Goal: Obtain resource: Download file/media

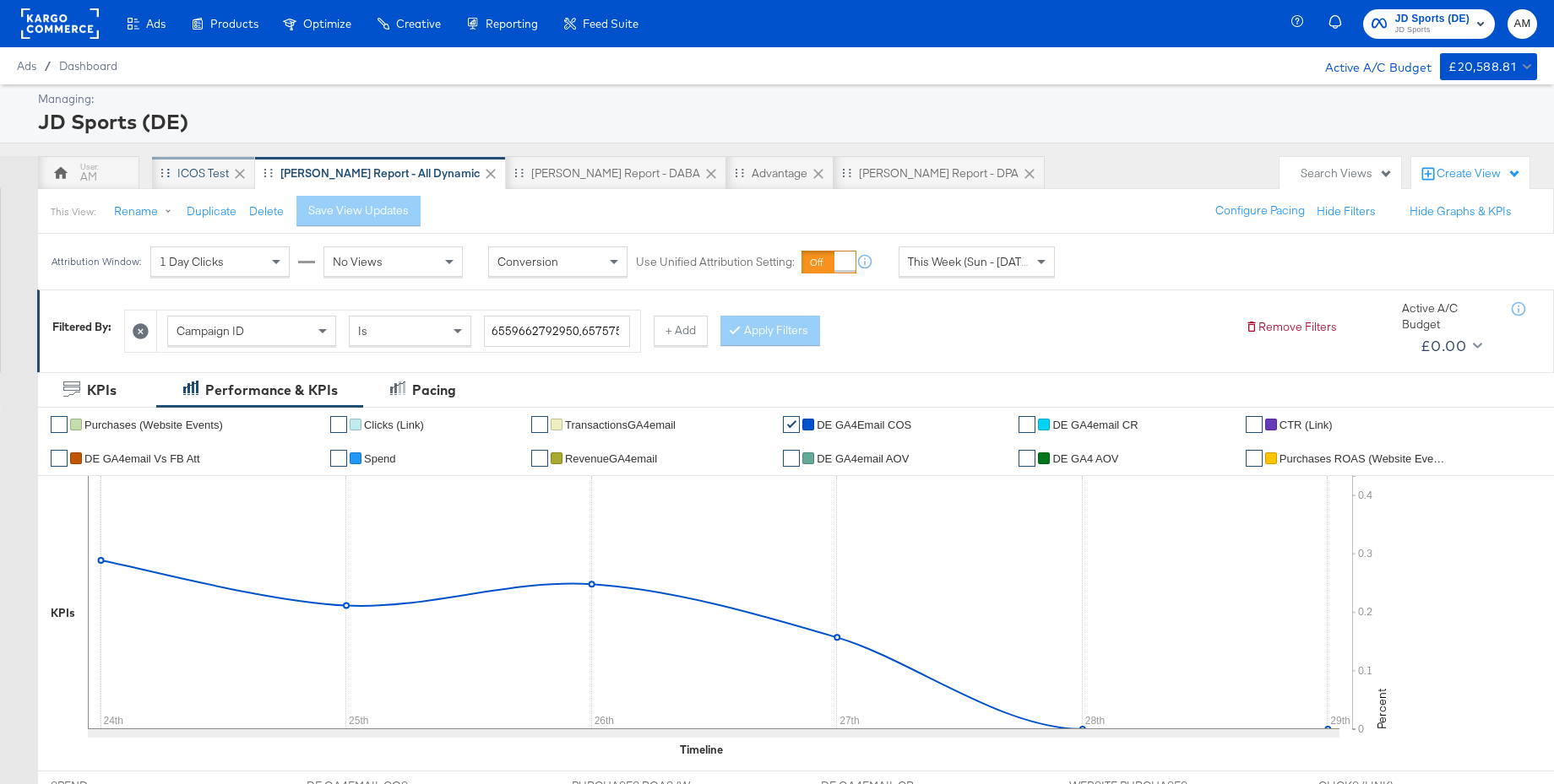
click at [195, 175] on div "iCOS Test" at bounding box center [203, 173] width 52 height 16
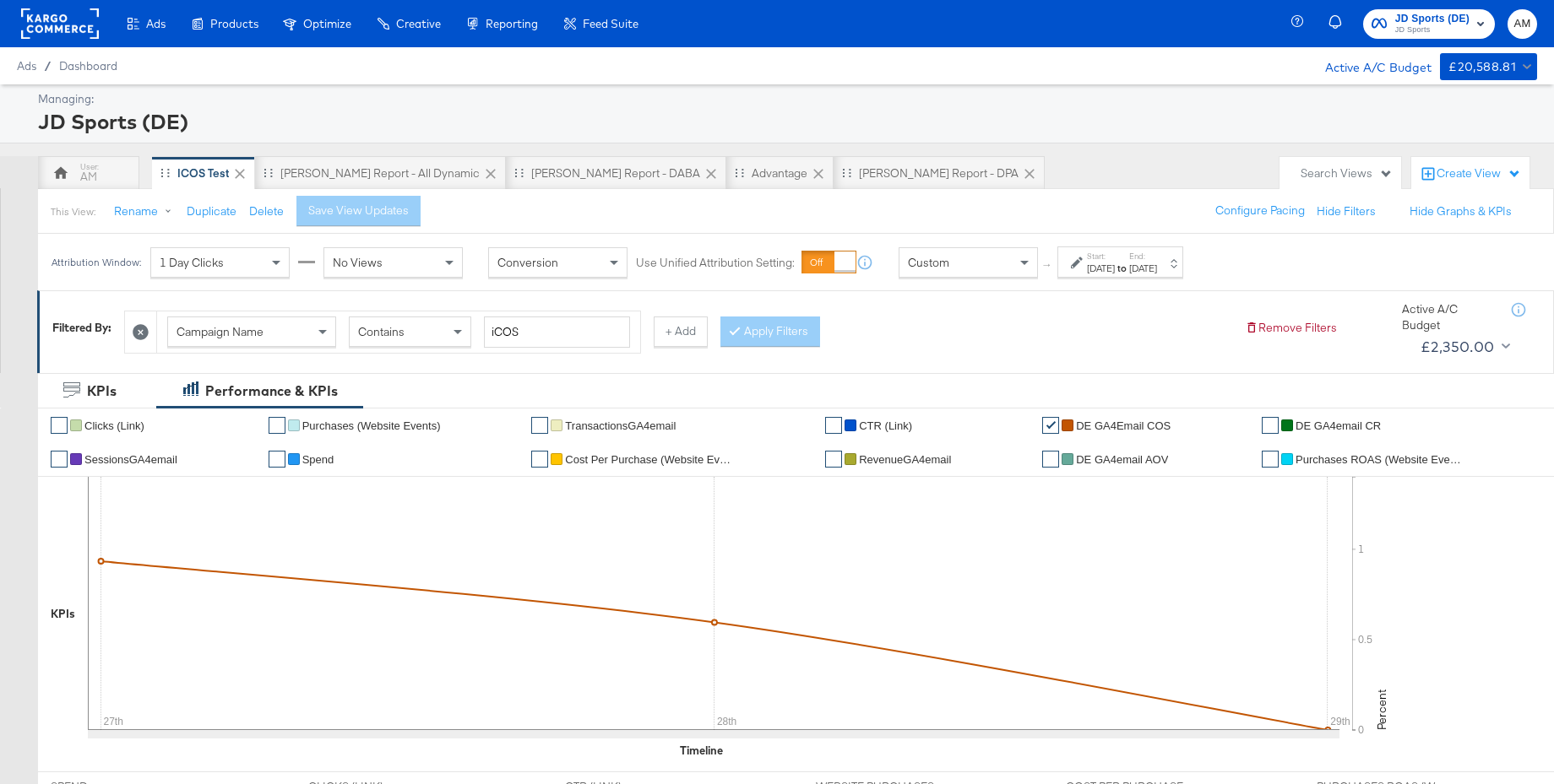
click at [1157, 258] on div "Start: Aug 27th 2025 to End: Sep 24th 2025" at bounding box center [1122, 263] width 70 height 25
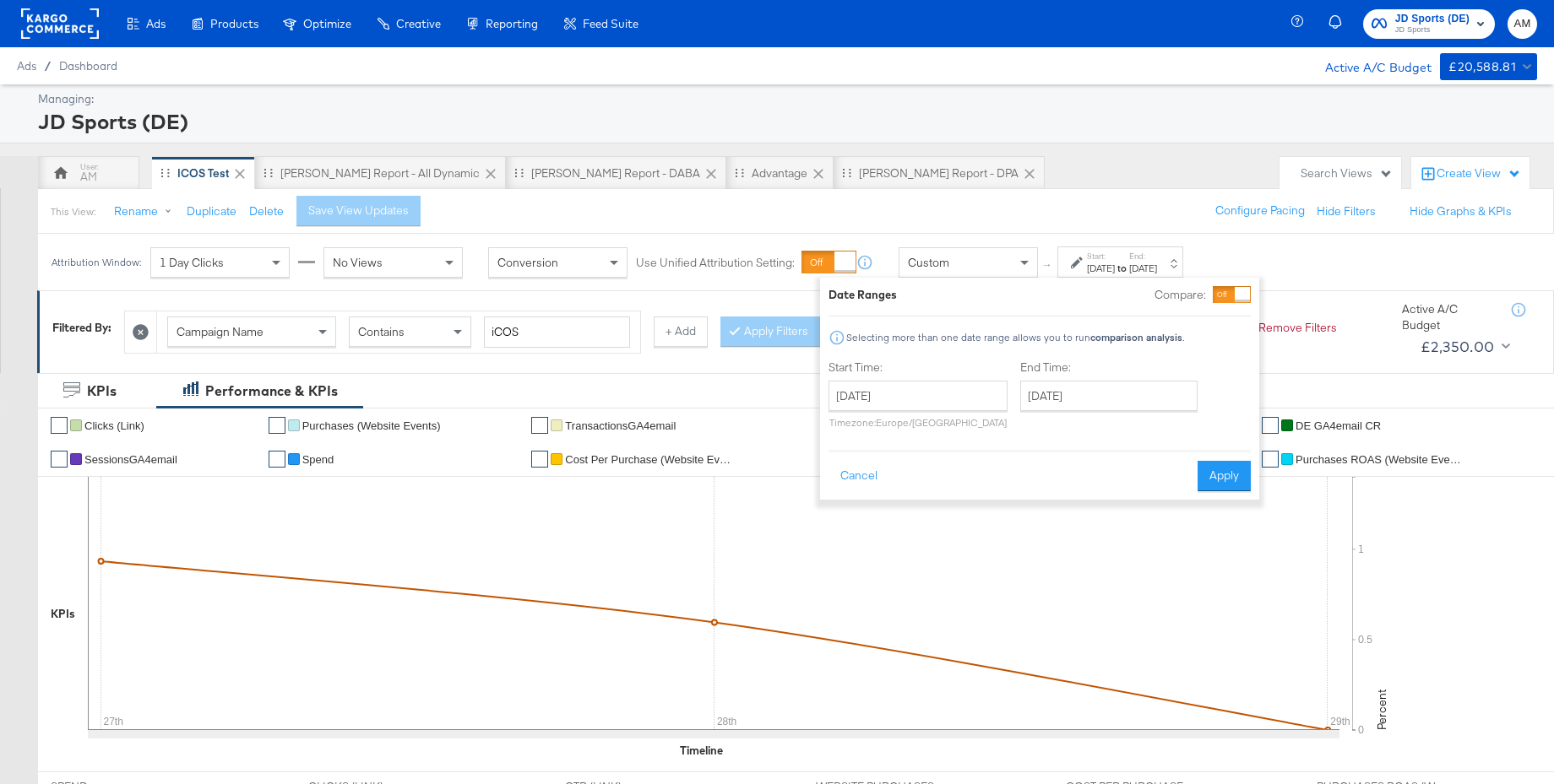
click at [1415, 24] on span "JD Sports" at bounding box center [1432, 30] width 74 height 13
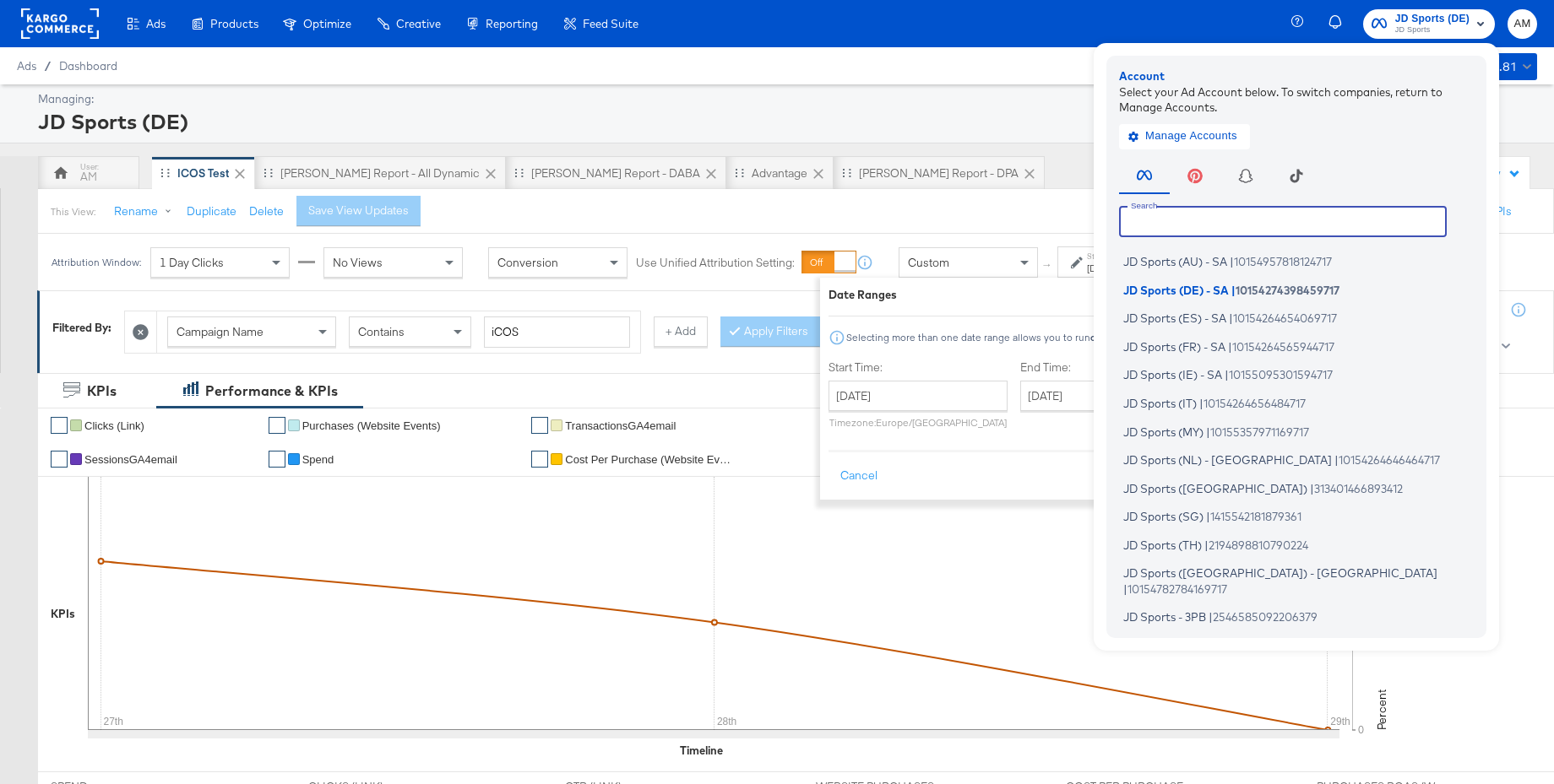
click at [1170, 221] on input "text" at bounding box center [1283, 221] width 328 height 31
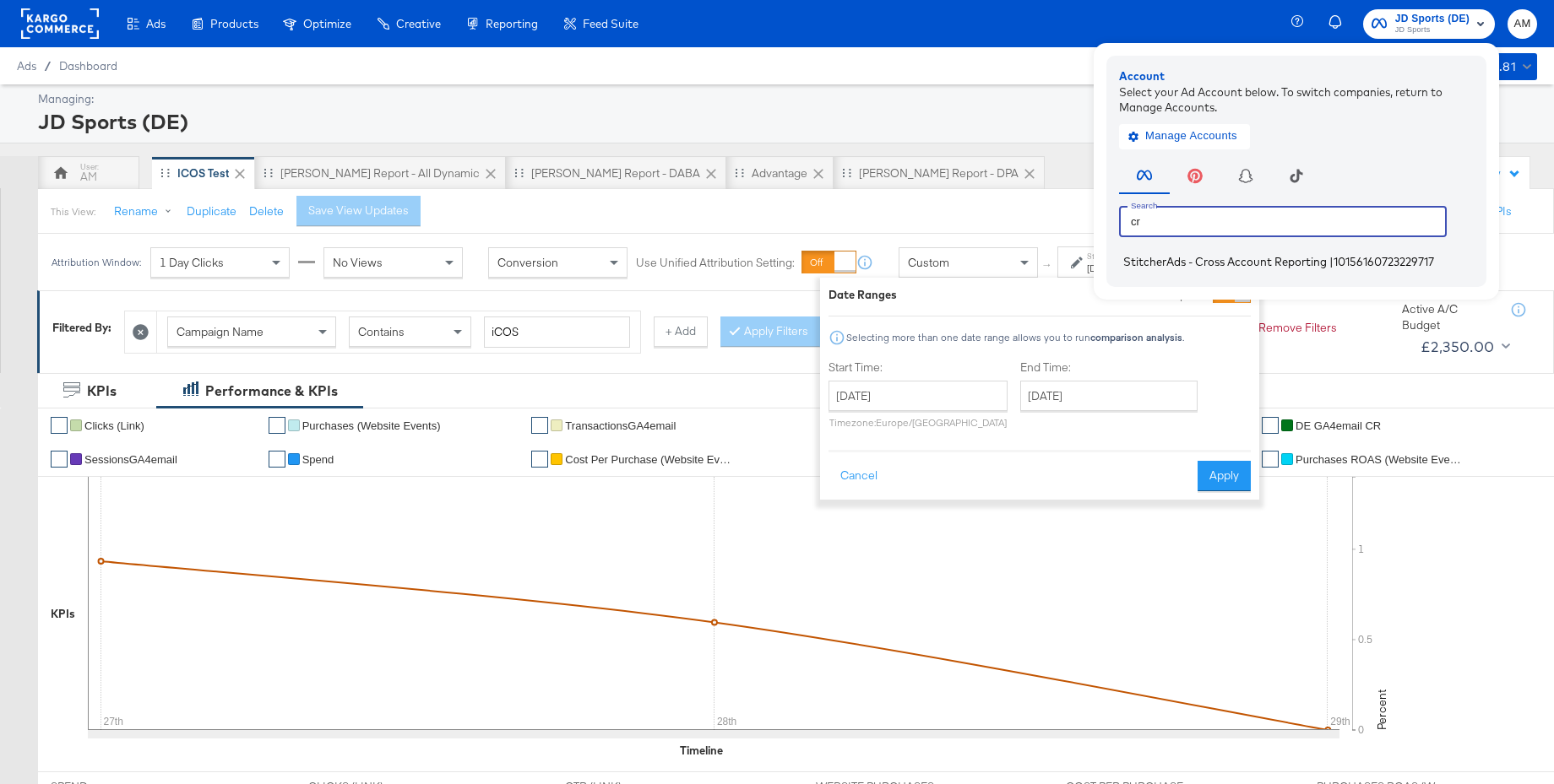
type input "cr"
click at [1164, 257] on span "StitcherAds - Cross Account Reporting" at bounding box center [1225, 261] width 203 height 13
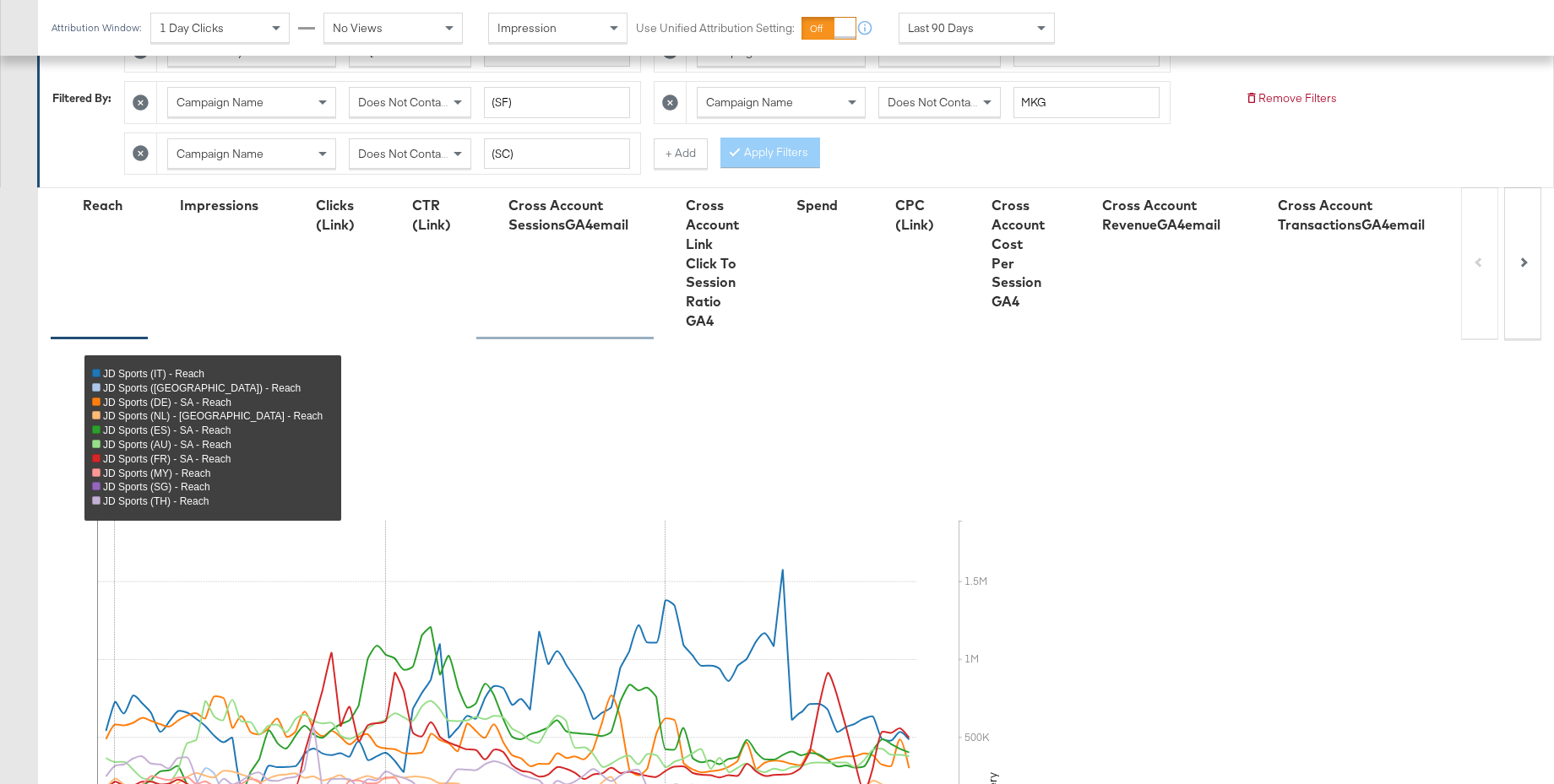
scroll to position [645, 0]
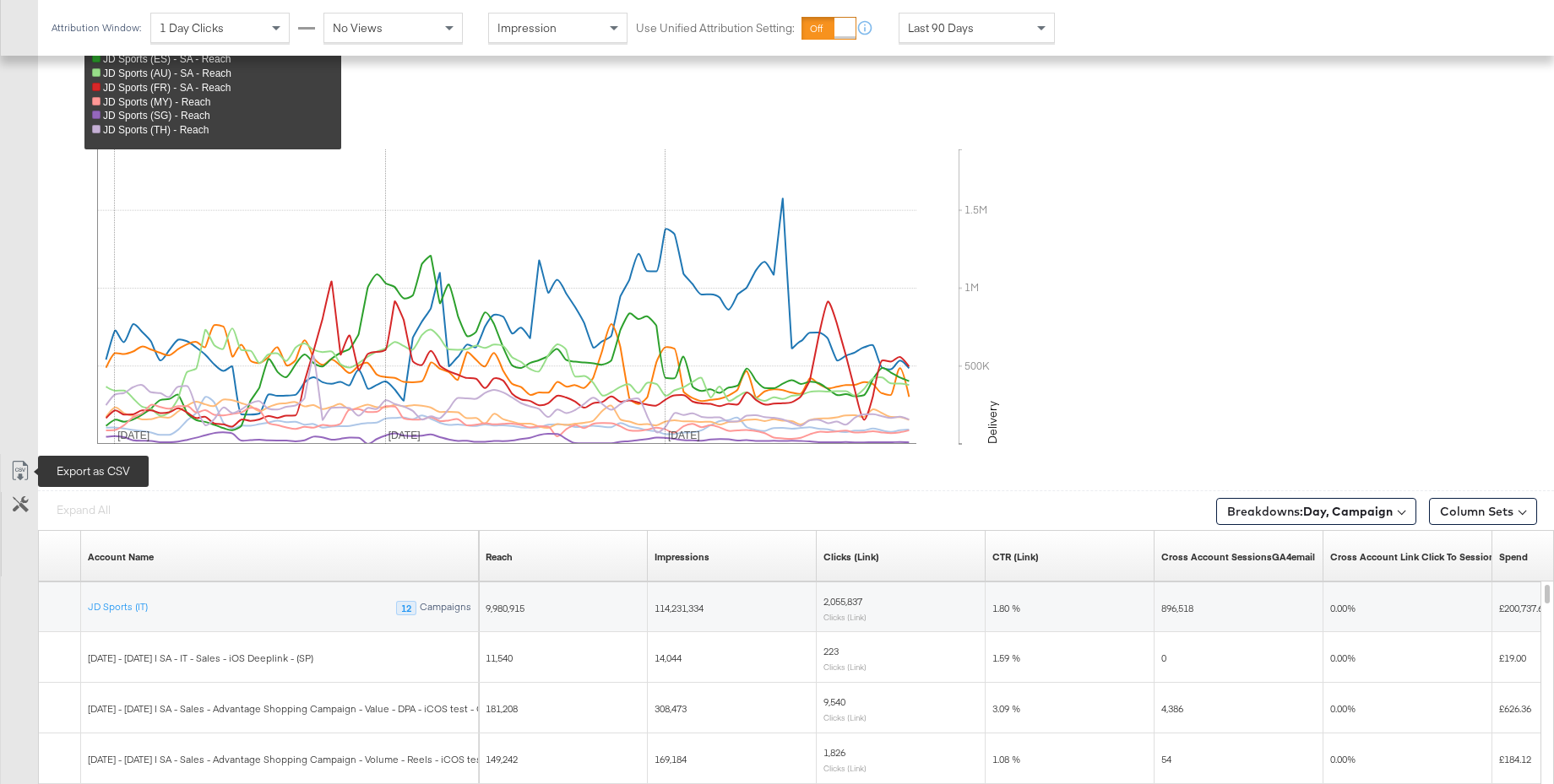
click at [18, 471] on icon at bounding box center [19, 474] width 11 height 12
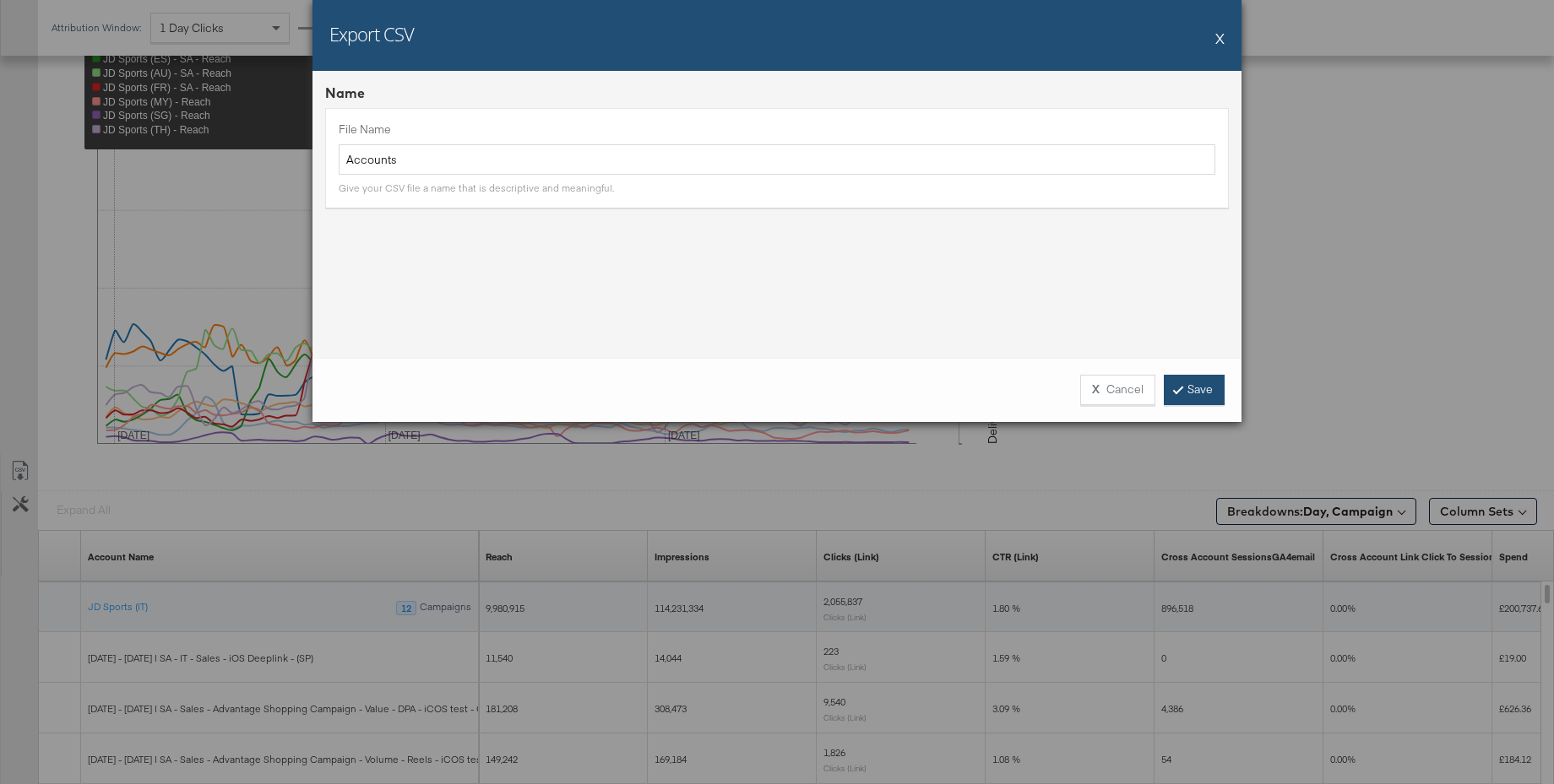
click at [1186, 388] on link "Save" at bounding box center [1194, 390] width 61 height 31
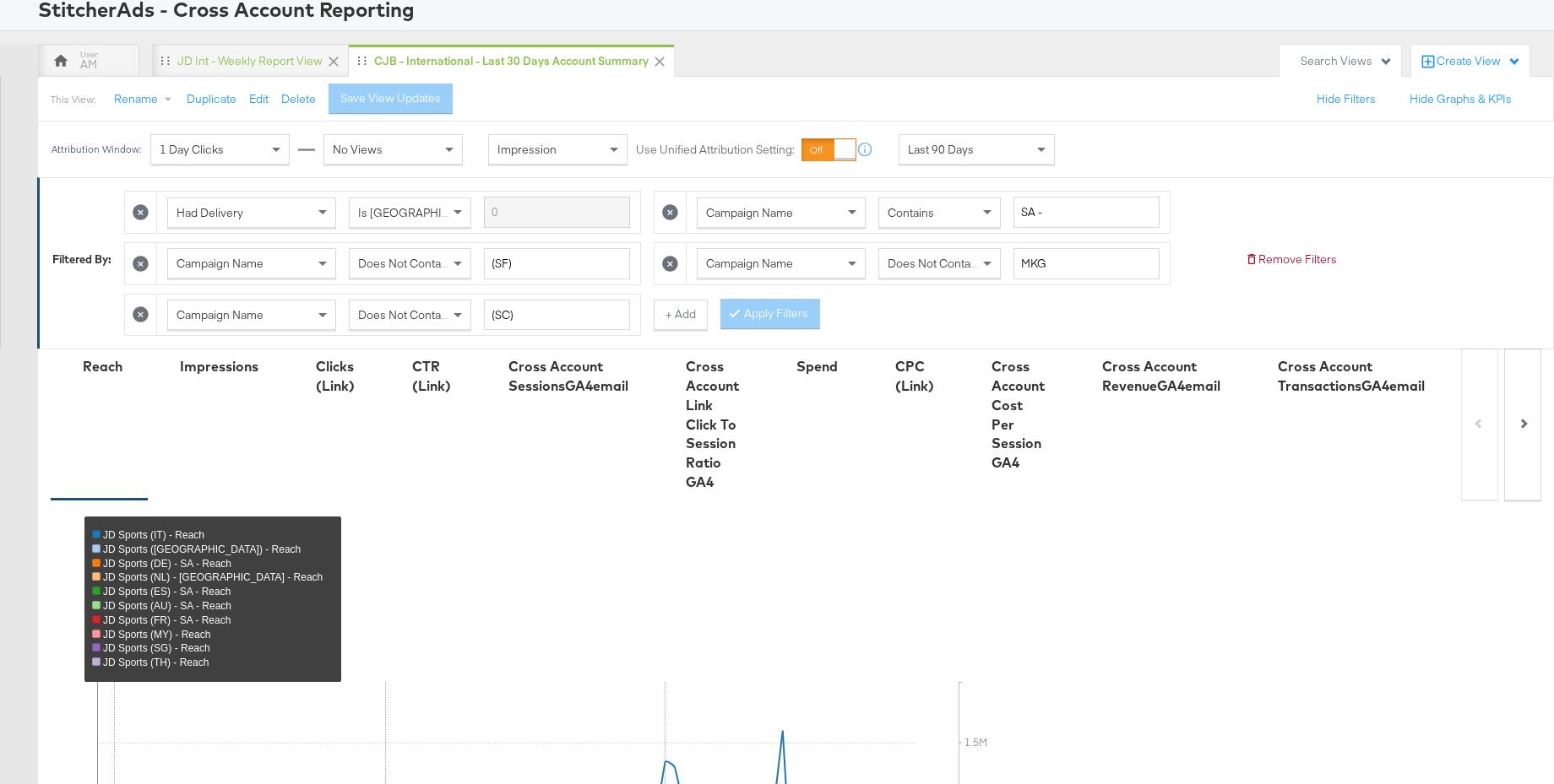
scroll to position [0, 0]
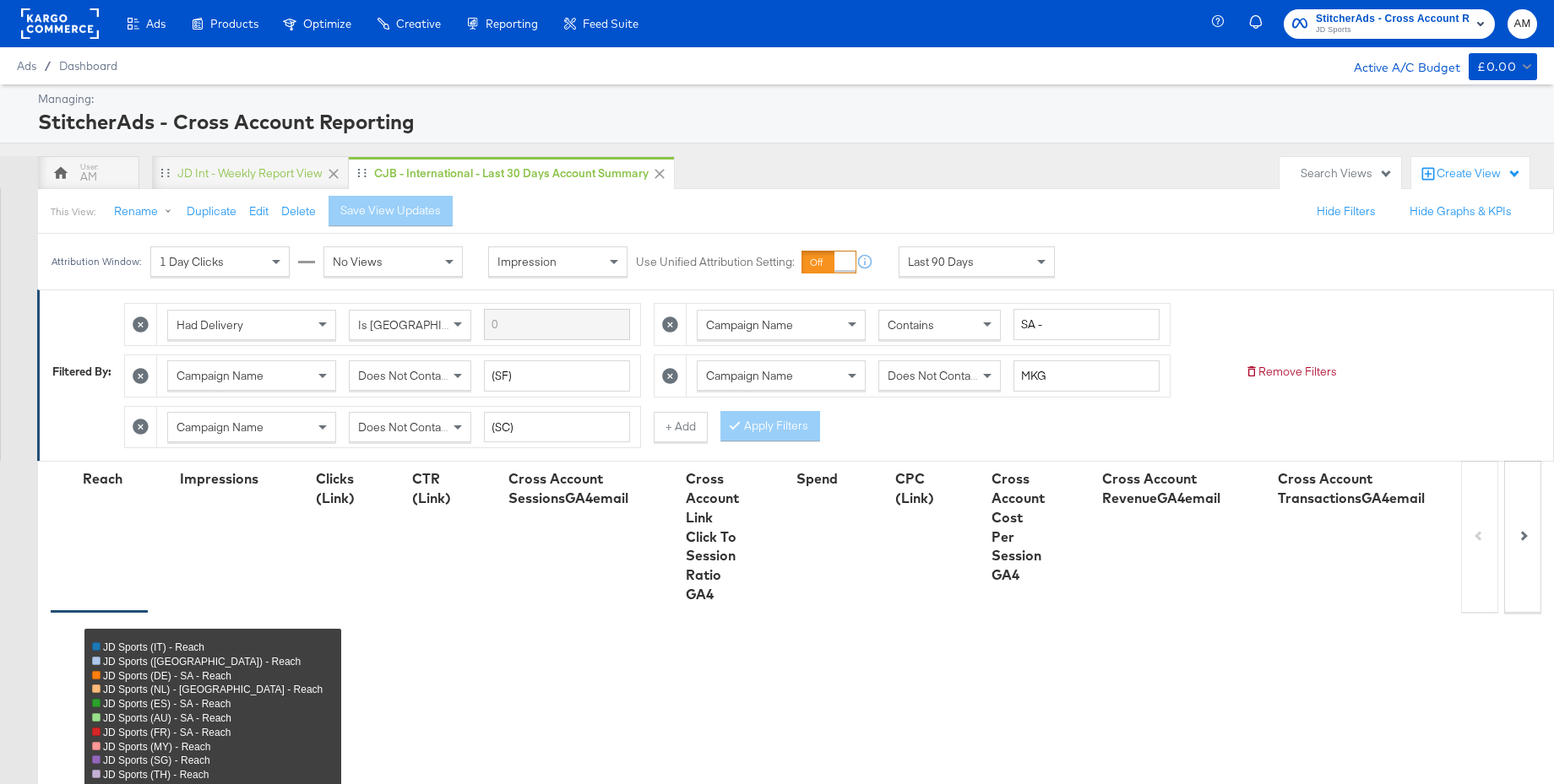
click at [1374, 34] on span "JD Sports" at bounding box center [1392, 30] width 154 height 13
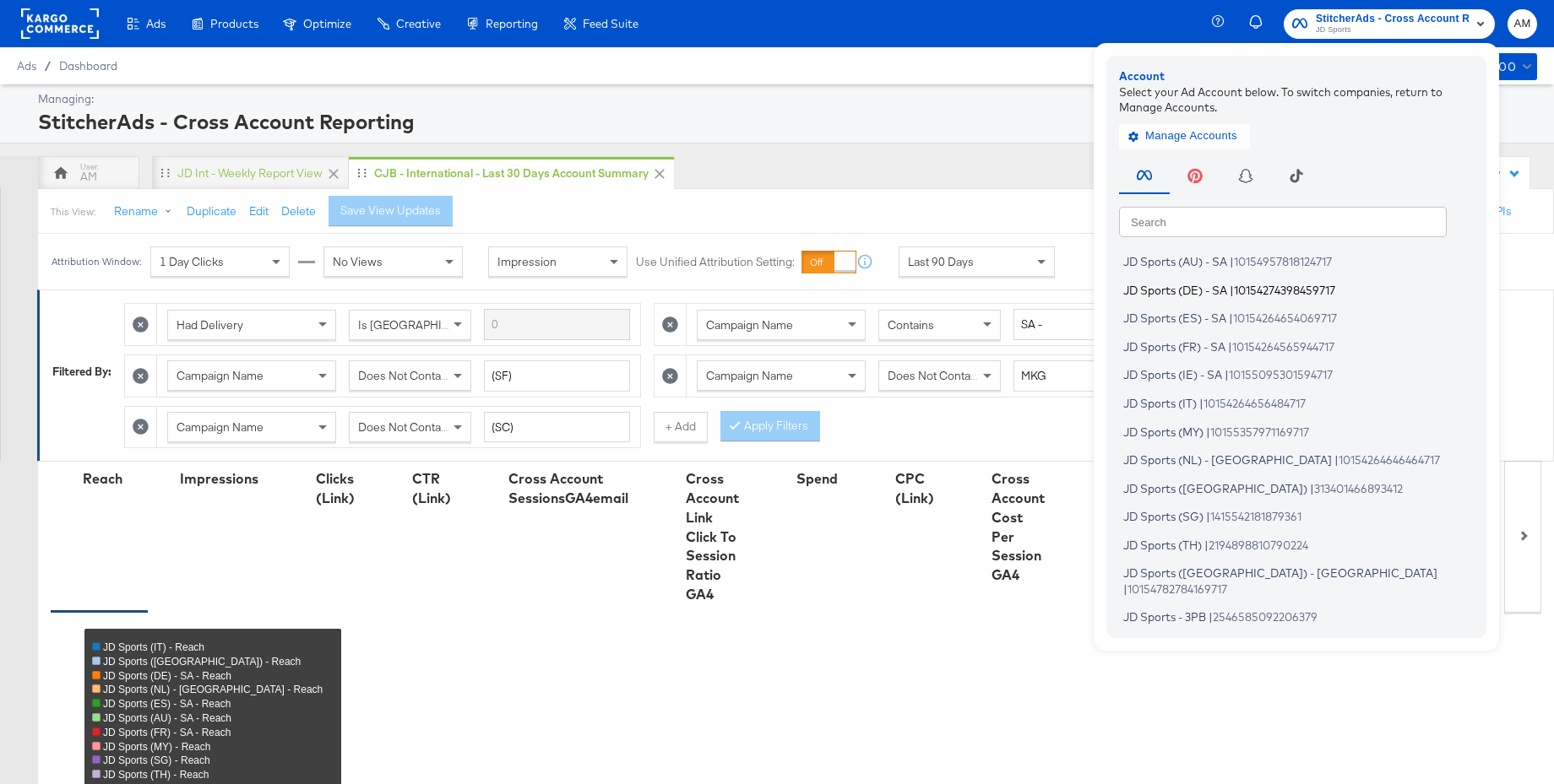
click at [1170, 293] on span "JD Sports (DE) - SA" at bounding box center [1175, 289] width 104 height 13
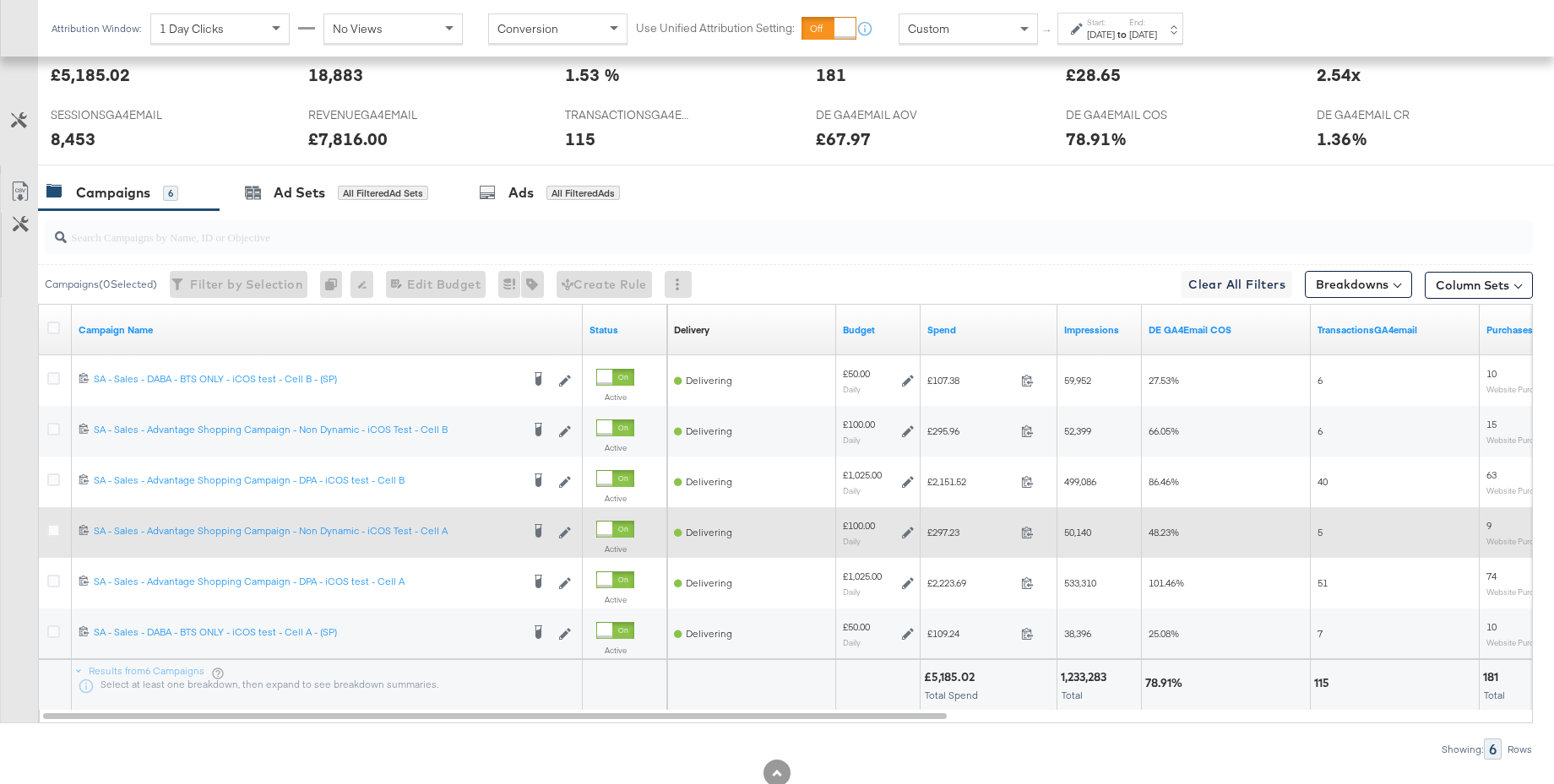
scroll to position [766, 0]
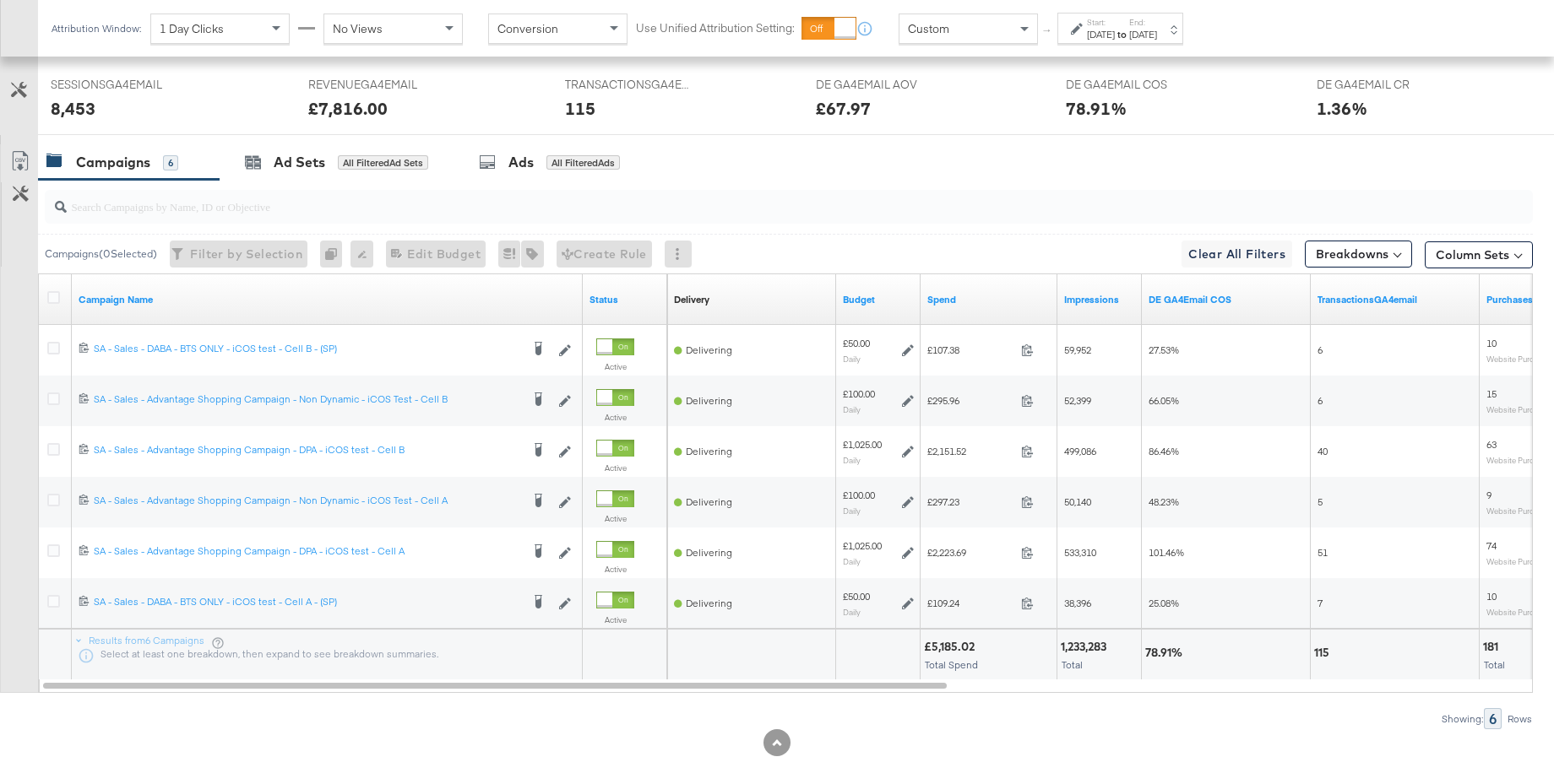
click at [1129, 35] on strong "to" at bounding box center [1122, 34] width 14 height 12
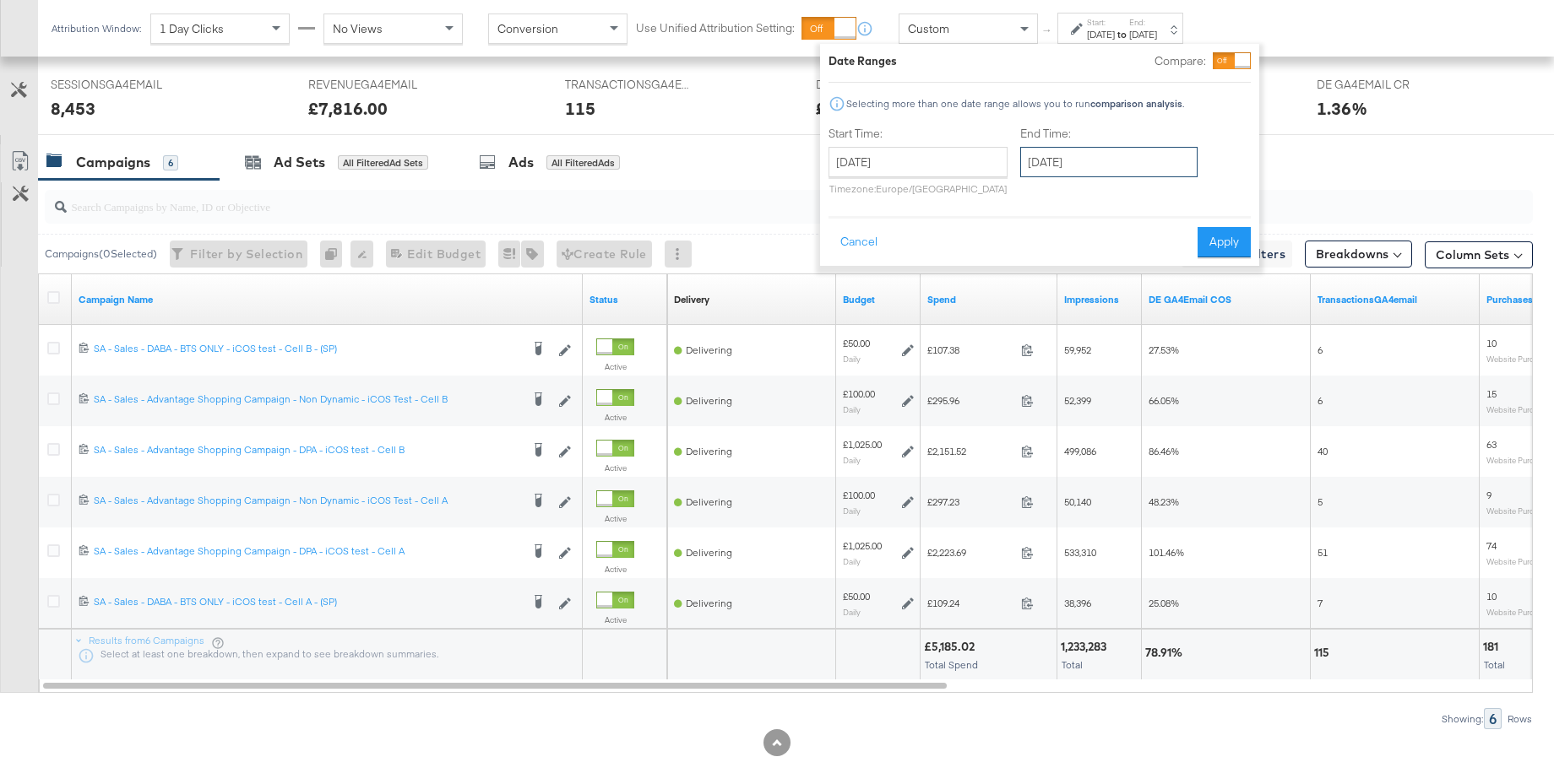
click at [1073, 159] on input "[DATE]" at bounding box center [1108, 162] width 177 height 31
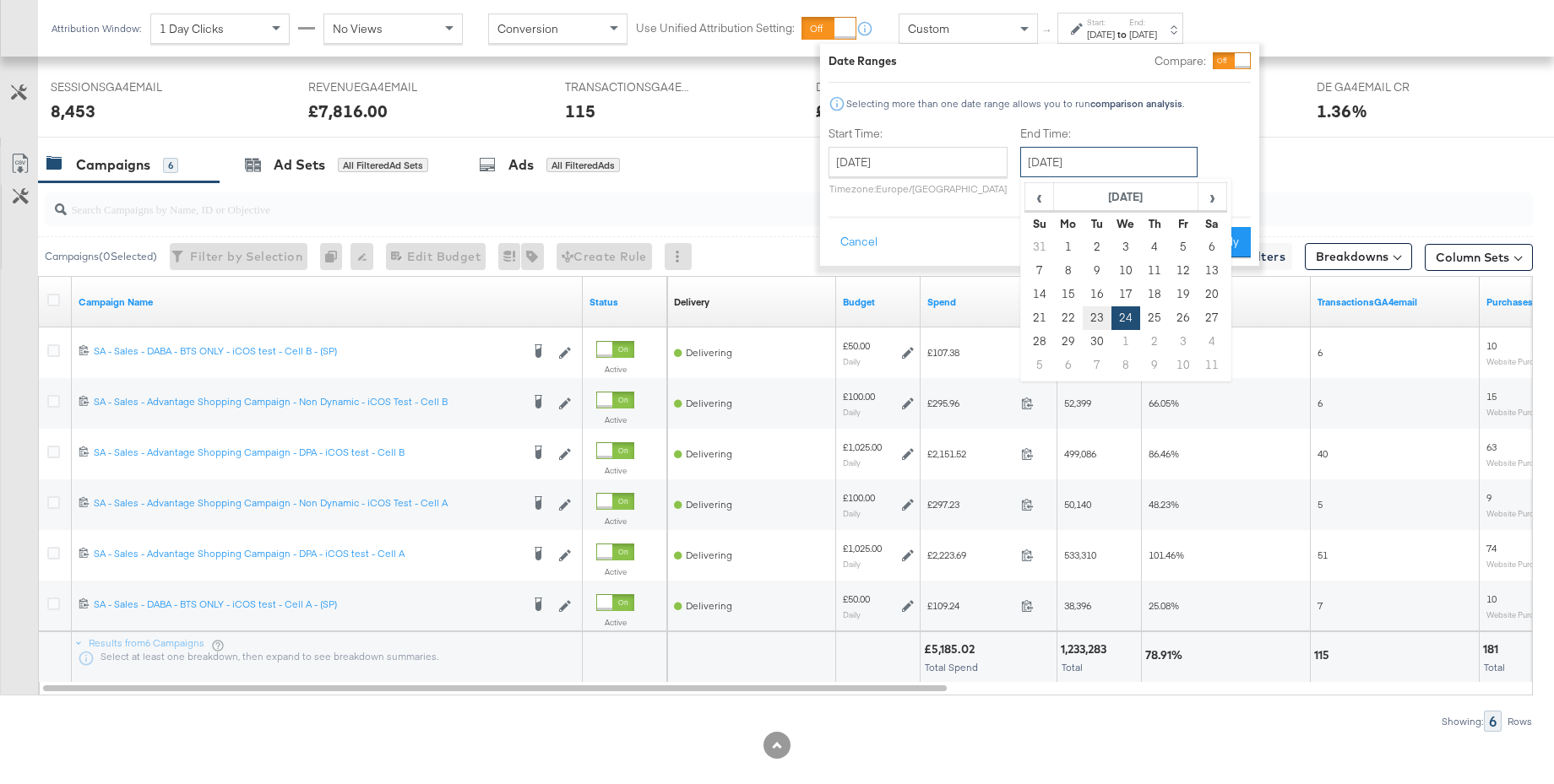
scroll to position [761, 0]
click at [1037, 205] on span "‹" at bounding box center [1039, 196] width 26 height 26
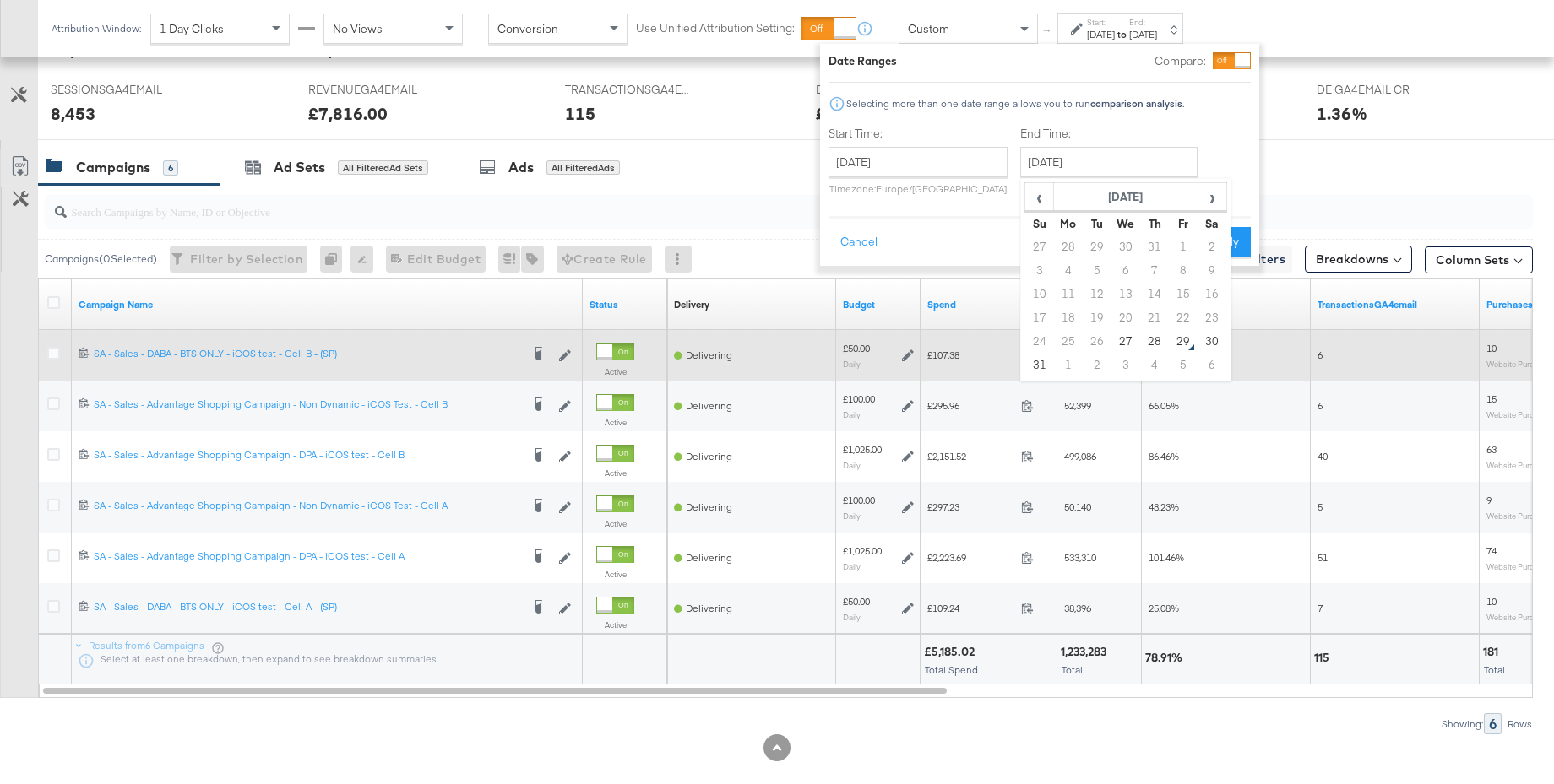
click at [1151, 336] on td "28" at bounding box center [1154, 341] width 29 height 24
type input "[DATE]"
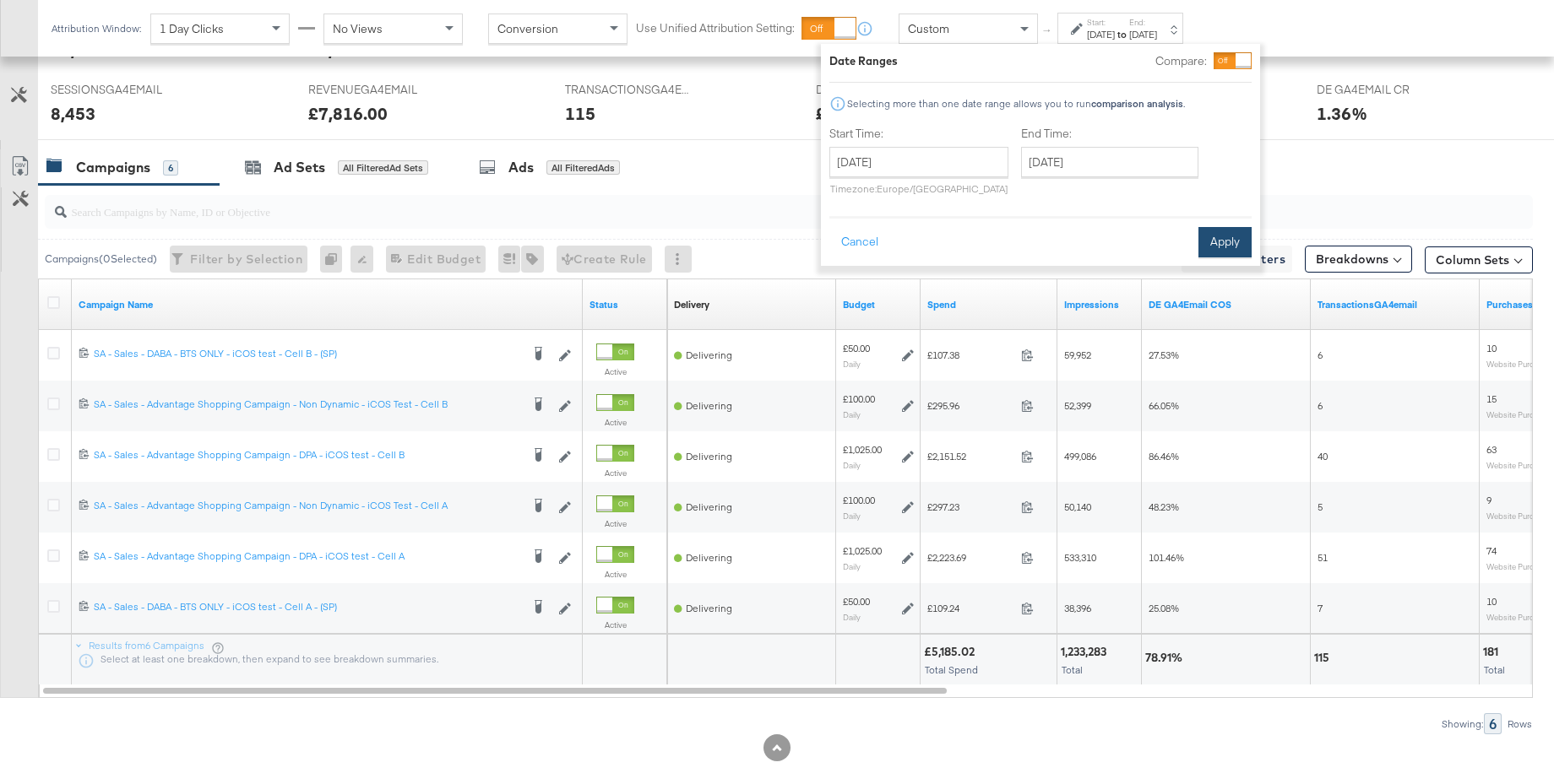
click at [1216, 241] on button "Apply" at bounding box center [1225, 242] width 53 height 31
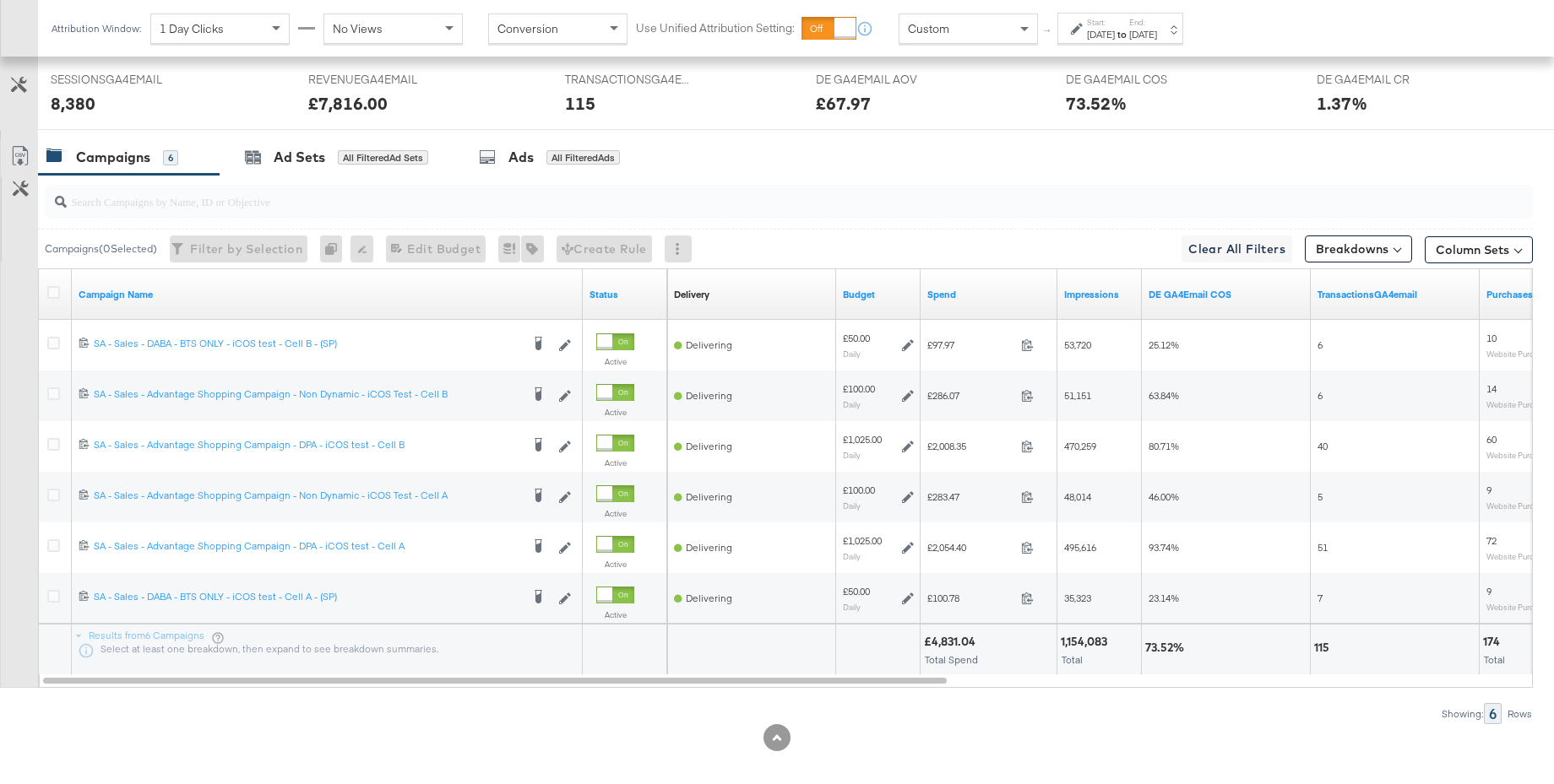
scroll to position [786, 0]
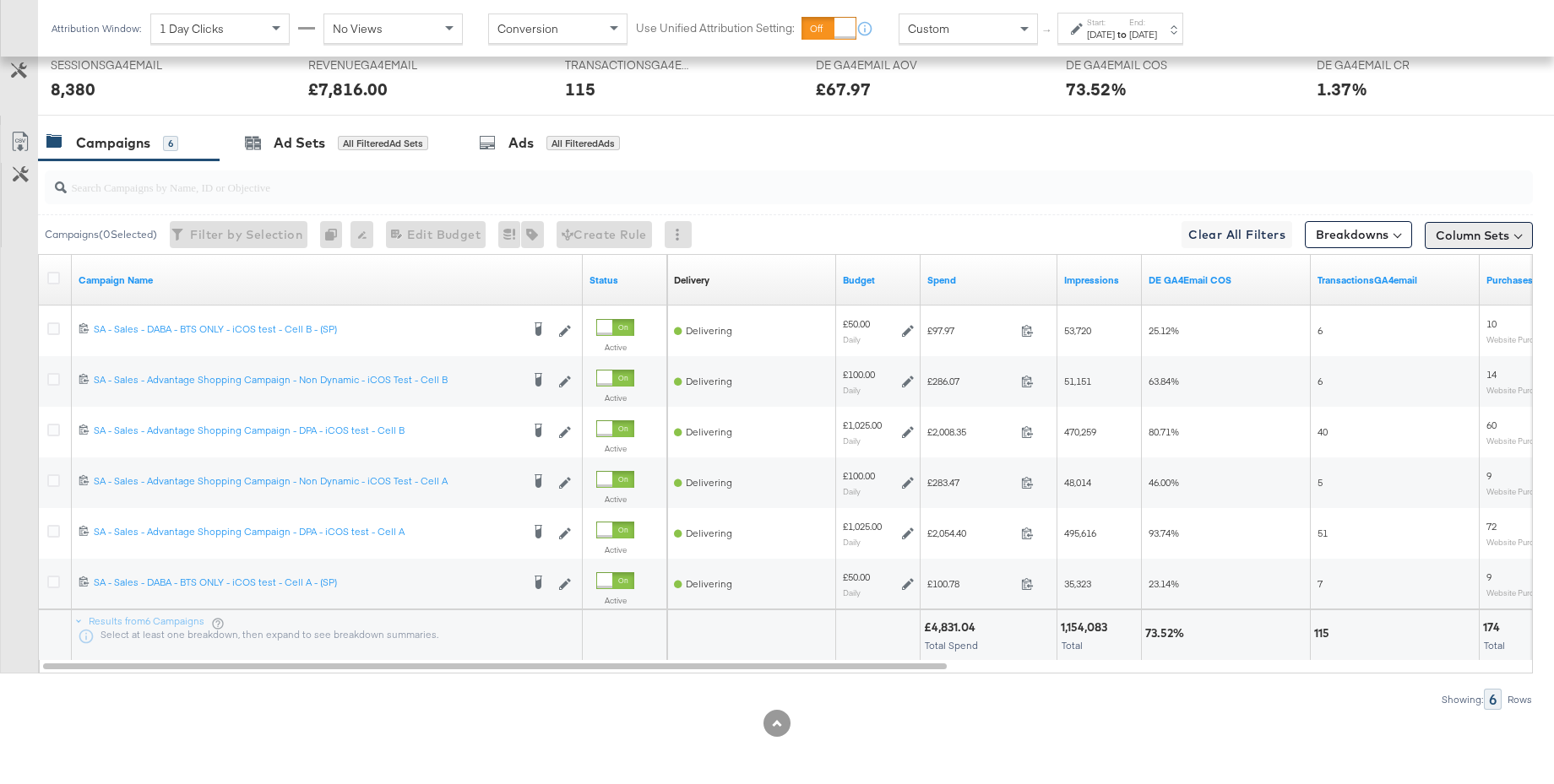
click at [1474, 238] on button "Column Sets" at bounding box center [1478, 235] width 108 height 27
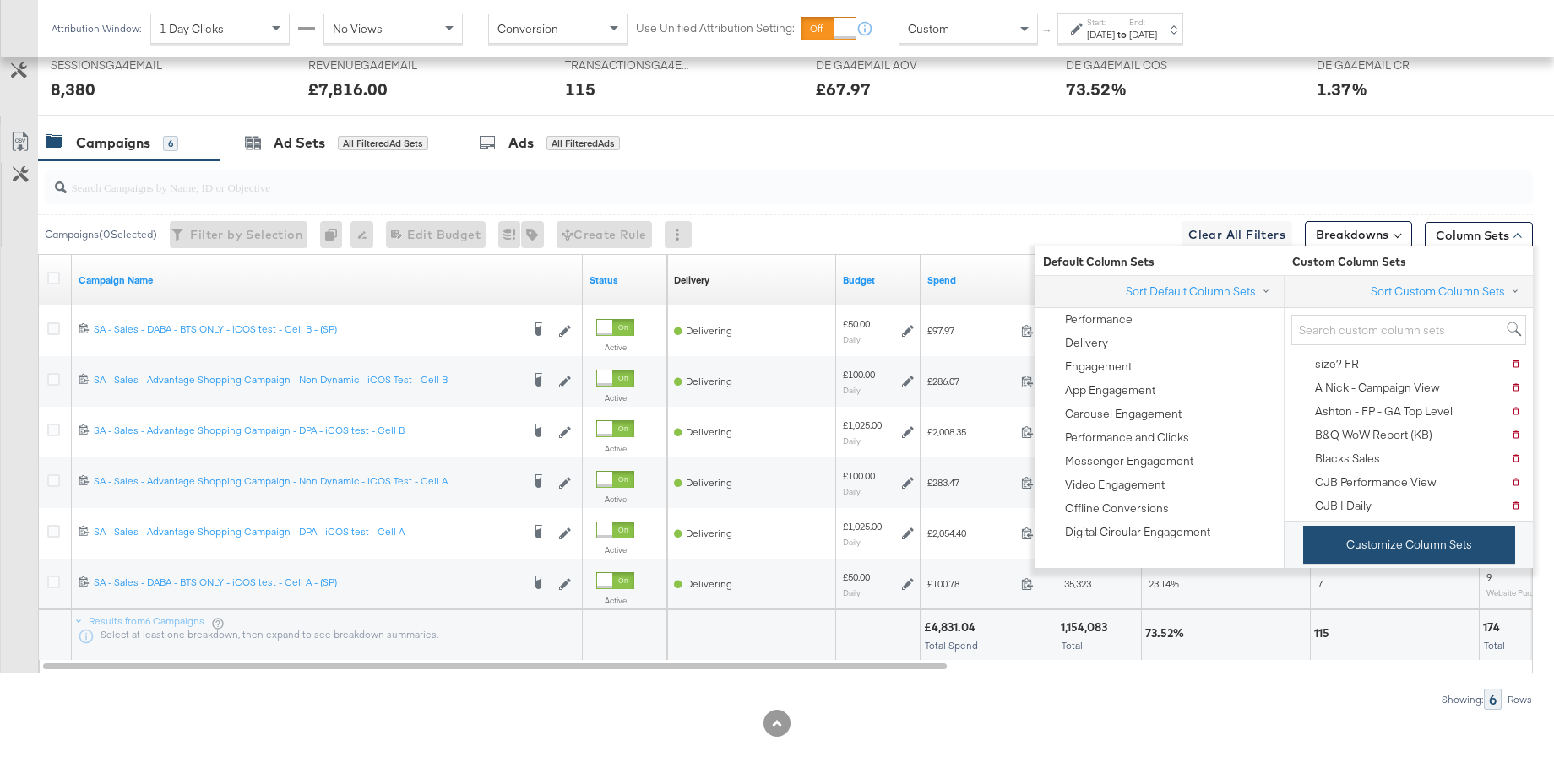
click at [1372, 541] on button "Customize Column Sets" at bounding box center [1409, 545] width 212 height 38
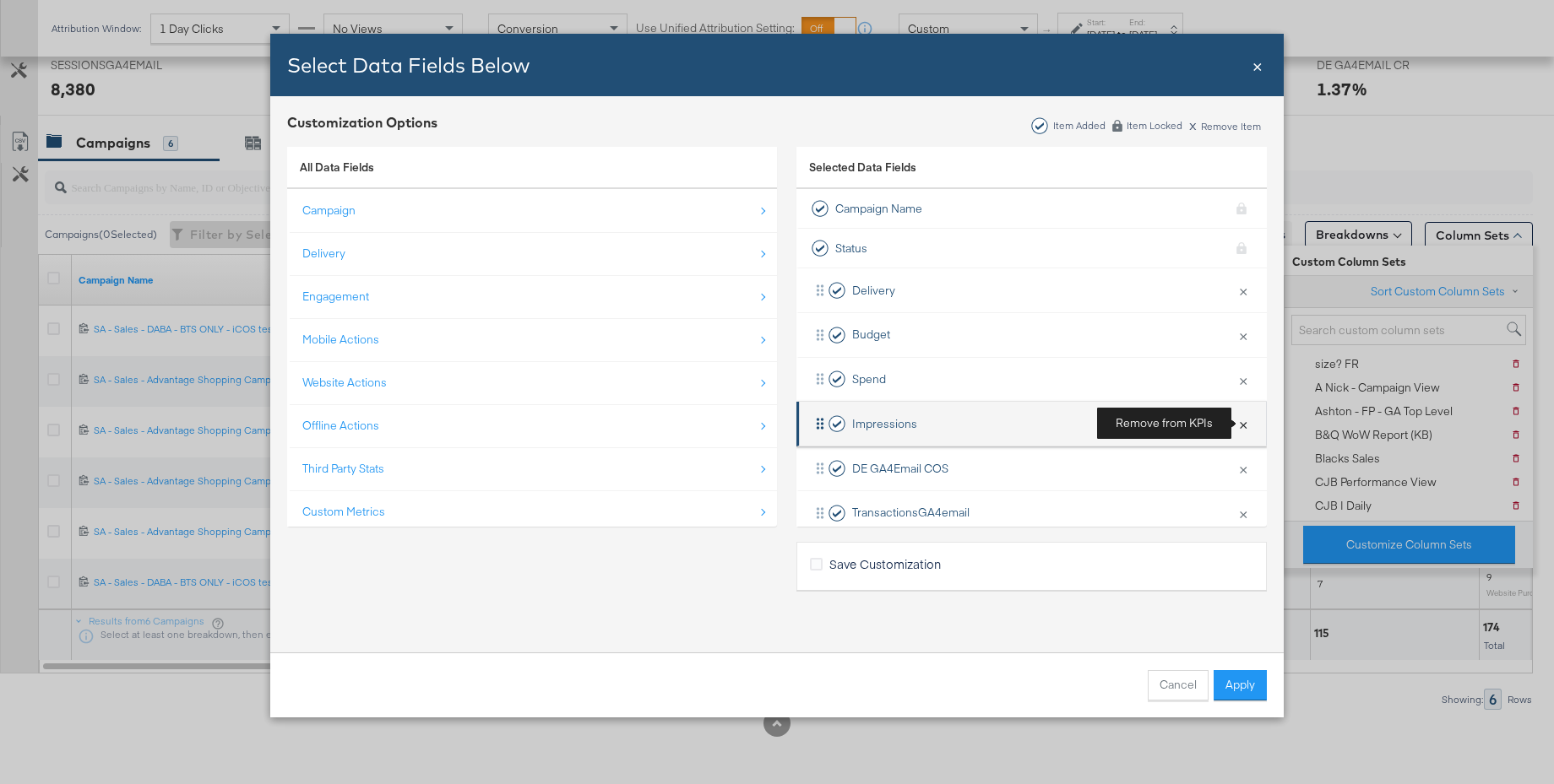
click at [1243, 423] on button "×" at bounding box center [1242, 423] width 22 height 35
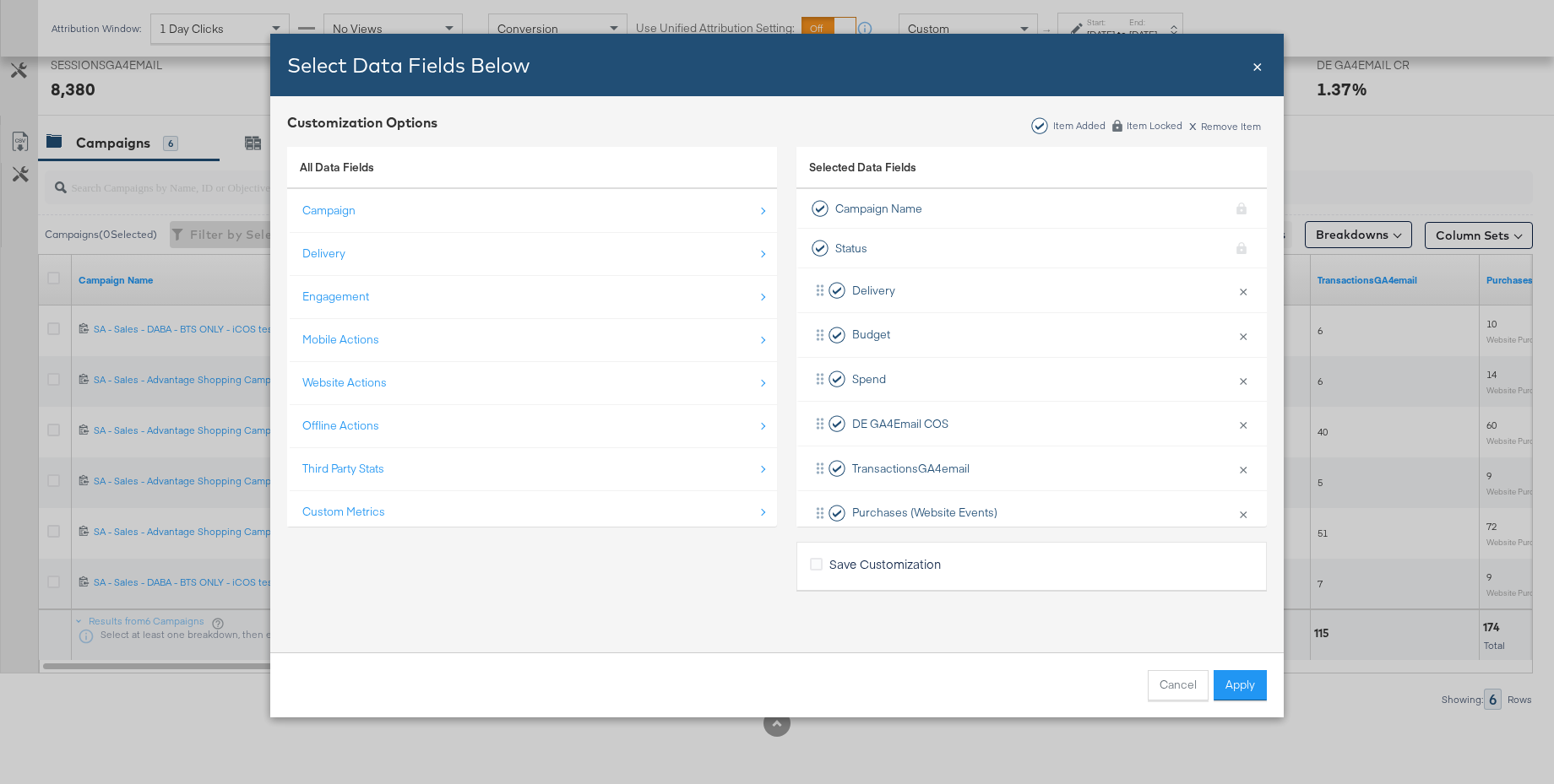
click at [1244, 693] on button "Apply" at bounding box center [1240, 685] width 53 height 31
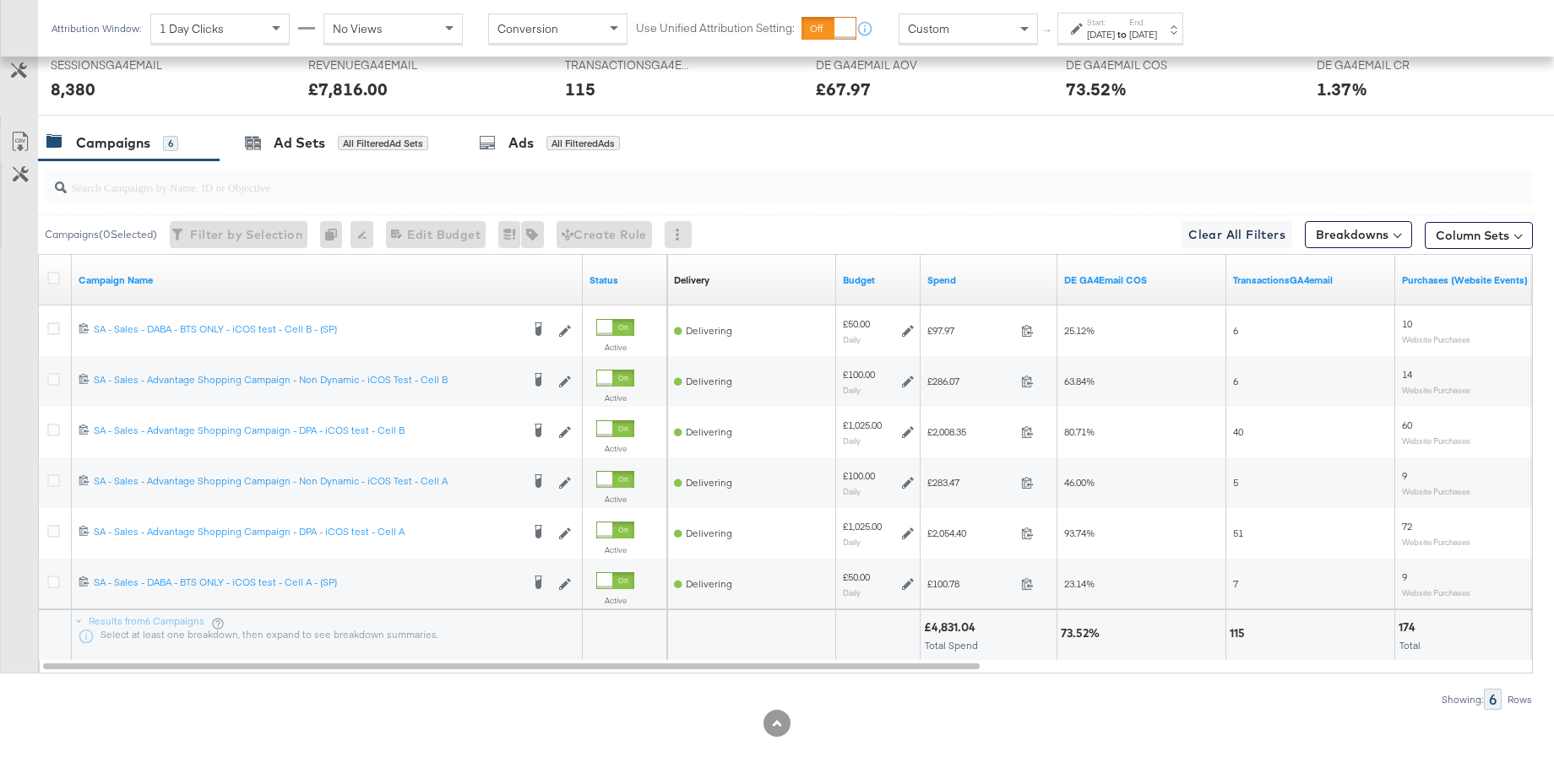
click at [1113, 21] on label "Start:" at bounding box center [1101, 22] width 28 height 11
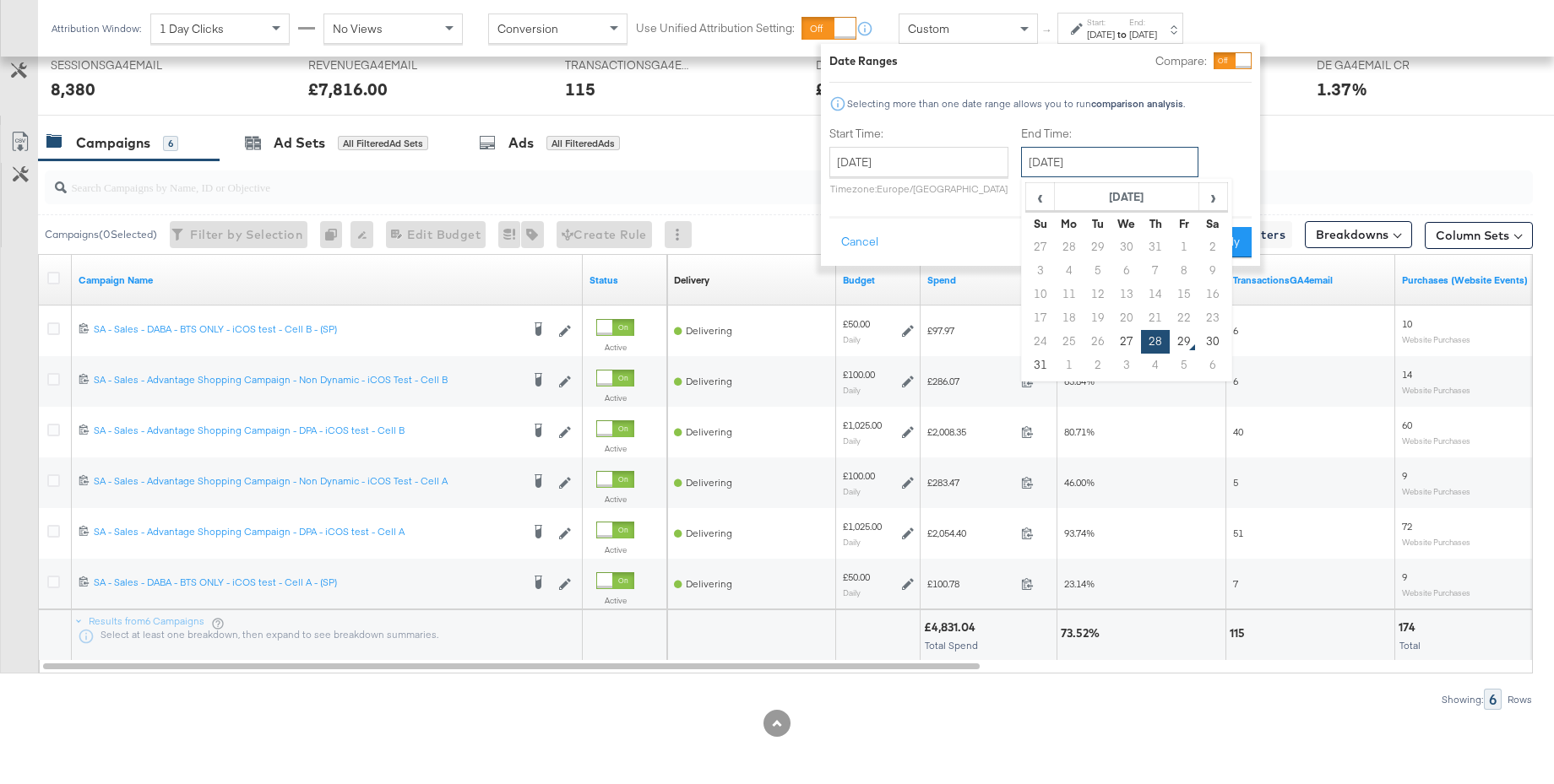
click at [1076, 165] on input "[DATE]" at bounding box center [1109, 162] width 177 height 31
click at [1208, 201] on span "›" at bounding box center [1213, 196] width 26 height 26
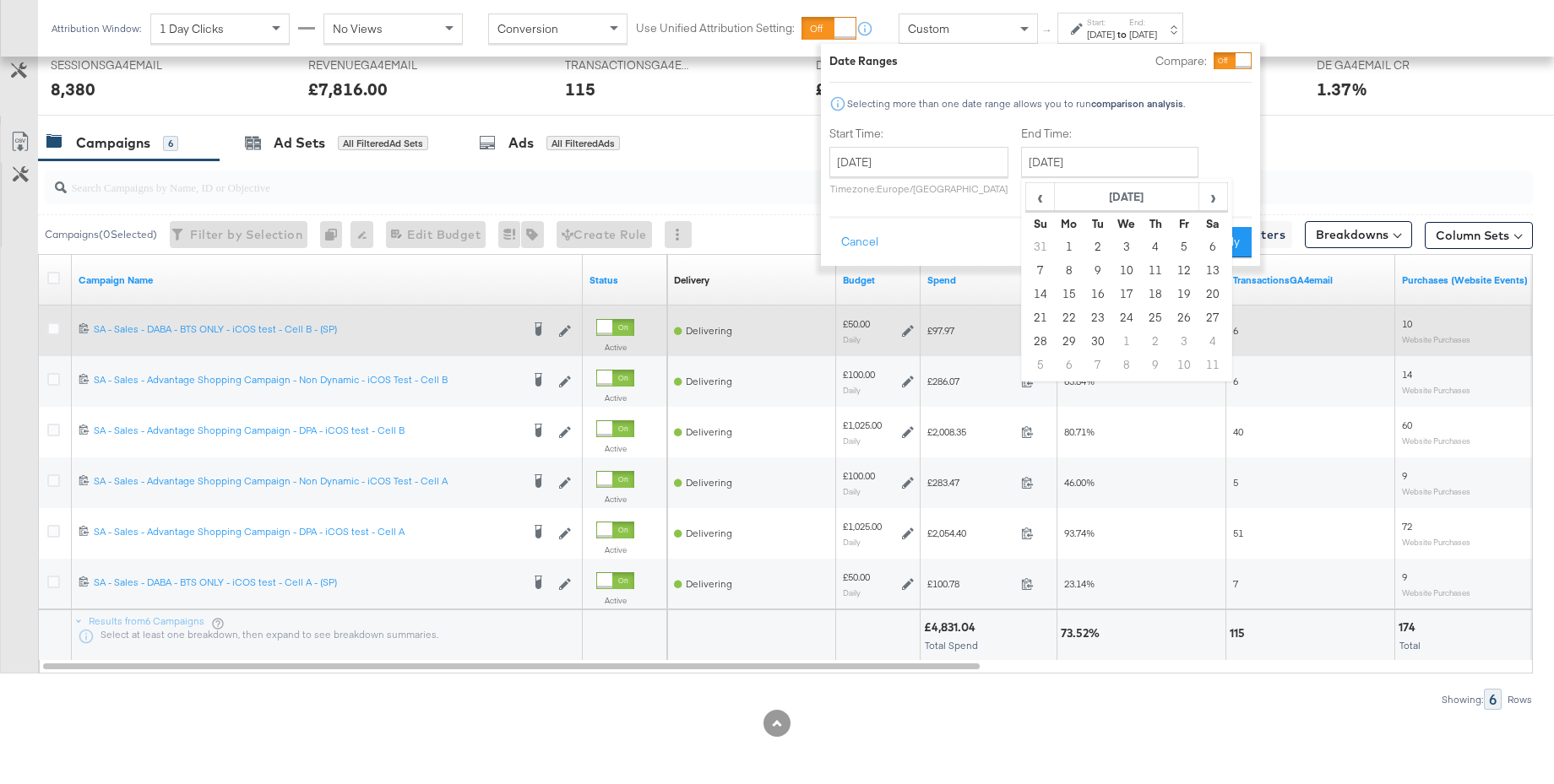
click at [1115, 320] on td "24" at bounding box center [1126, 318] width 29 height 24
type input "[DATE]"
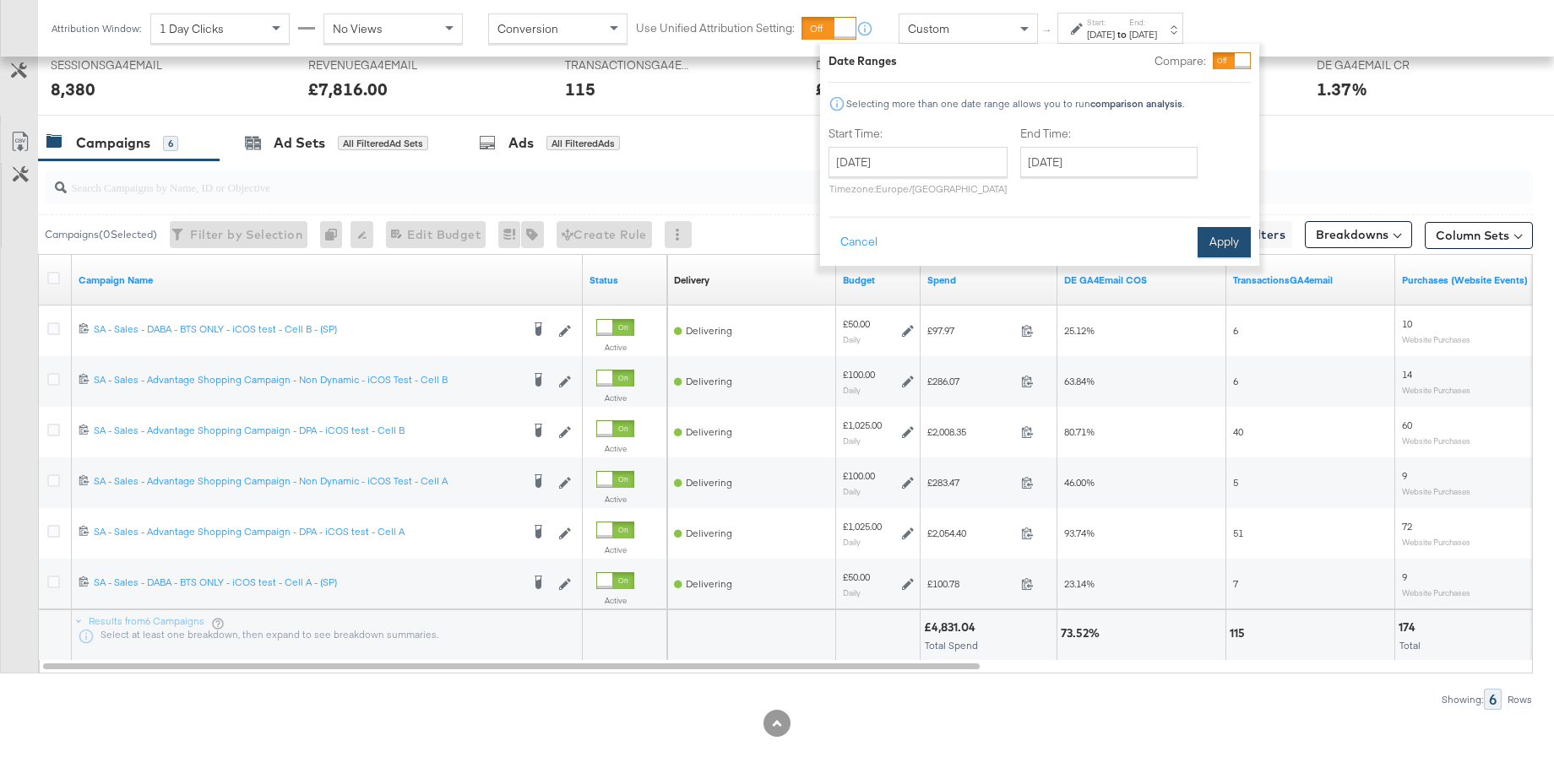
click at [1209, 246] on button "Apply" at bounding box center [1224, 242] width 53 height 31
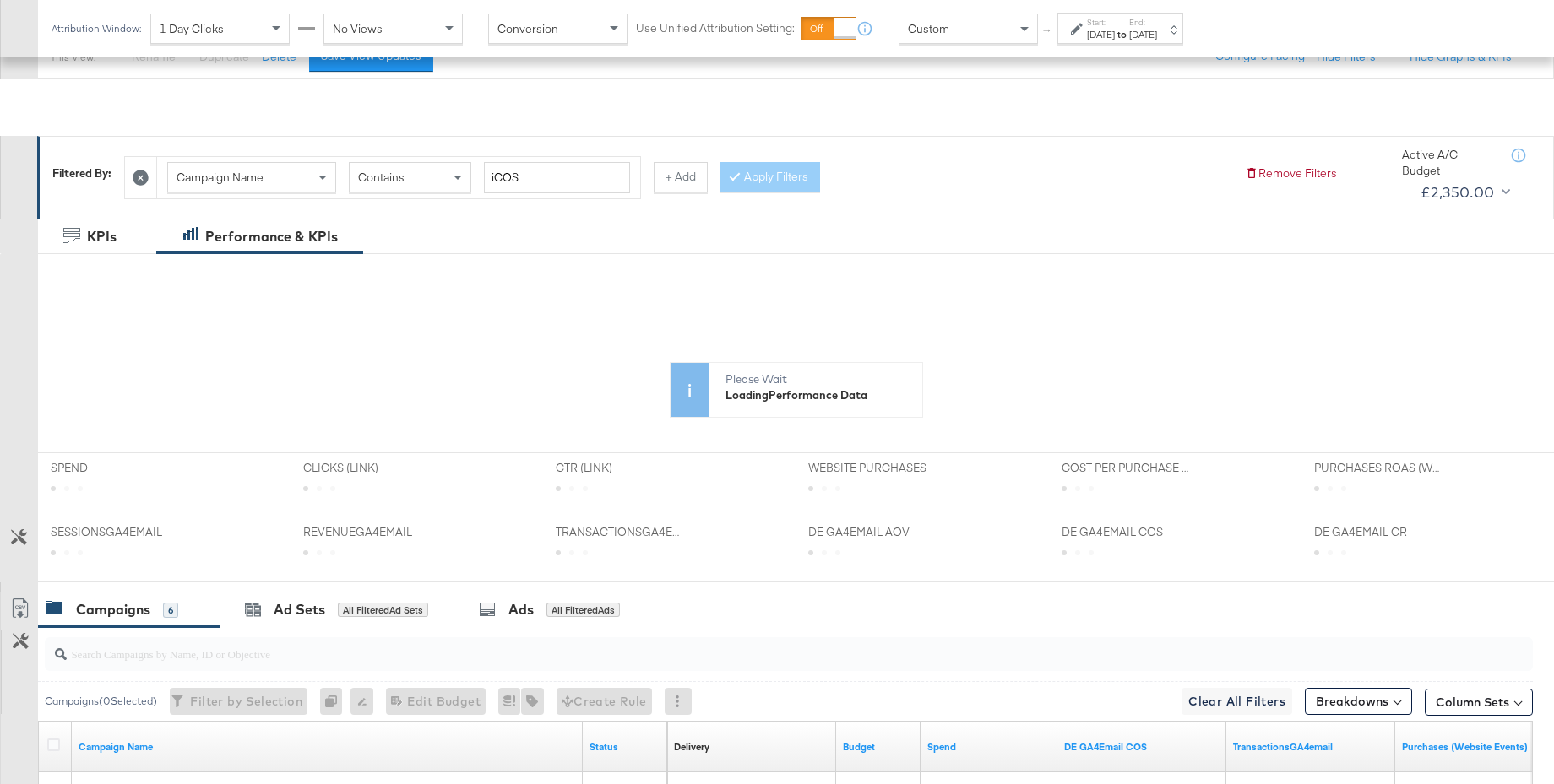
scroll to position [0, 0]
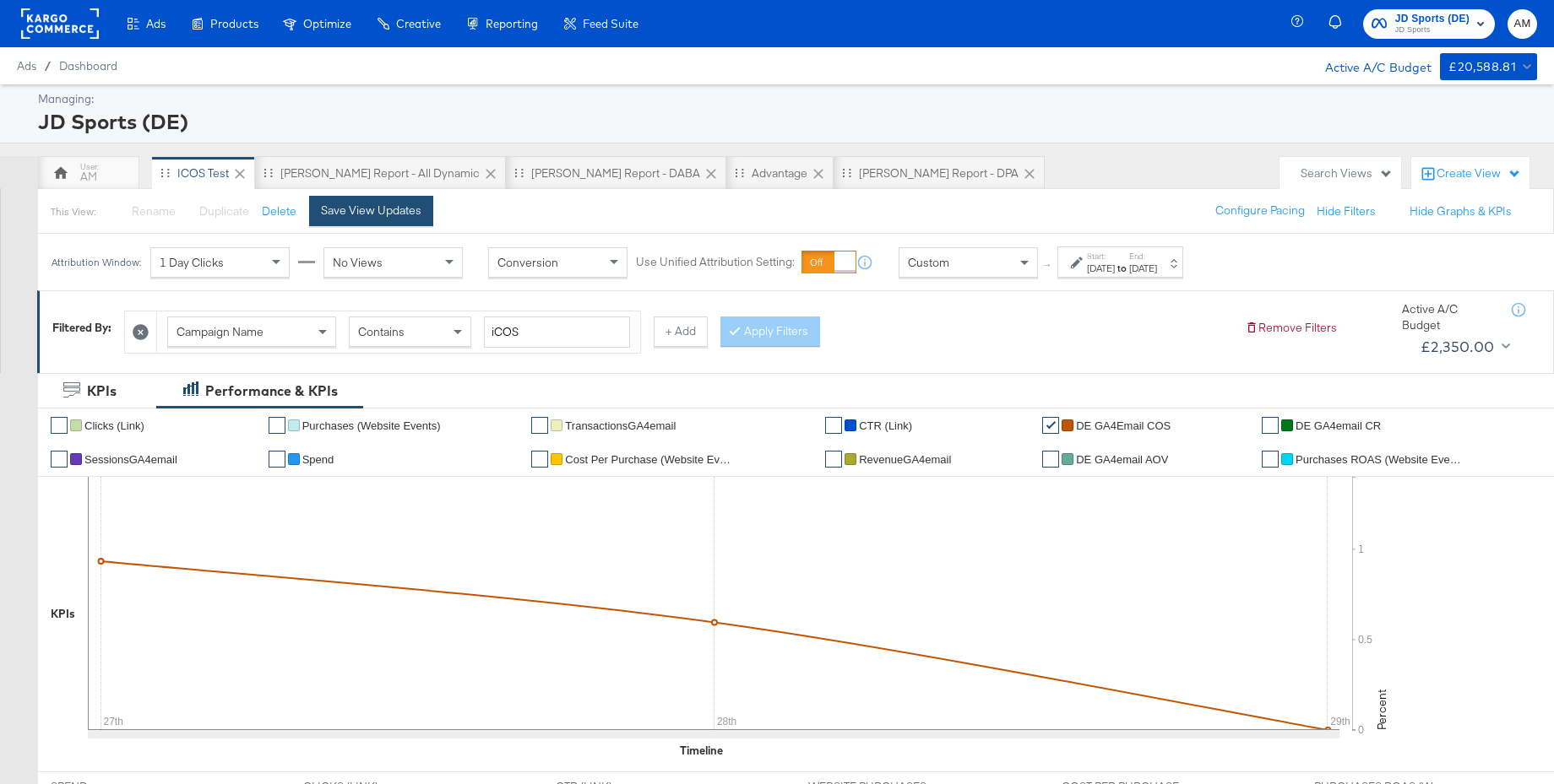
click at [354, 218] on button "Save View Updates" at bounding box center [371, 211] width 124 height 31
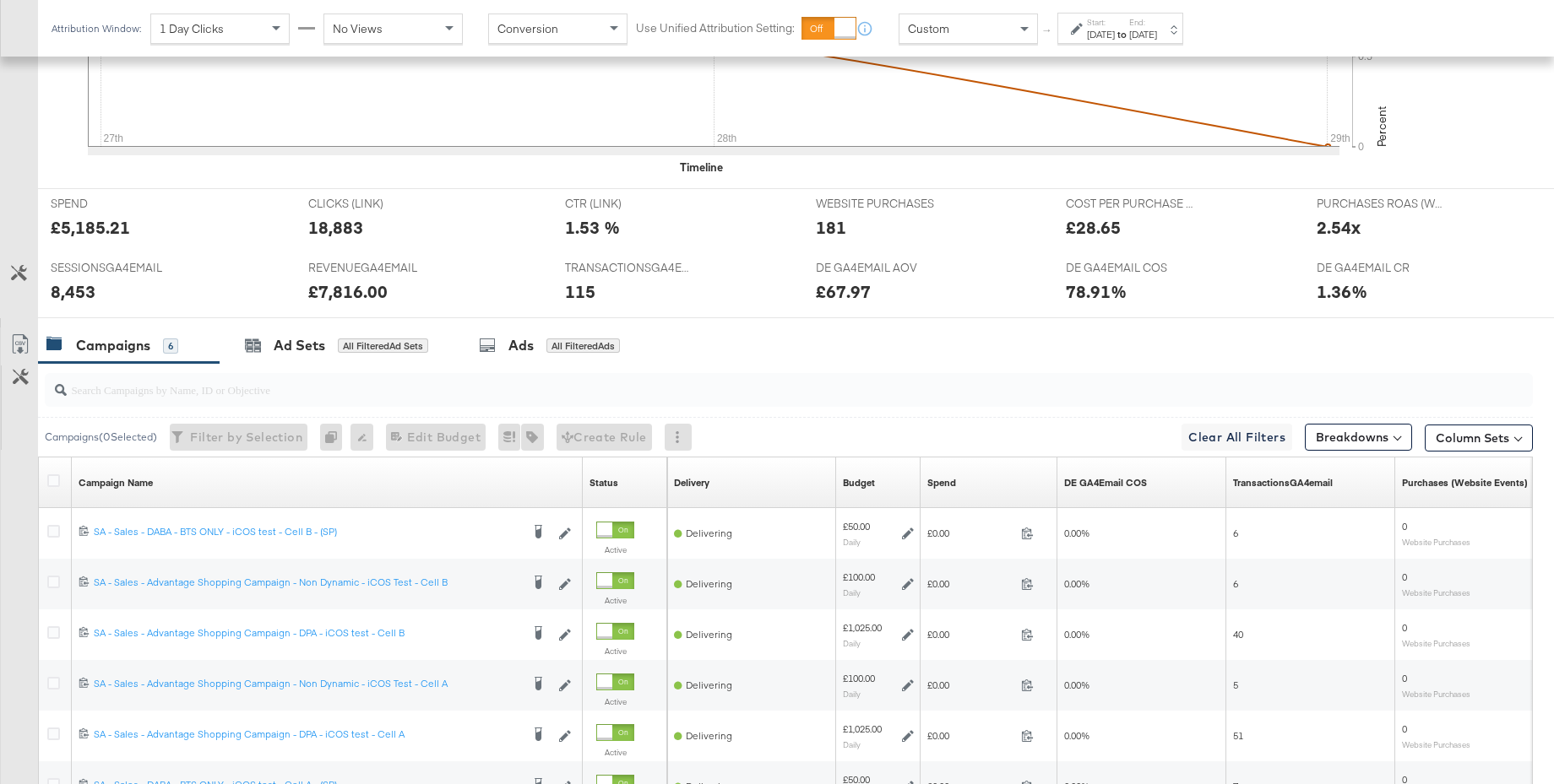
scroll to position [758, 0]
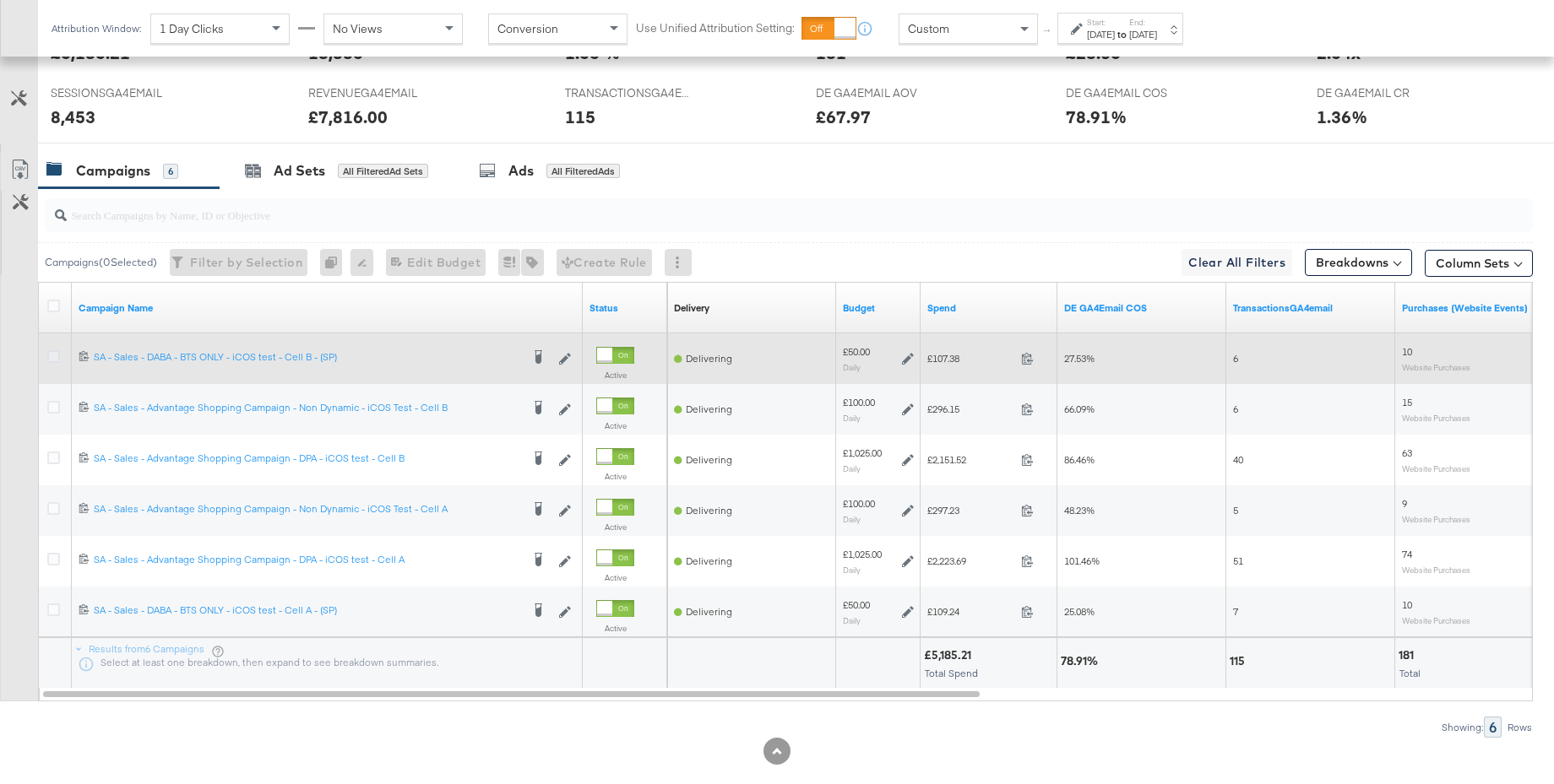
drag, startPoint x: 55, startPoint y: 360, endPoint x: 122, endPoint y: 339, distance: 70.2
click at [55, 360] on icon at bounding box center [54, 356] width 12 height 12
click at [0, 0] on input "checkbox" at bounding box center [0, 0] width 0 height 0
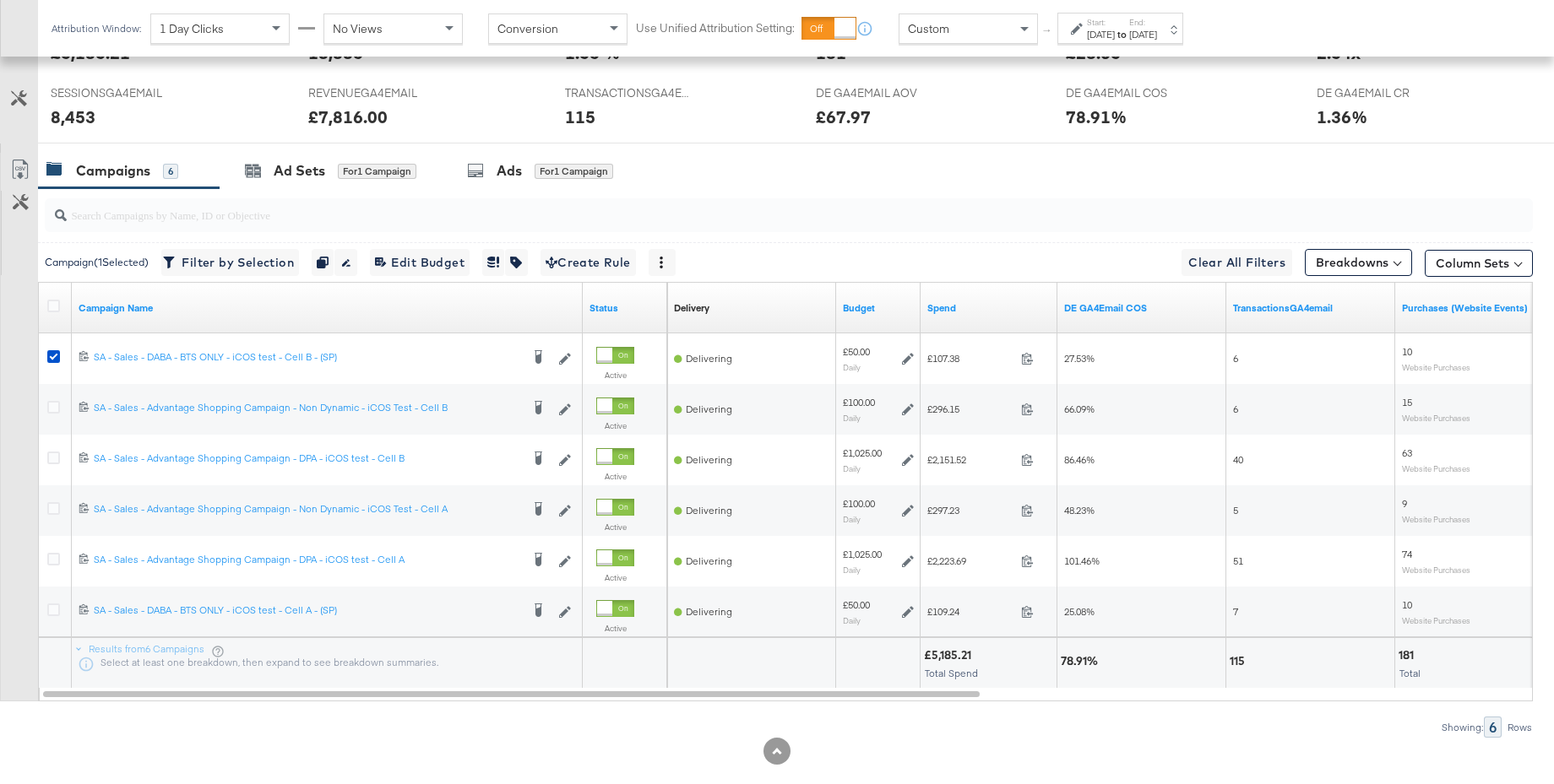
click at [519, 170] on div "Ads" at bounding box center [509, 171] width 26 height 19
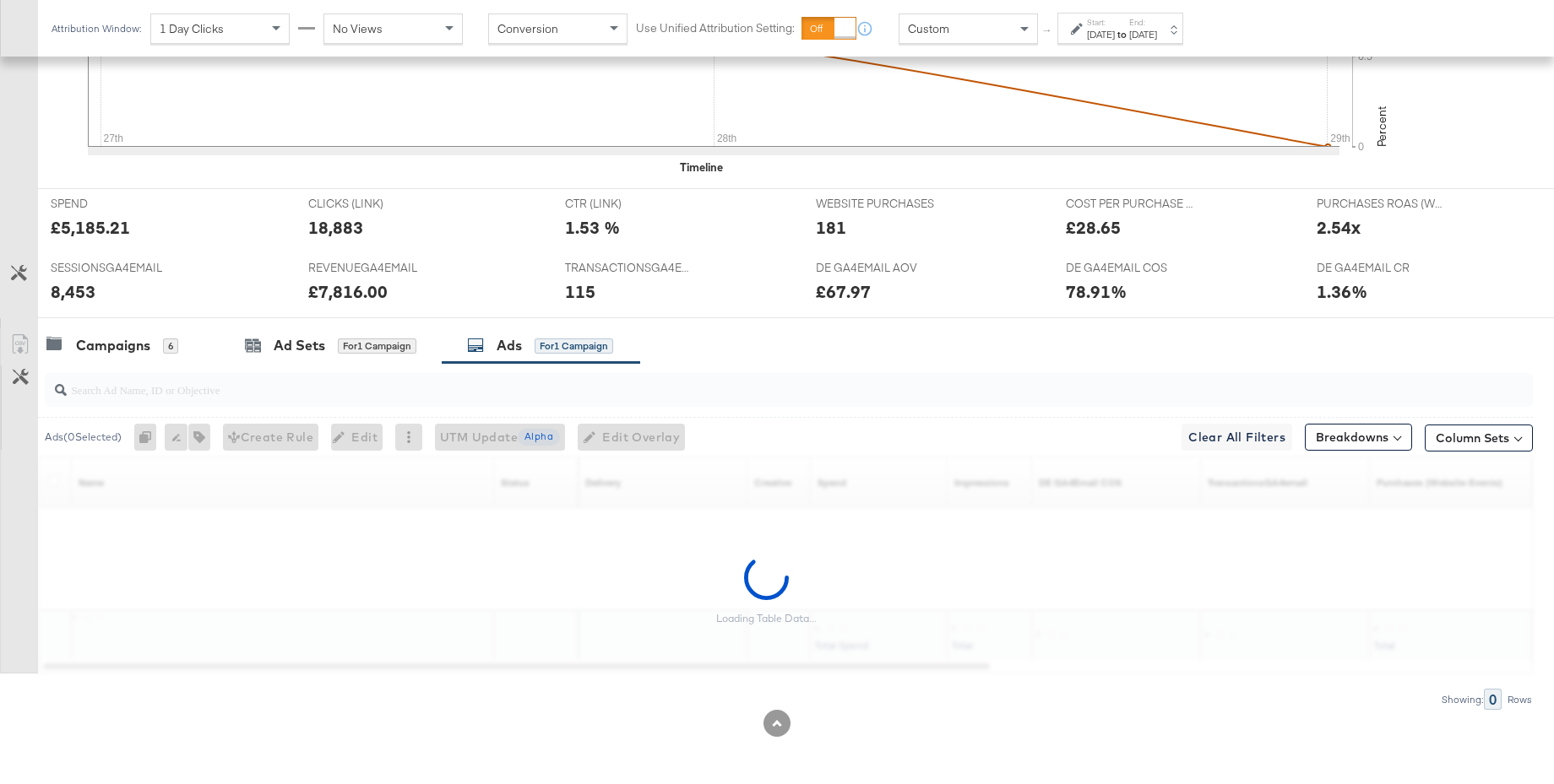
scroll to position [634, 0]
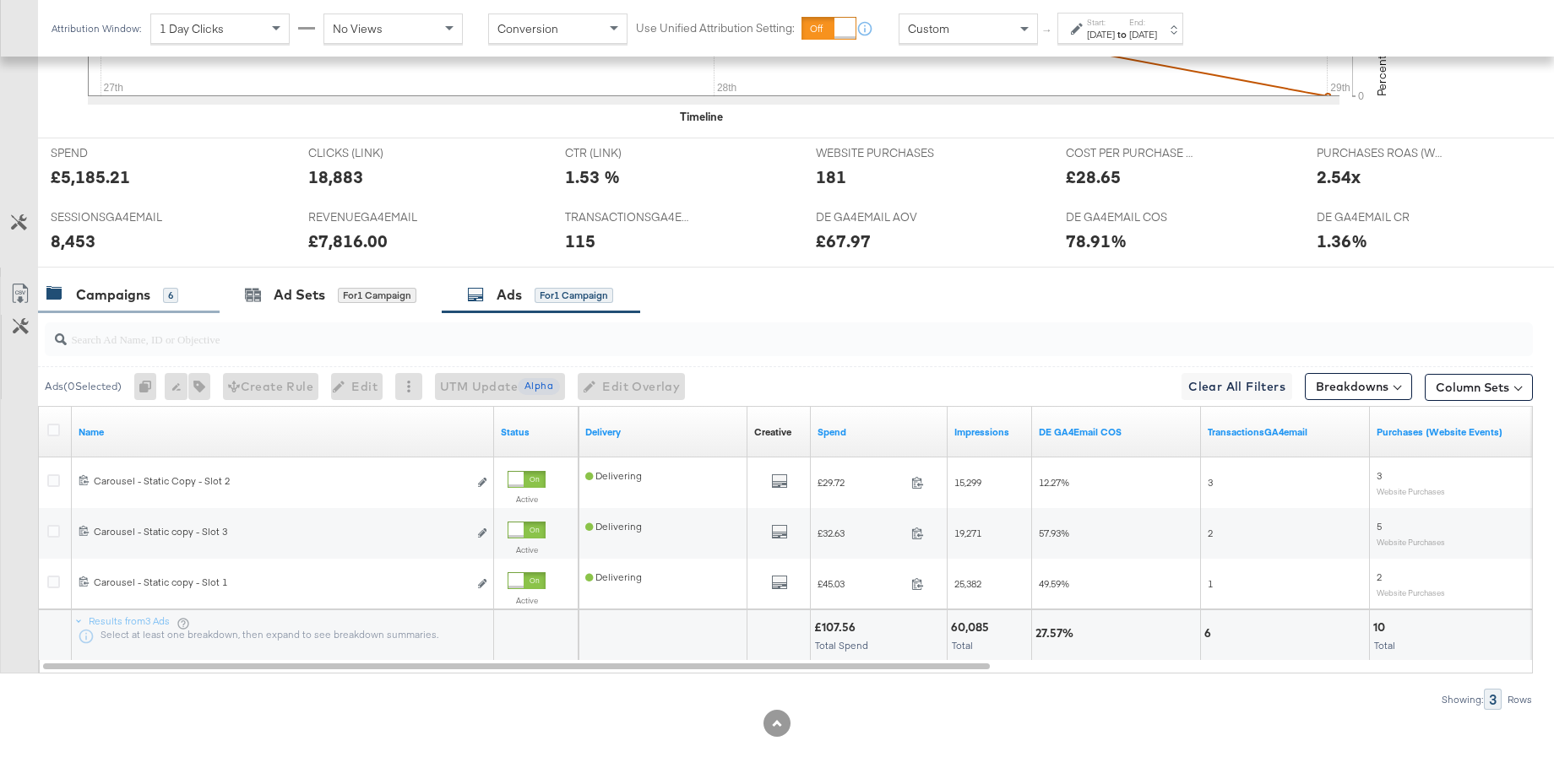
click at [155, 289] on div "Campaigns 6" at bounding box center [113, 295] width 132 height 19
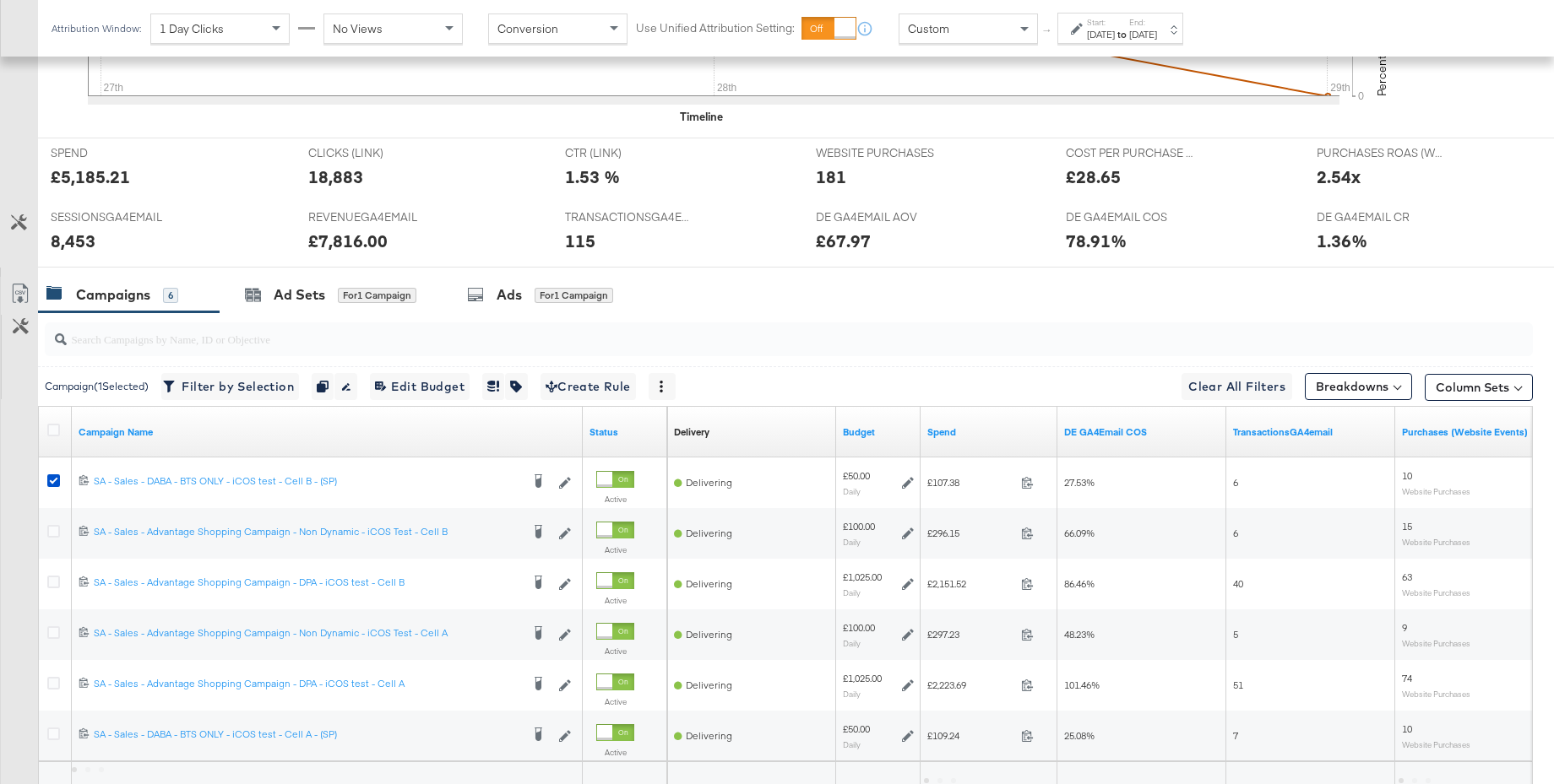
scroll to position [758, 0]
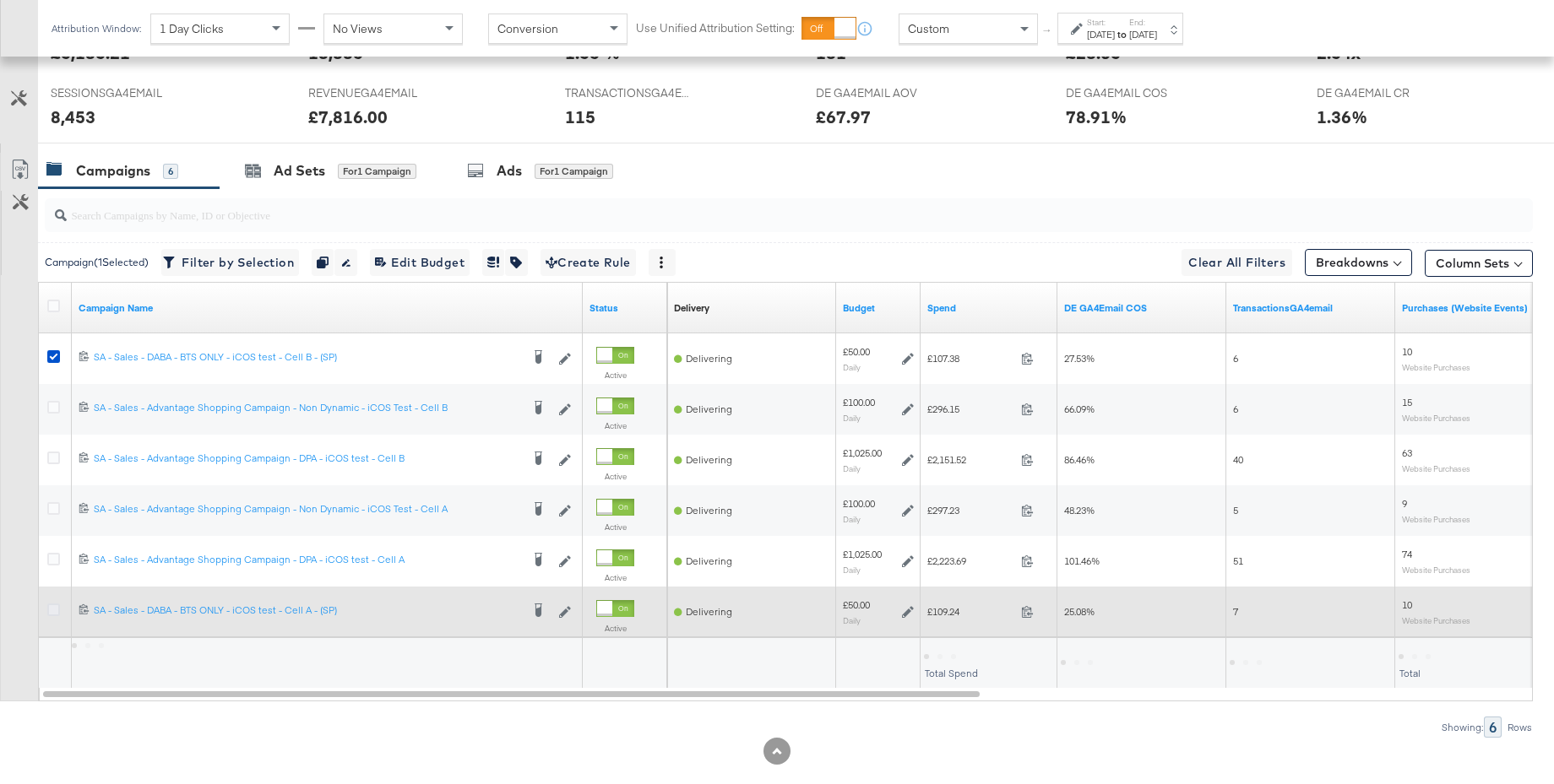
click at [53, 608] on icon at bounding box center [54, 610] width 12 height 12
click at [0, 0] on input "checkbox" at bounding box center [0, 0] width 0 height 0
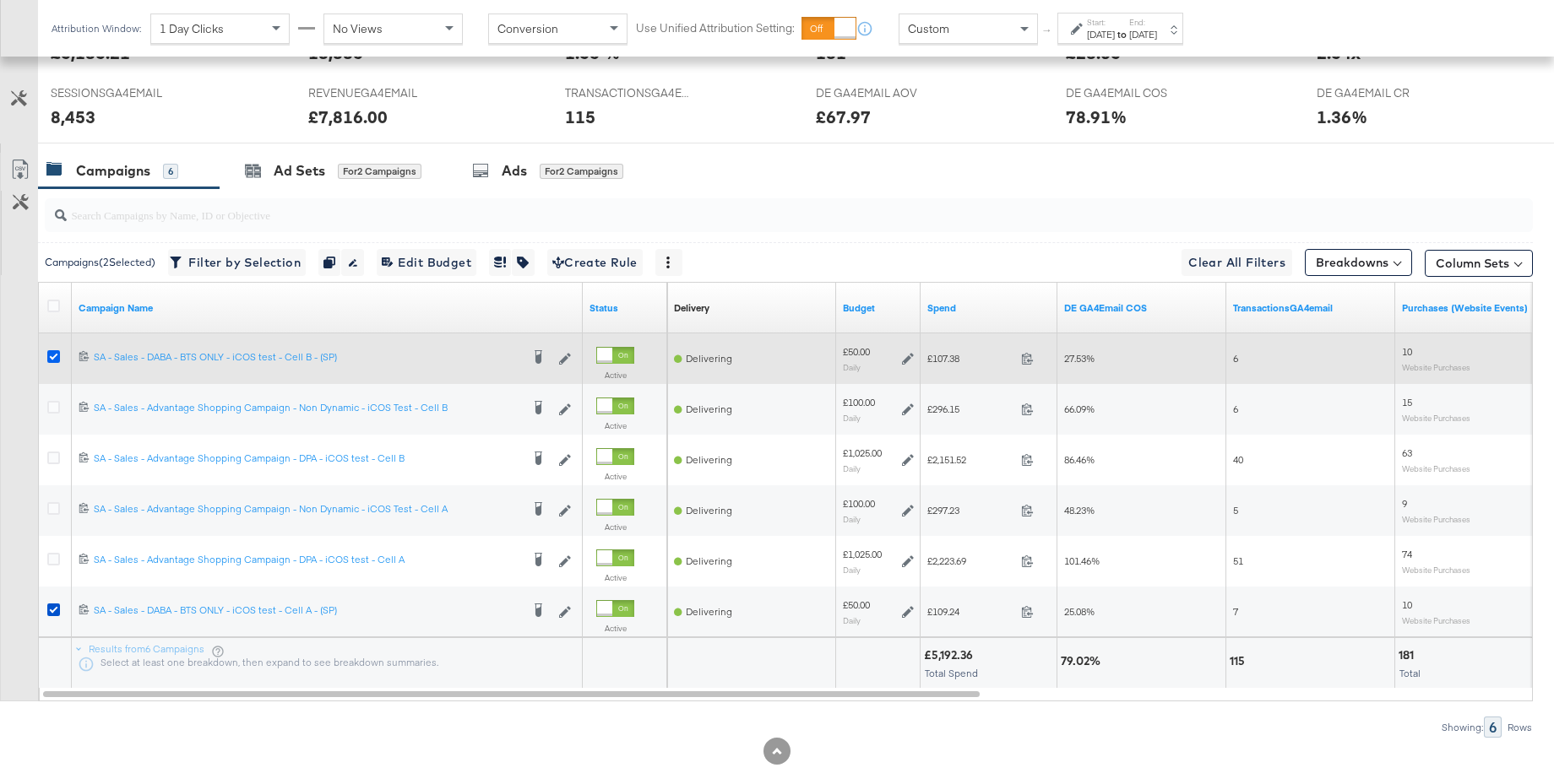
click at [54, 361] on icon at bounding box center [54, 356] width 12 height 12
click at [0, 0] on input "checkbox" at bounding box center [0, 0] width 0 height 0
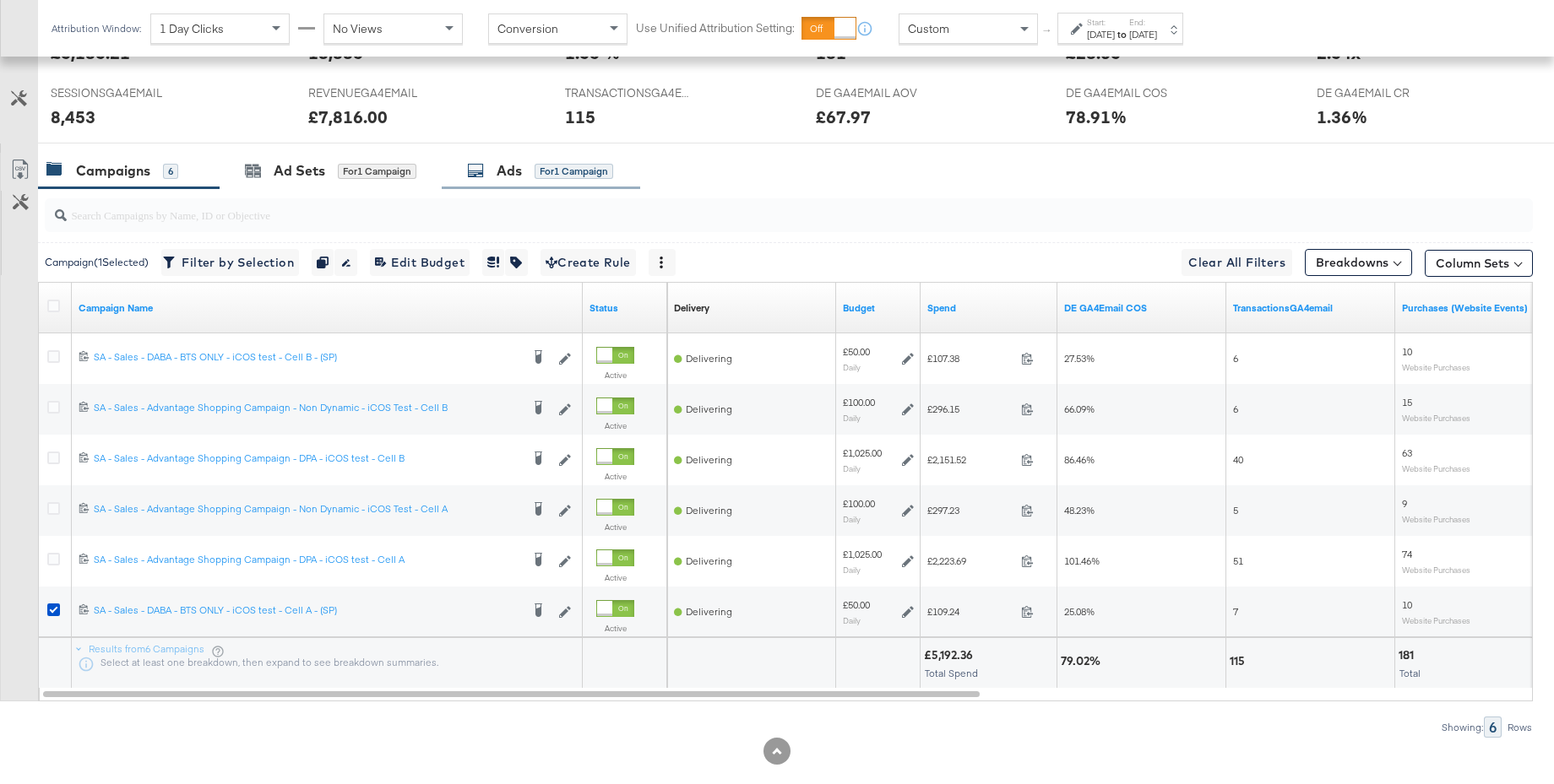
click at [500, 180] on div "Ads" at bounding box center [509, 171] width 26 height 19
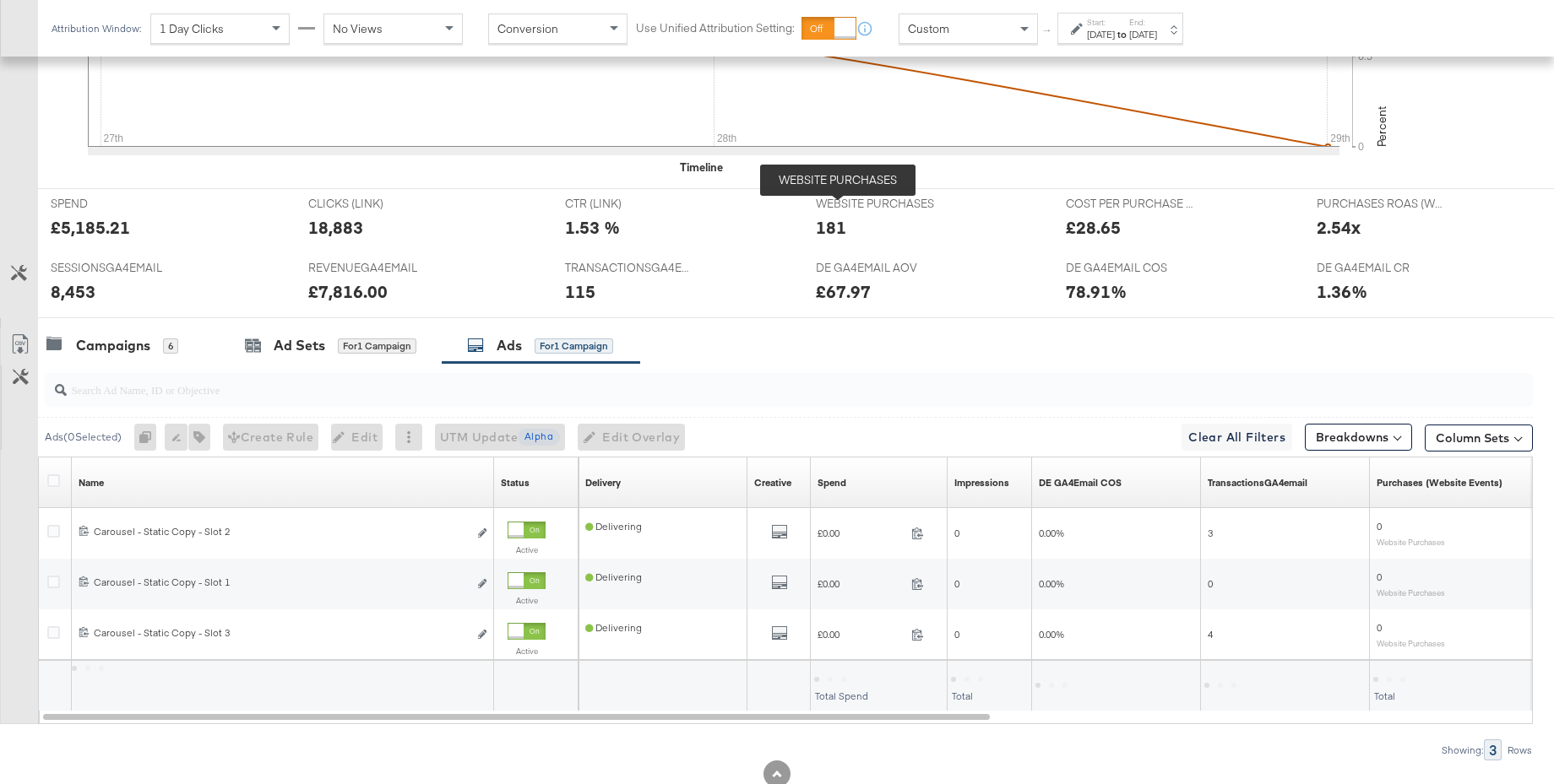
scroll to position [634, 0]
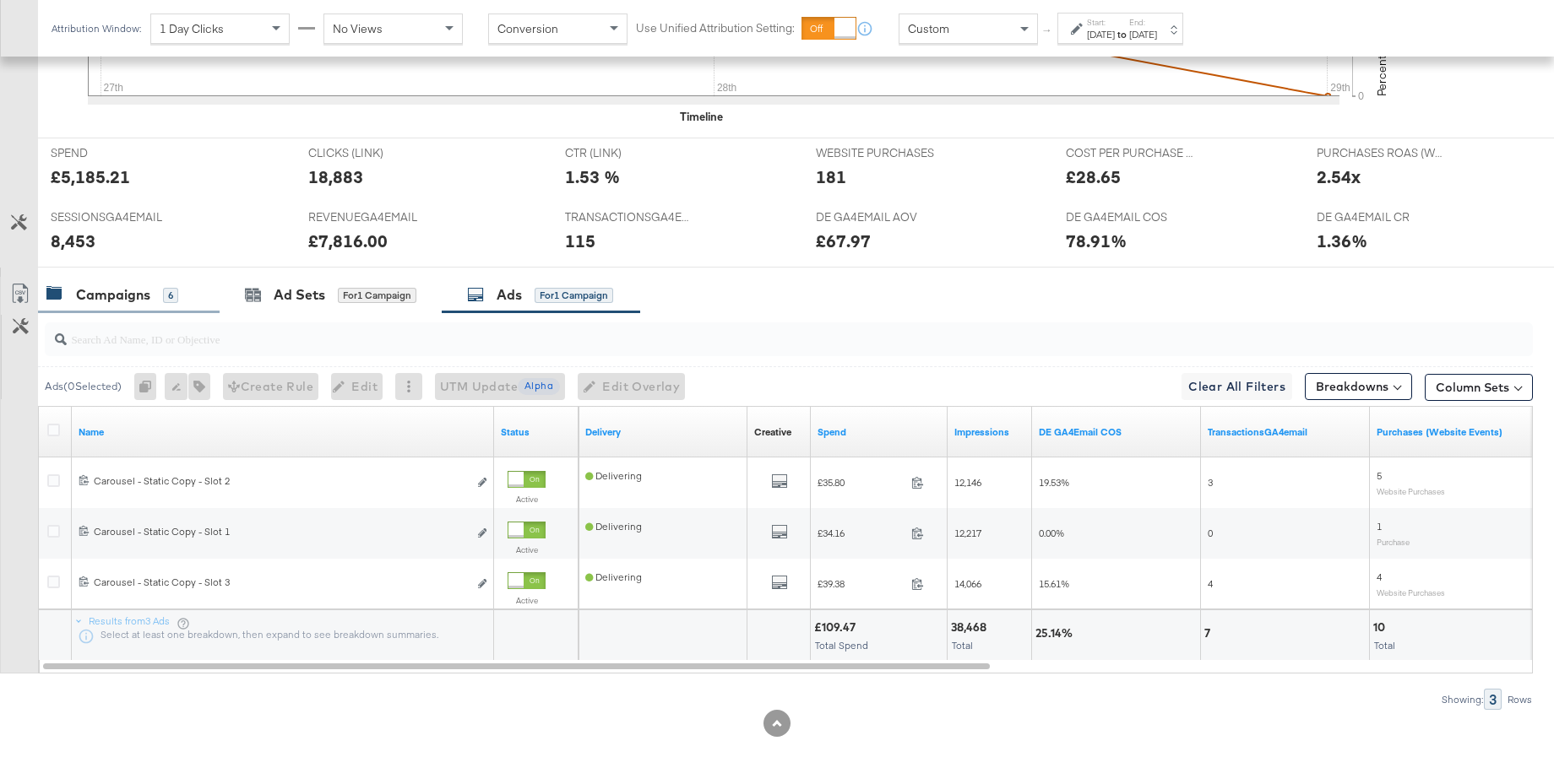
click at [112, 291] on div "Campaigns" at bounding box center [113, 295] width 74 height 19
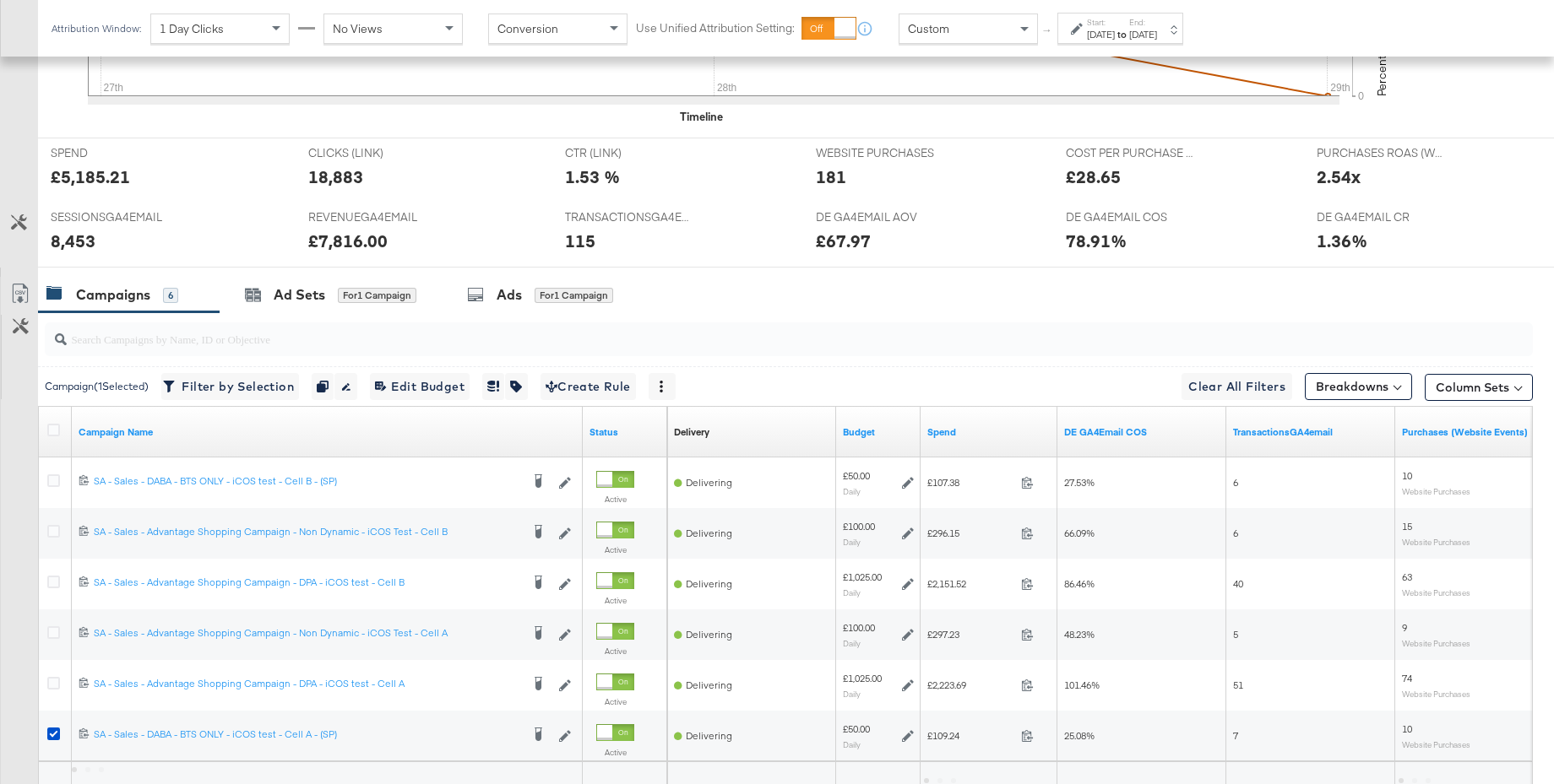
scroll to position [758, 0]
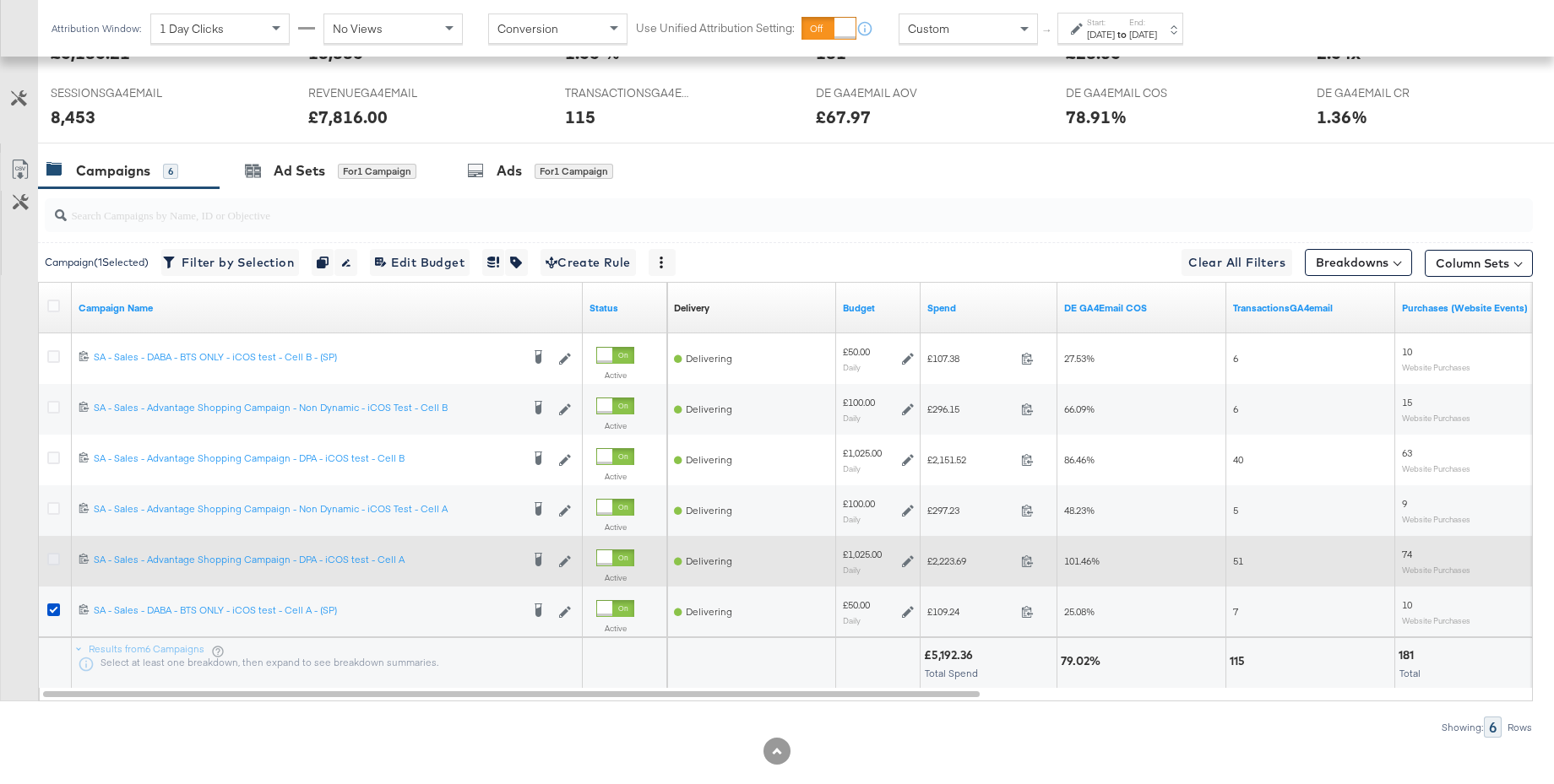
click at [52, 561] on icon at bounding box center [54, 559] width 12 height 12
click at [0, 0] on input "checkbox" at bounding box center [0, 0] width 0 height 0
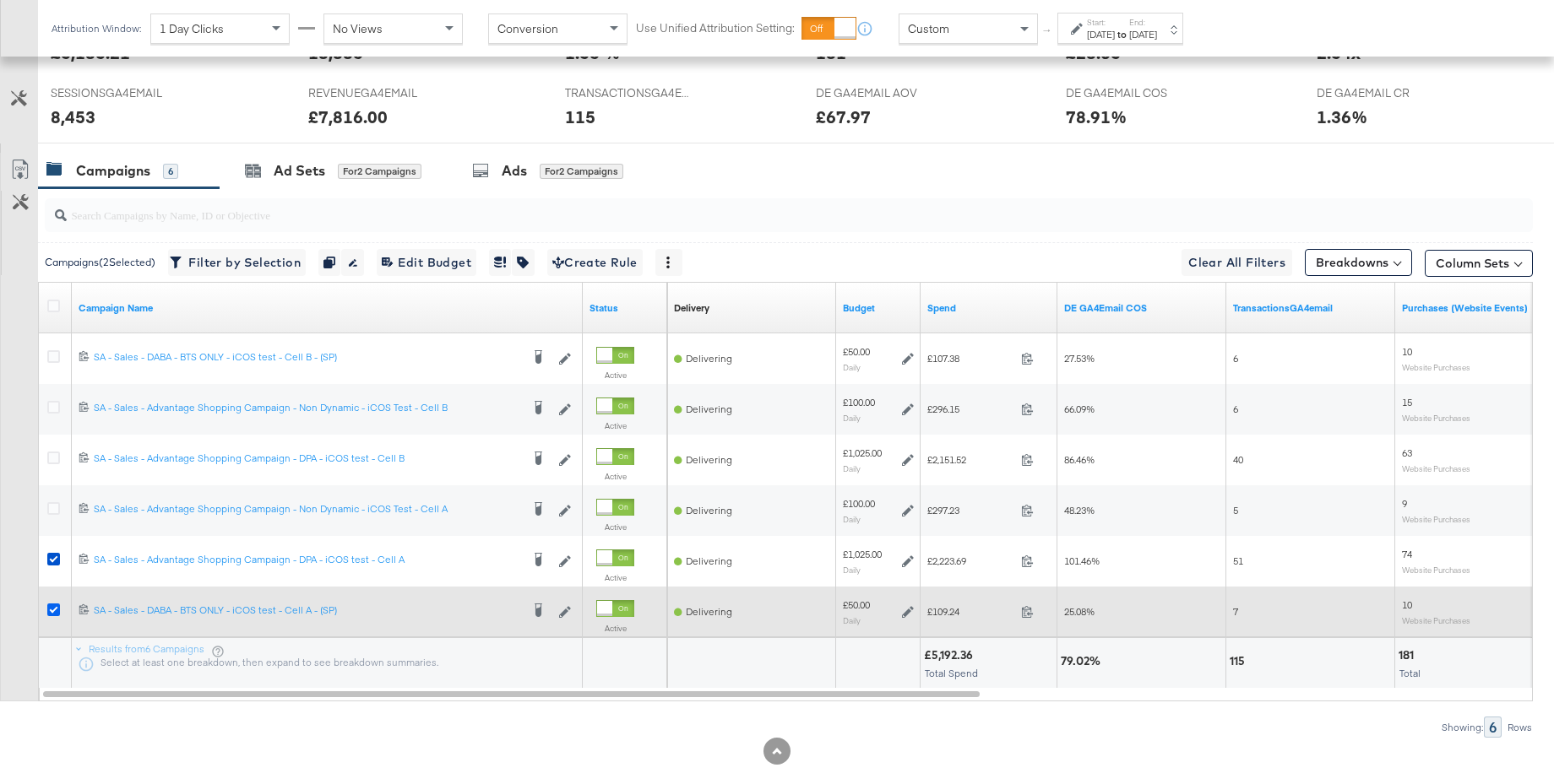
click at [53, 610] on icon at bounding box center [54, 610] width 12 height 12
click at [0, 0] on input "checkbox" at bounding box center [0, 0] width 0 height 0
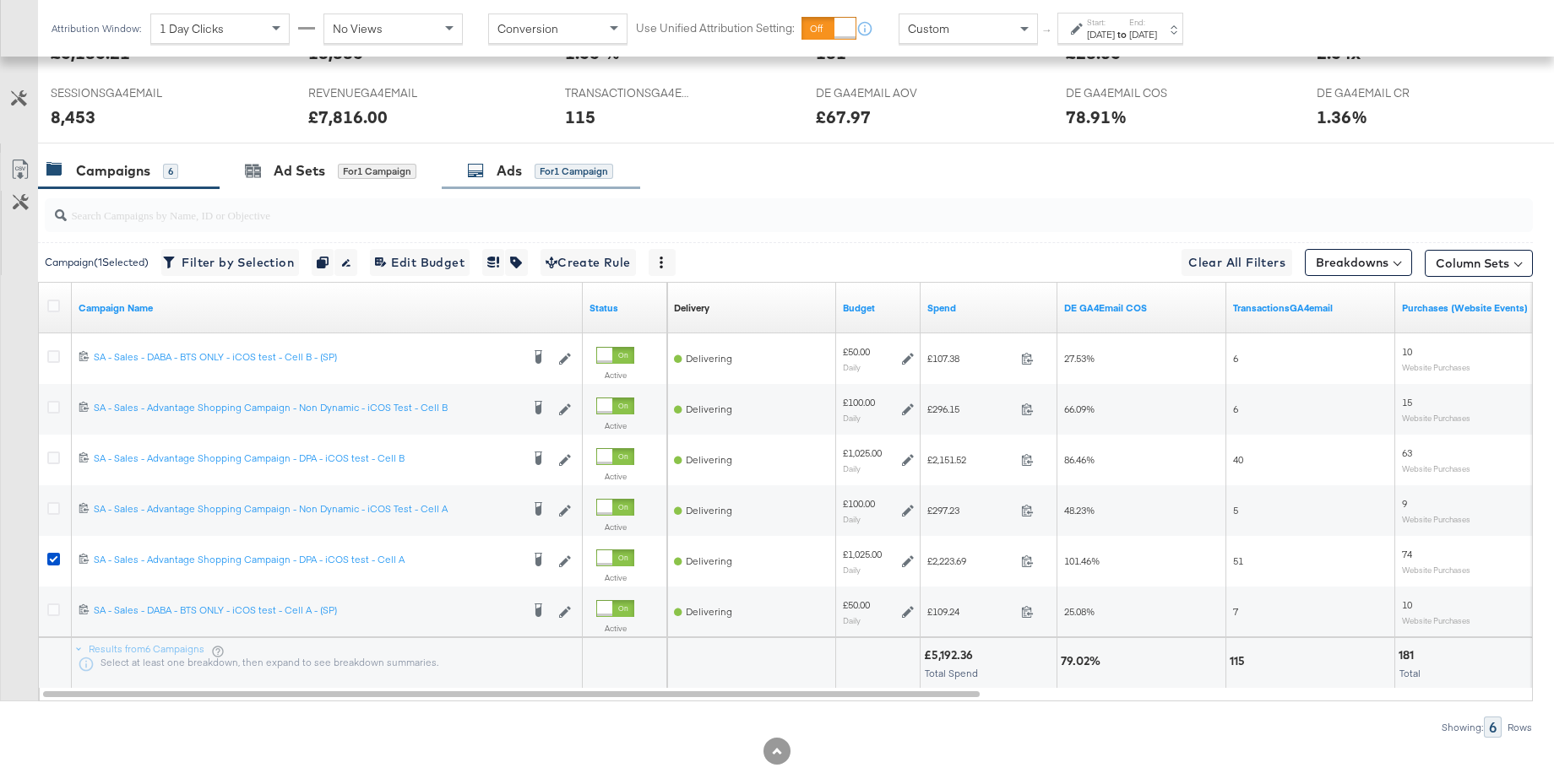
click at [511, 166] on div "Ads" at bounding box center [509, 171] width 26 height 19
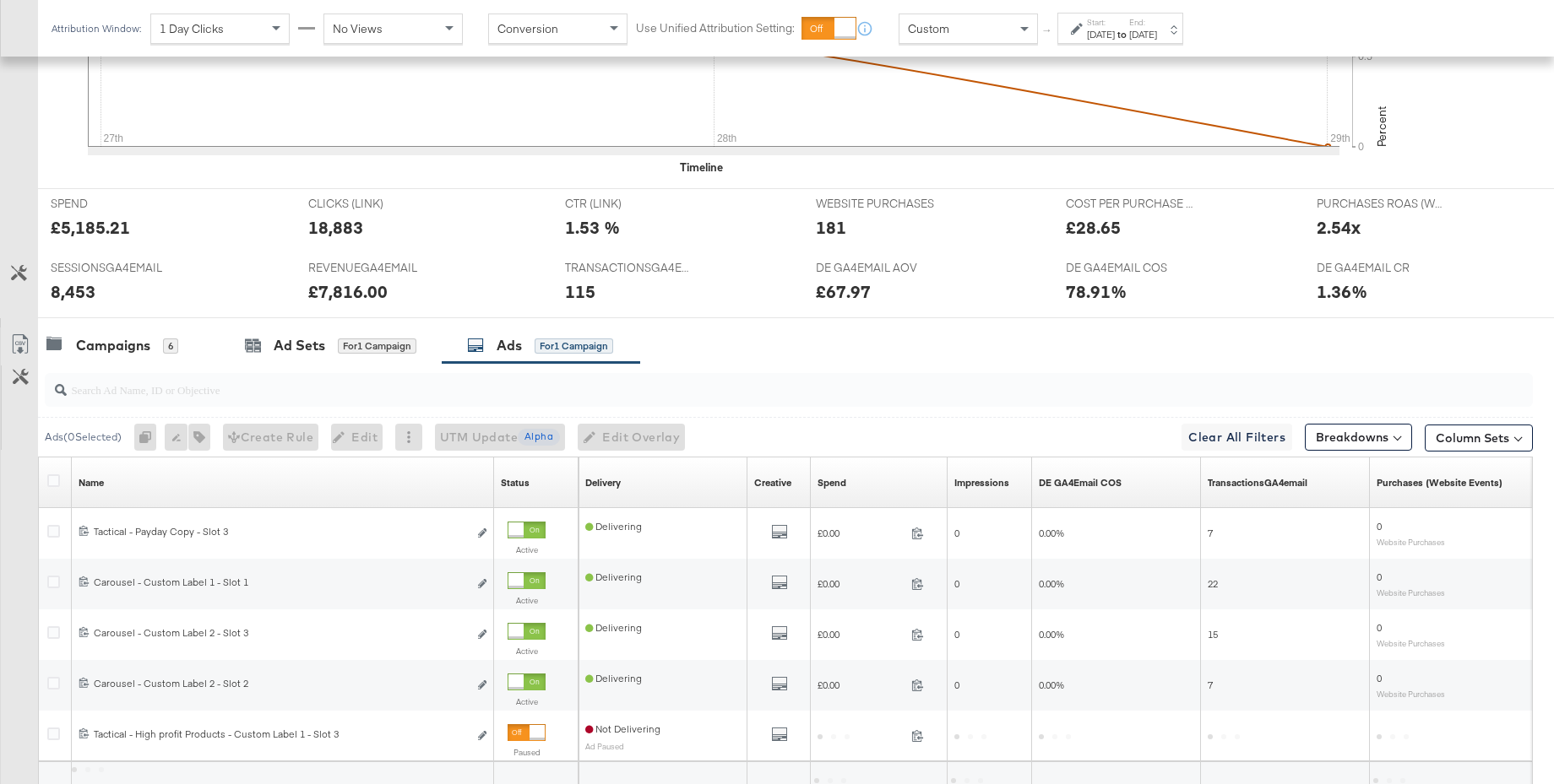
scroll to position [735, 0]
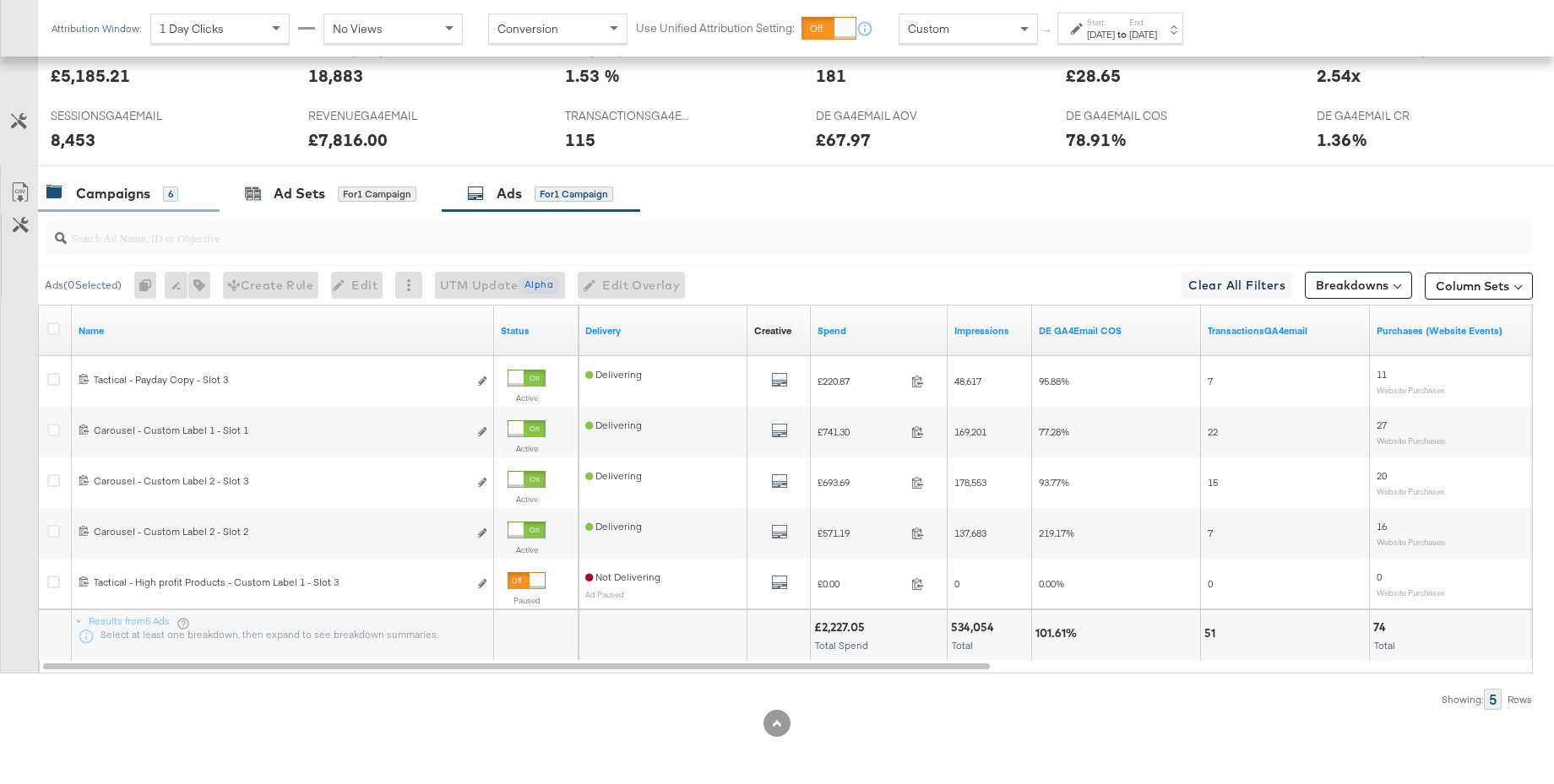
click at [121, 203] on div "Campaigns 6" at bounding box center [129, 193] width 181 height 36
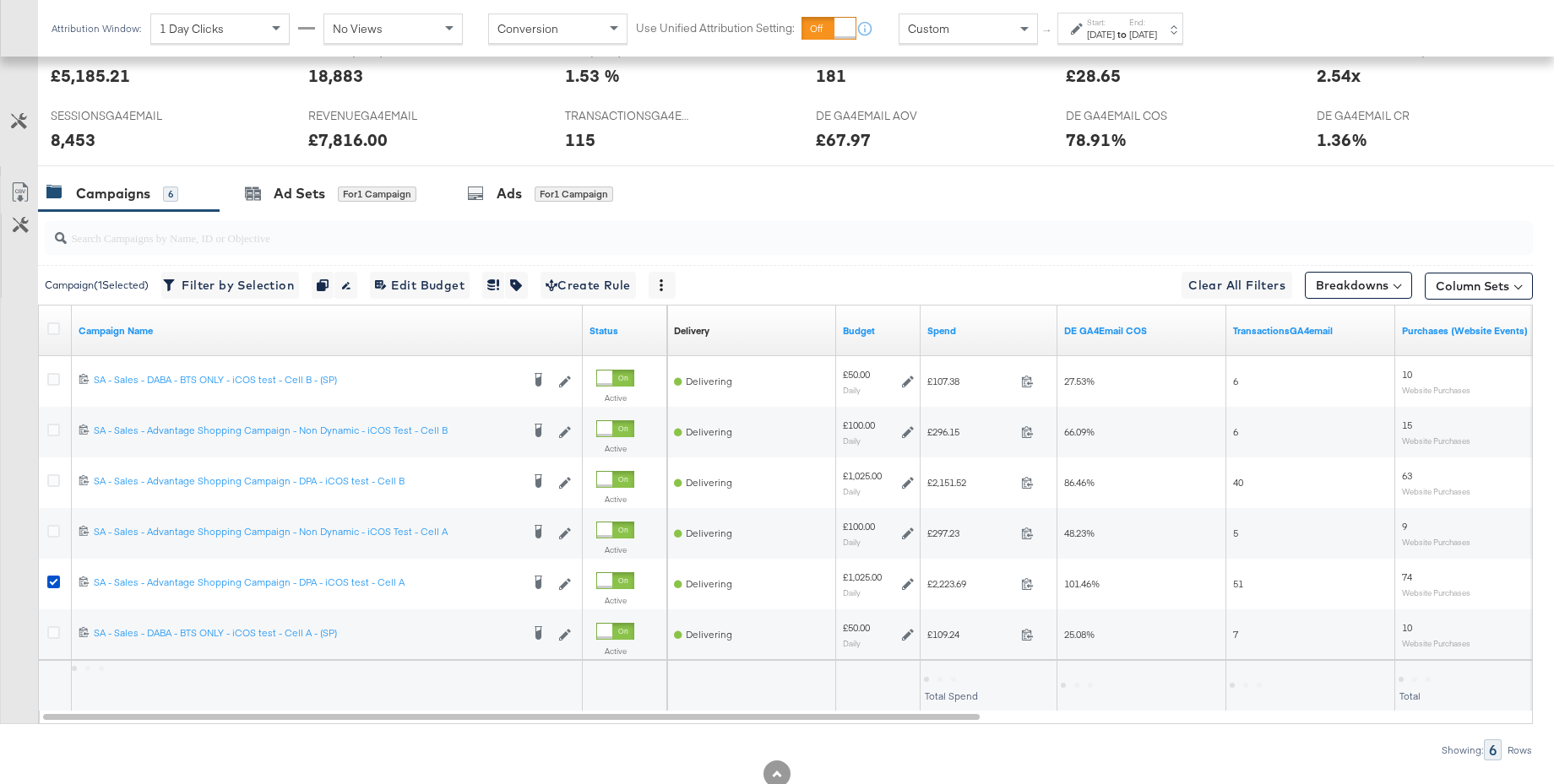
scroll to position [758, 0]
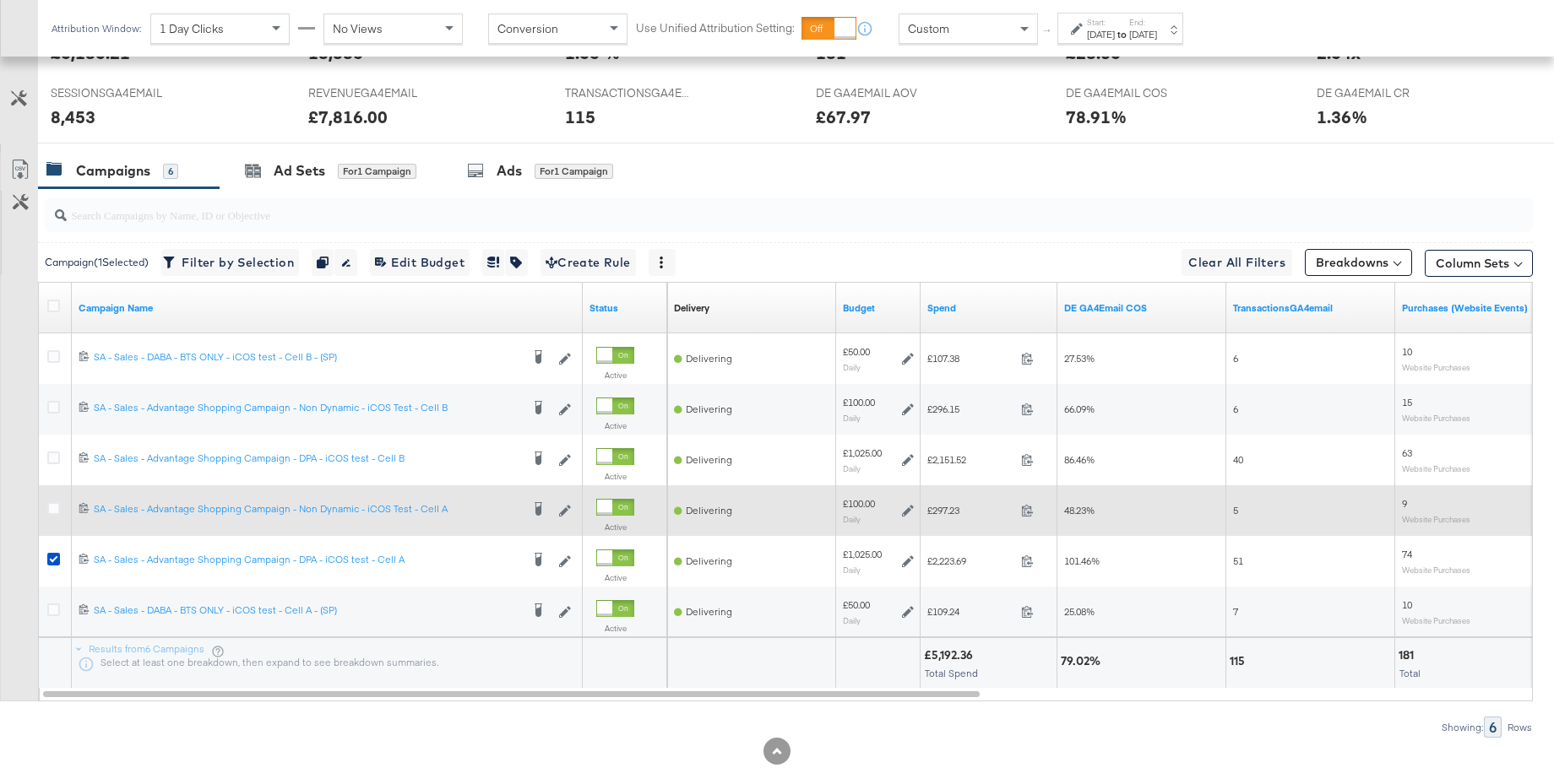
drag, startPoint x: 55, startPoint y: 458, endPoint x: 61, endPoint y: 496, distance: 38.5
click at [55, 458] on icon at bounding box center [54, 458] width 12 height 12
click at [0, 0] on input "checkbox" at bounding box center [0, 0] width 0 height 0
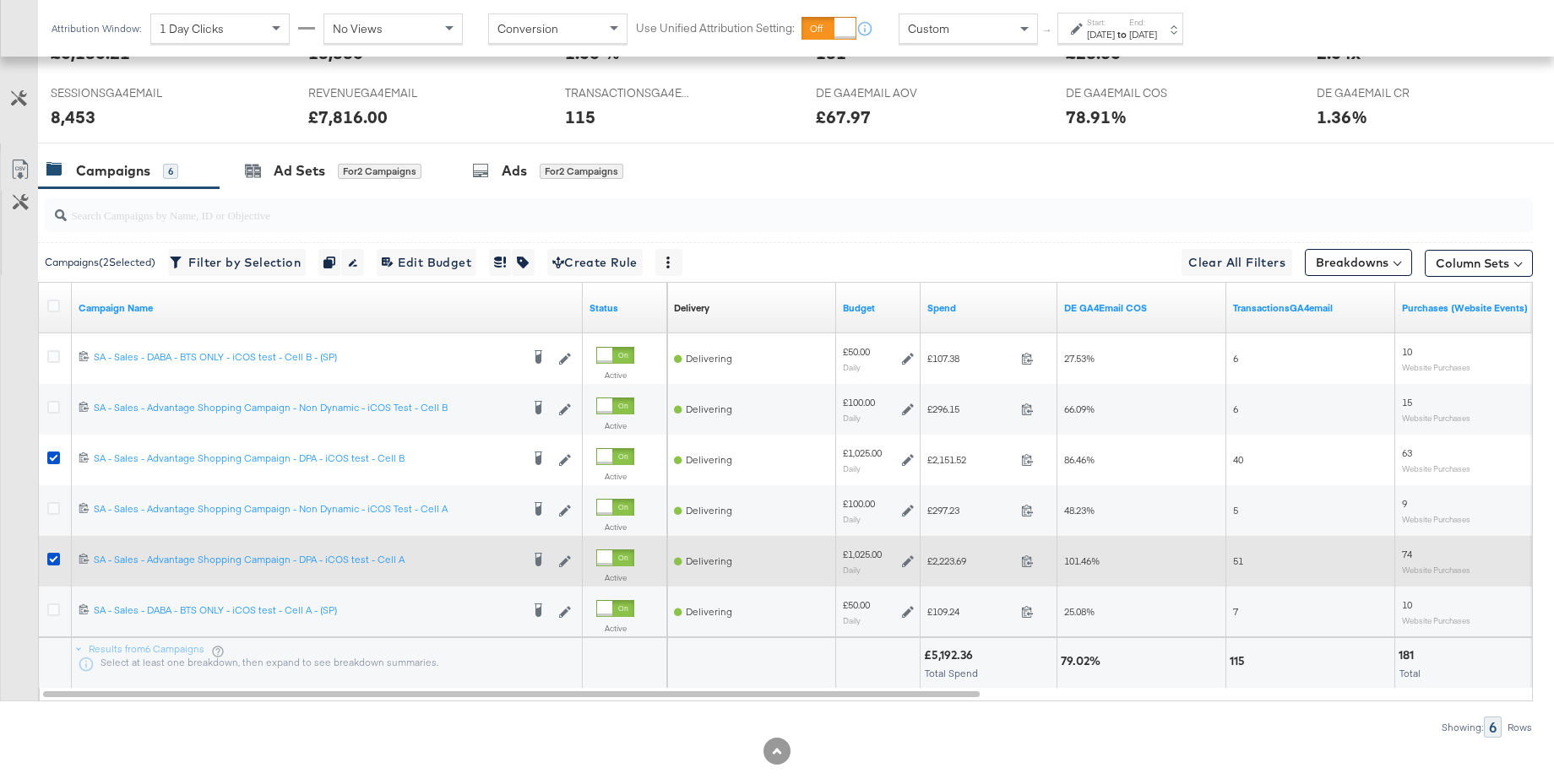
drag, startPoint x: 54, startPoint y: 560, endPoint x: 104, endPoint y: 537, distance: 55.0
click at [54, 560] on icon at bounding box center [54, 559] width 12 height 12
click at [0, 0] on input "checkbox" at bounding box center [0, 0] width 0 height 0
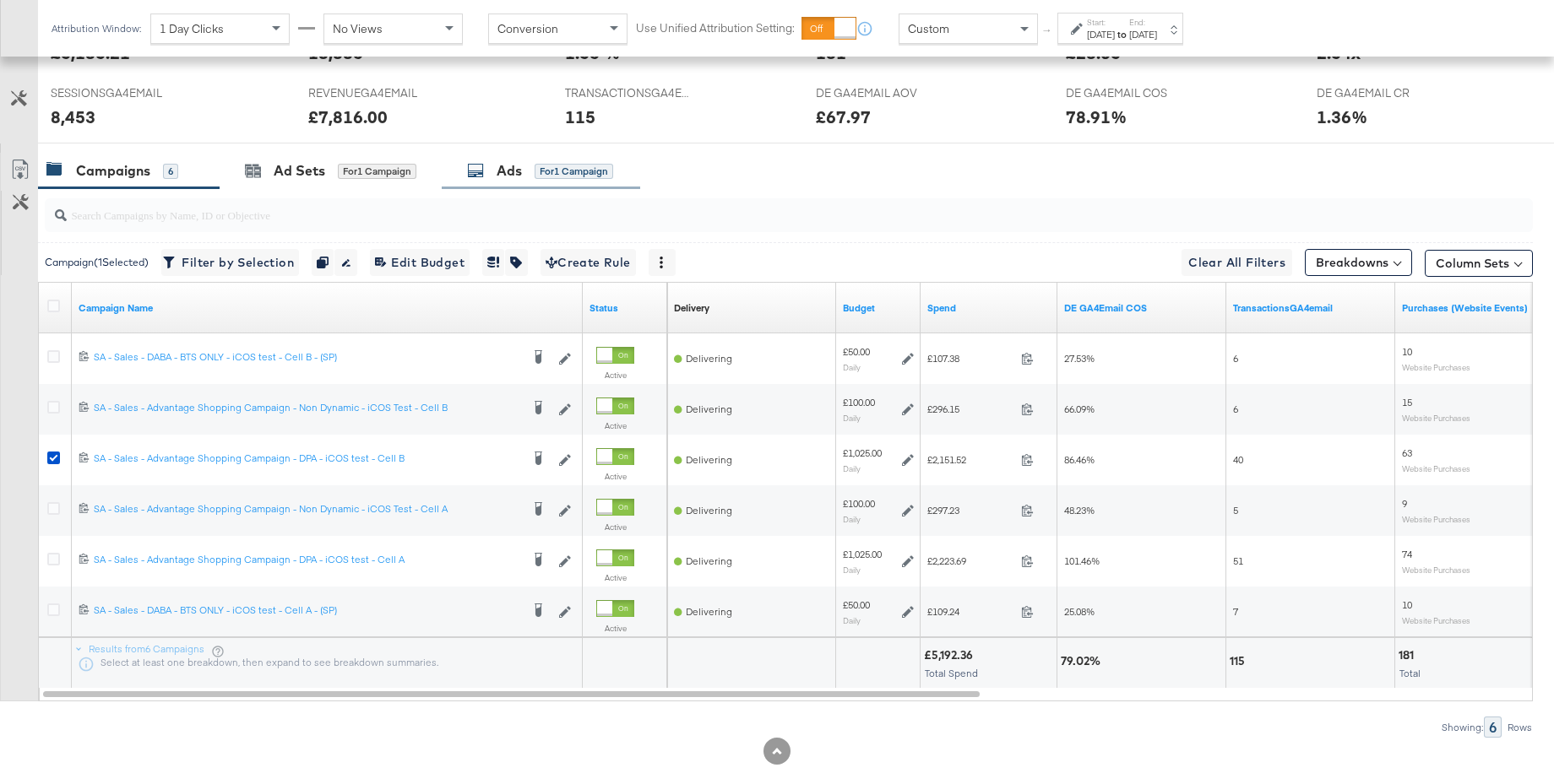
click at [499, 172] on div "Ads" at bounding box center [509, 171] width 26 height 19
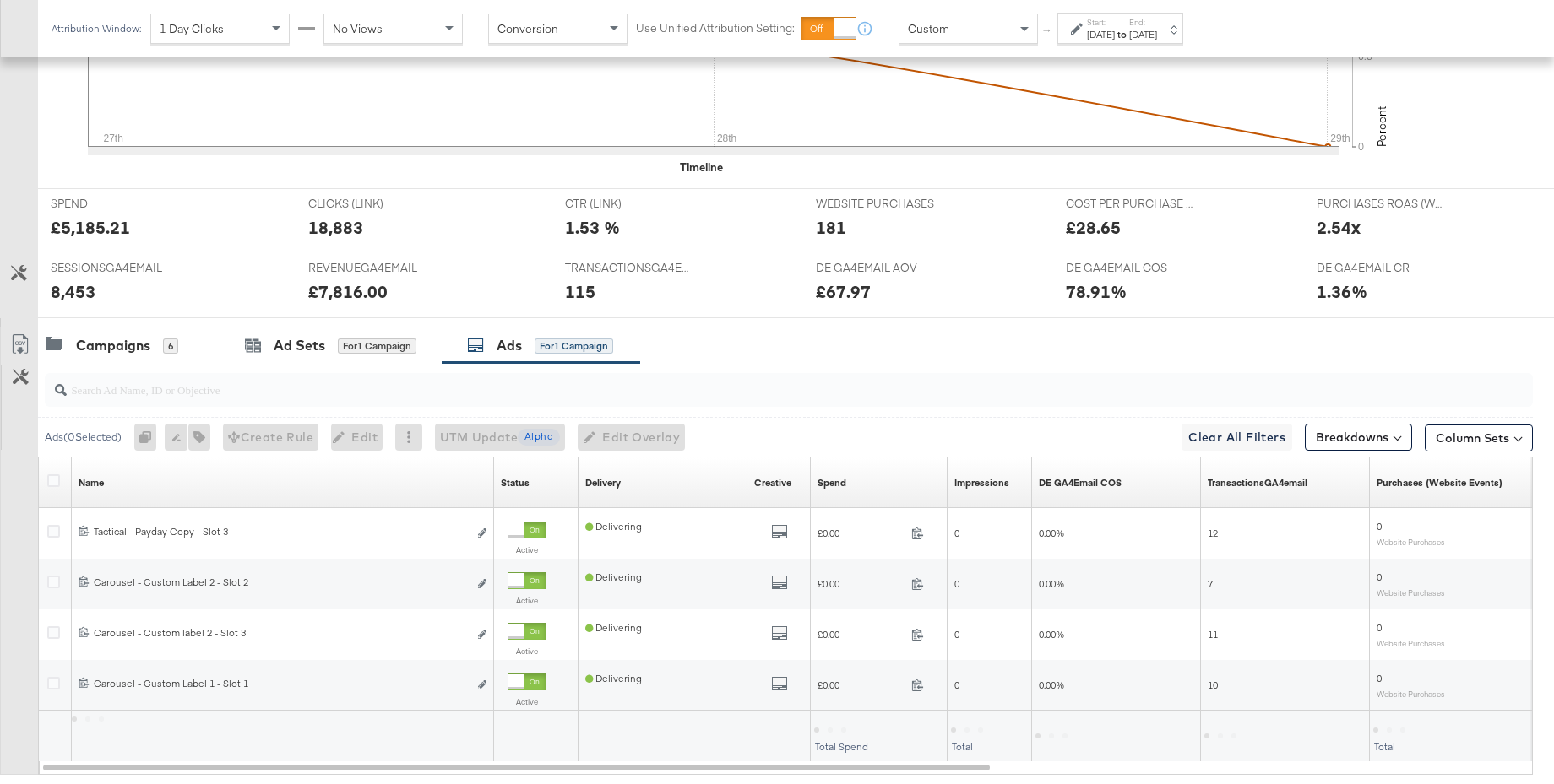
scroll to position [685, 0]
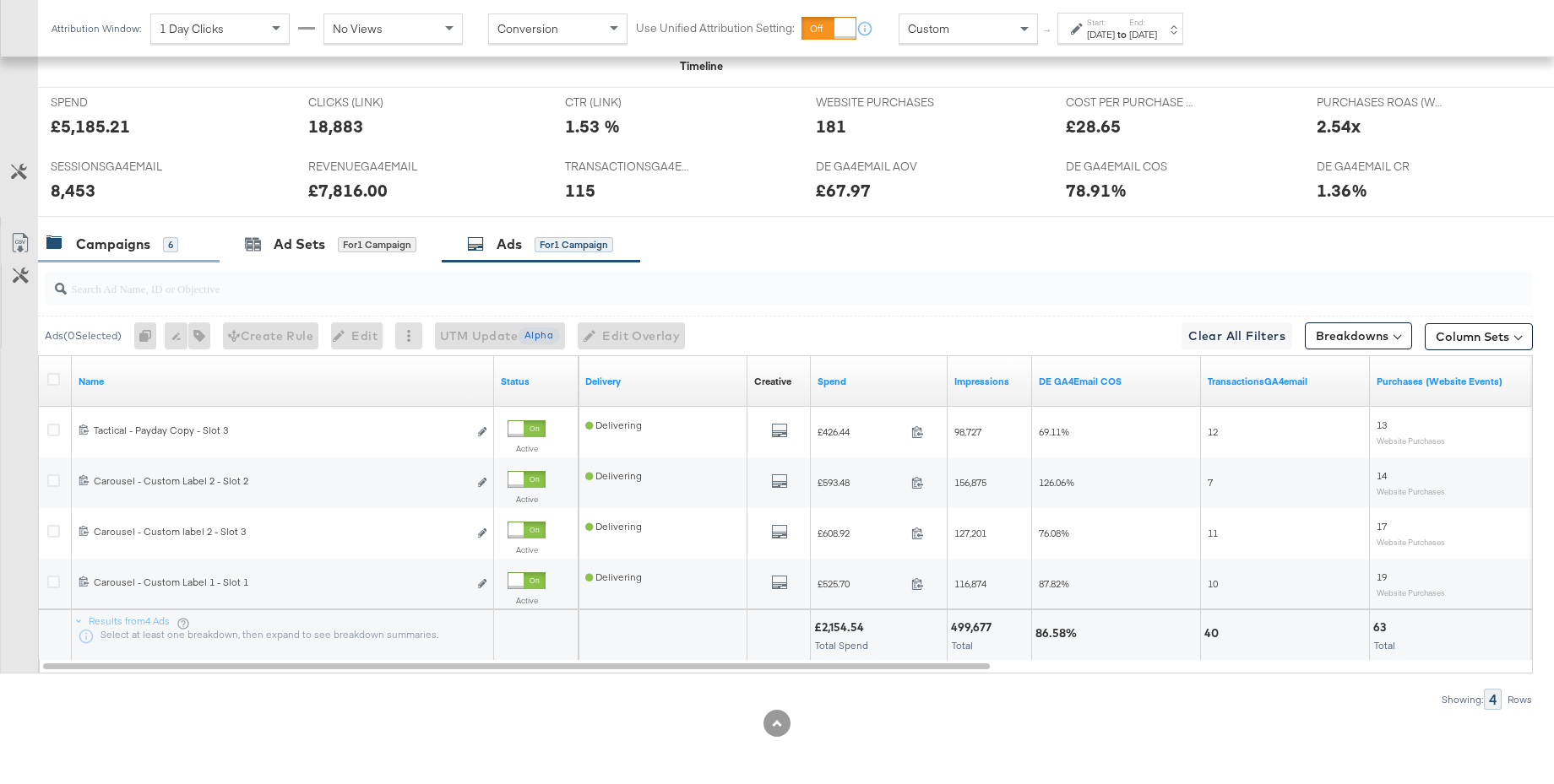
click at [125, 246] on div "Campaigns" at bounding box center [113, 245] width 74 height 19
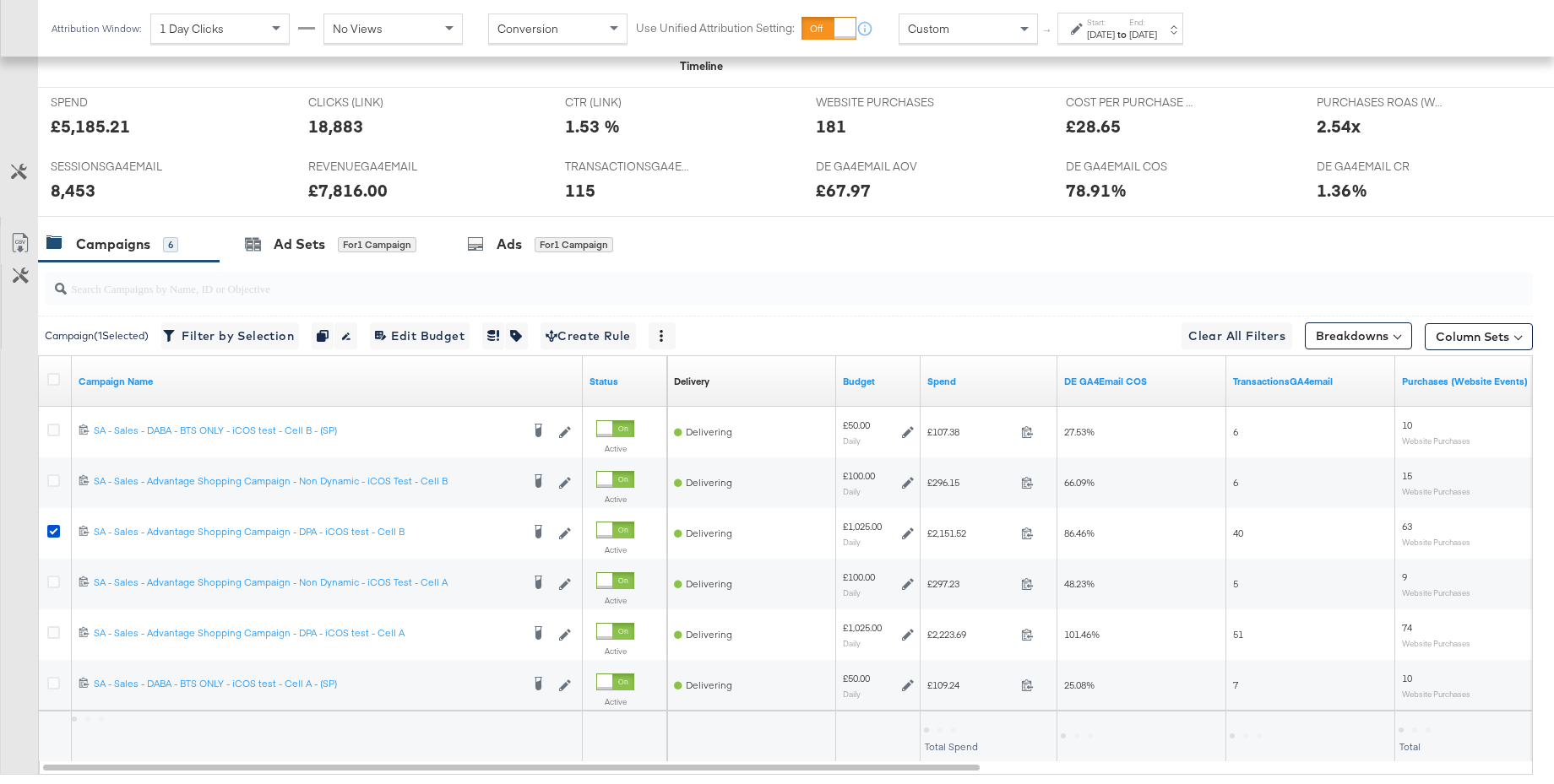
scroll to position [758, 0]
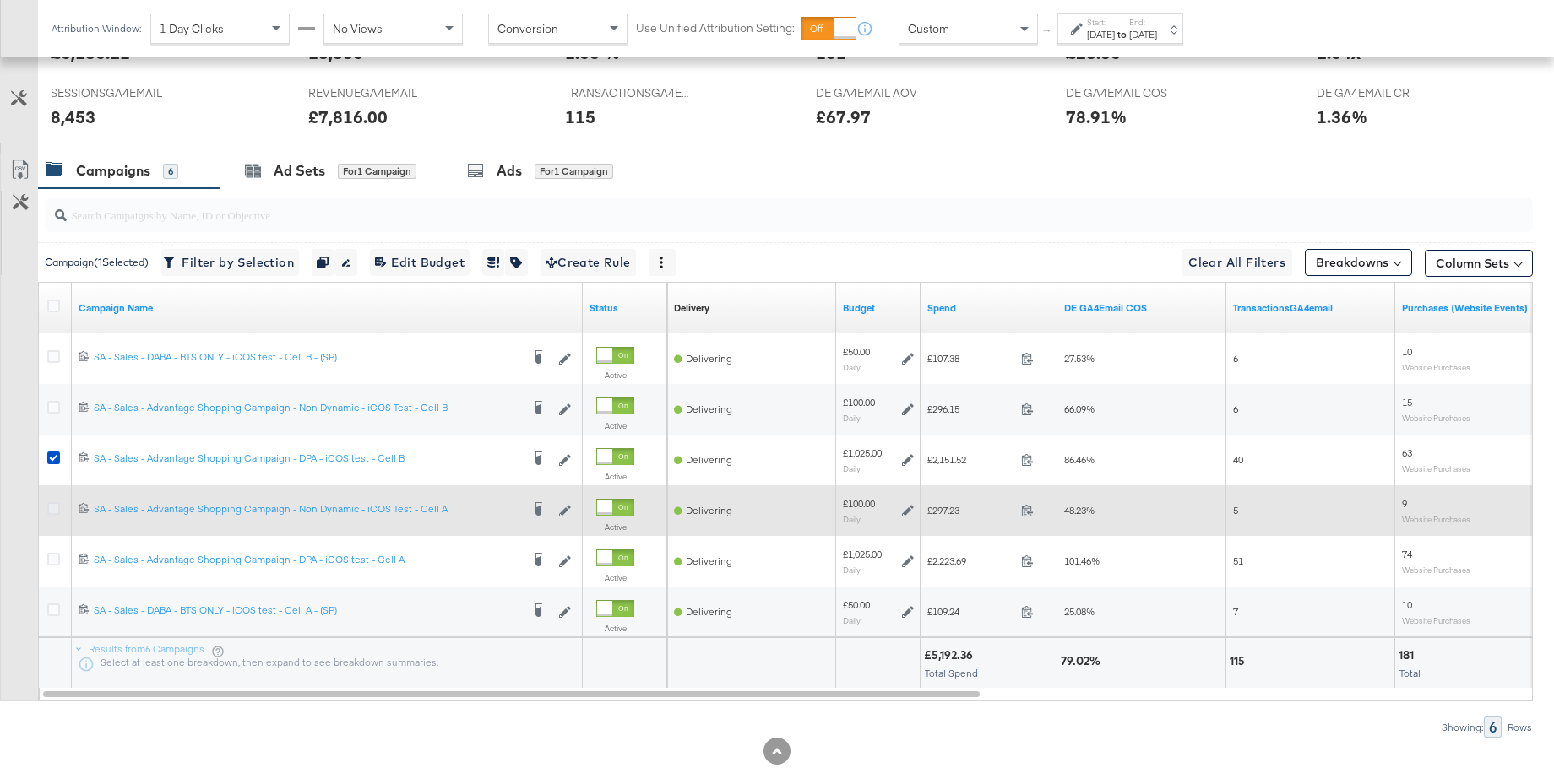
click at [54, 509] on icon at bounding box center [54, 509] width 12 height 12
click at [0, 0] on input "checkbox" at bounding box center [0, 0] width 0 height 0
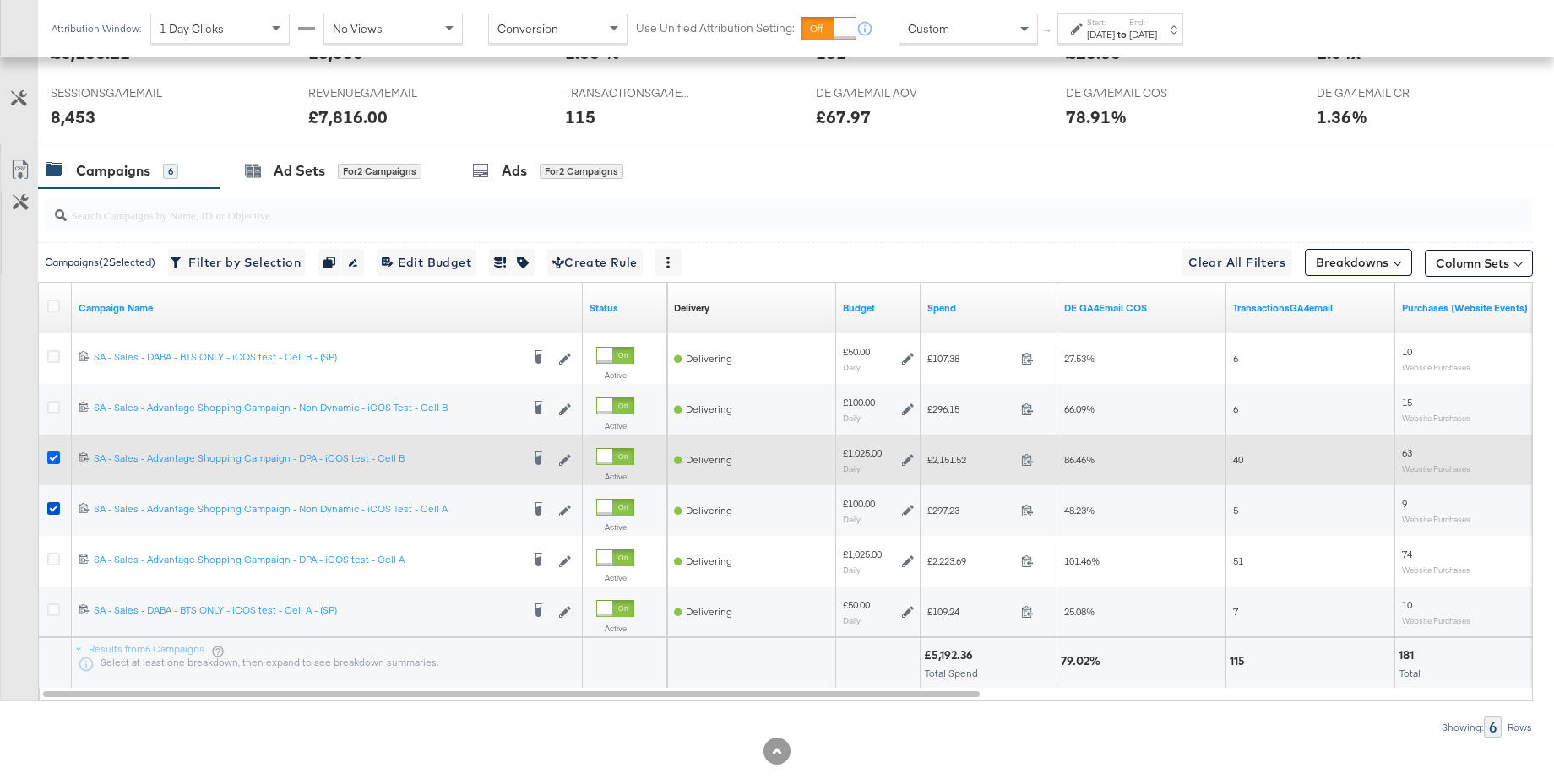
click at [55, 458] on icon at bounding box center [54, 458] width 12 height 12
click at [0, 0] on input "checkbox" at bounding box center [0, 0] width 0 height 0
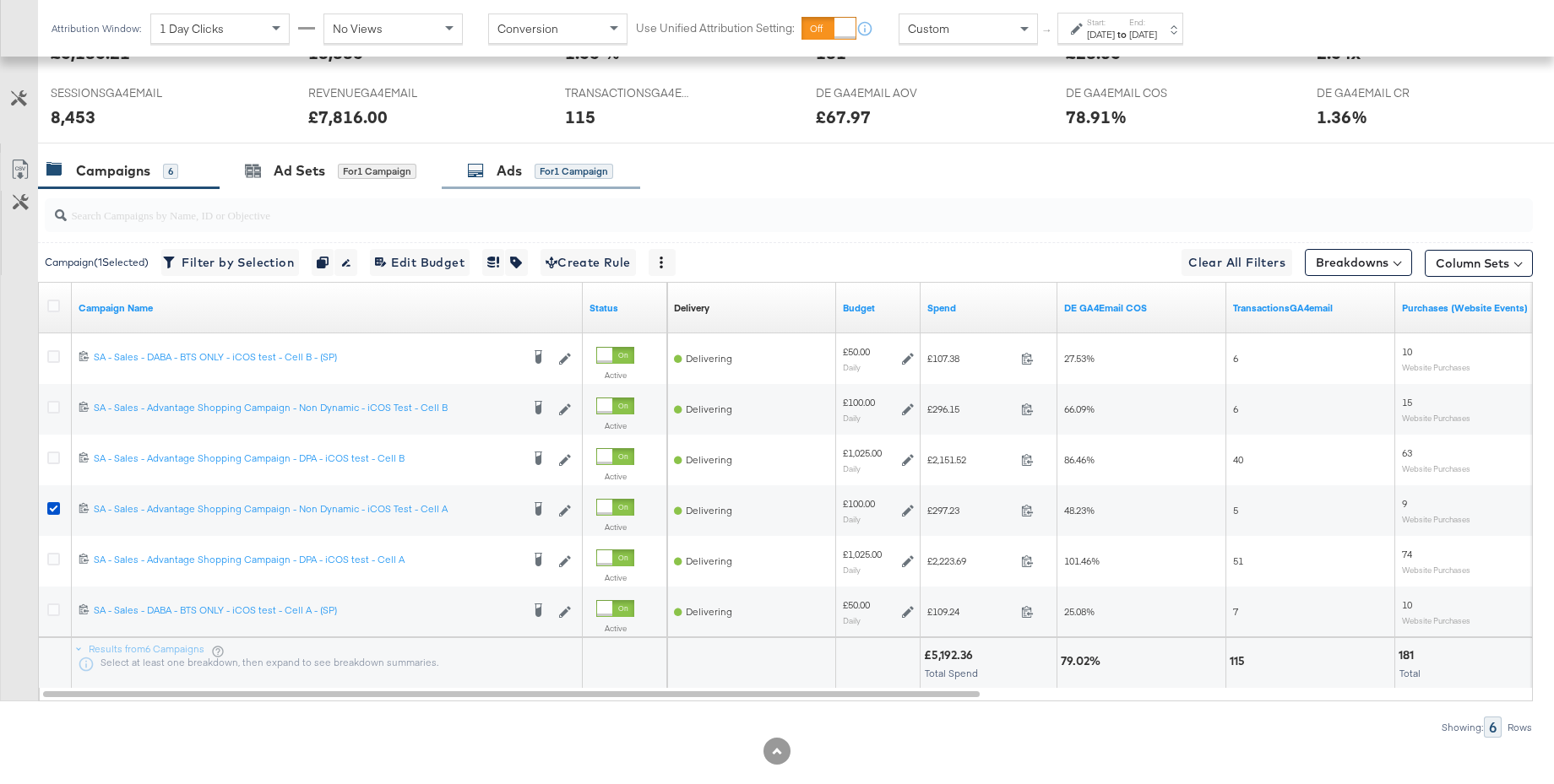
click at [501, 175] on div "Ads" at bounding box center [509, 171] width 26 height 19
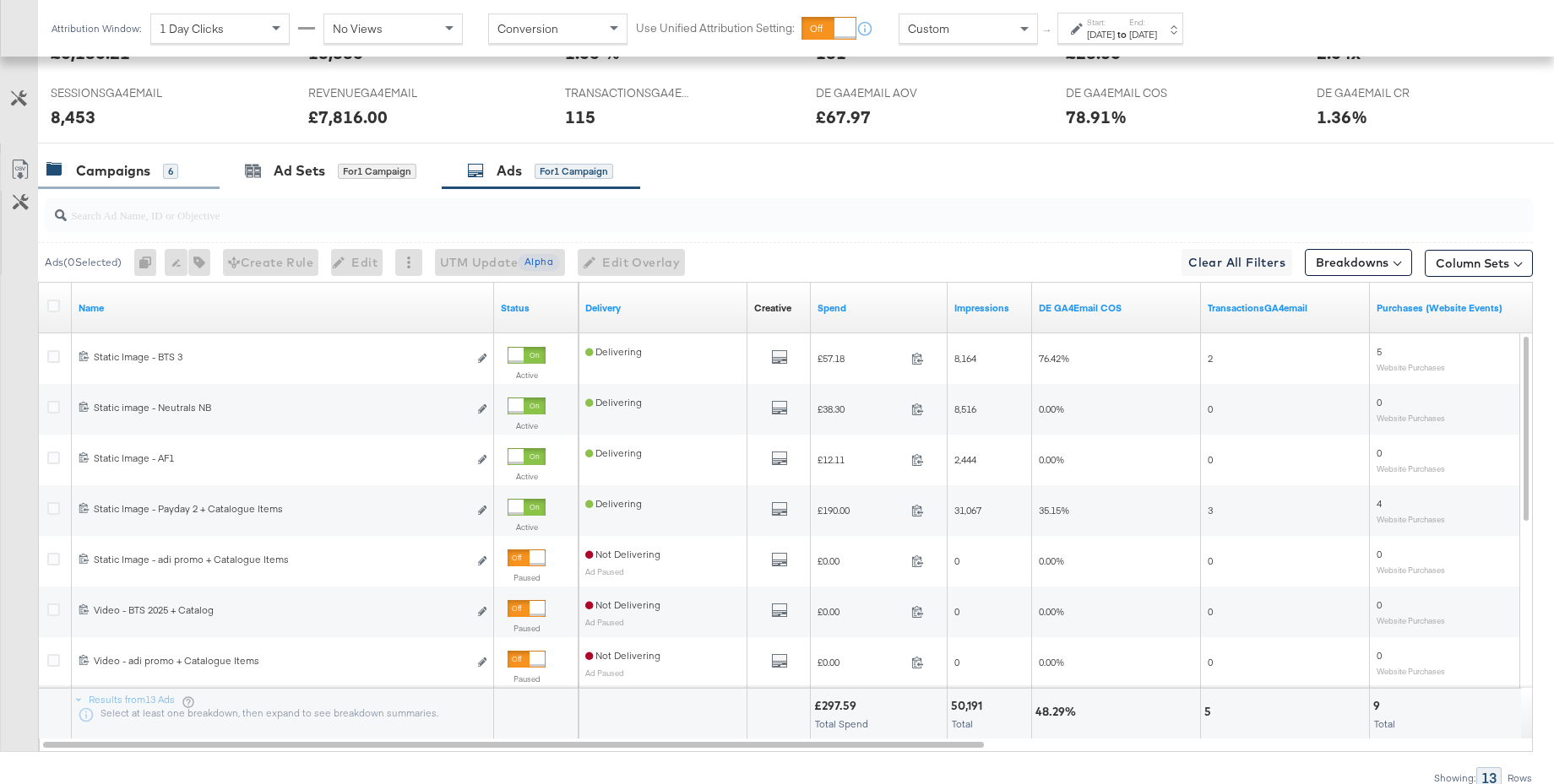
click at [135, 182] on div "Campaigns 6" at bounding box center [129, 171] width 181 height 36
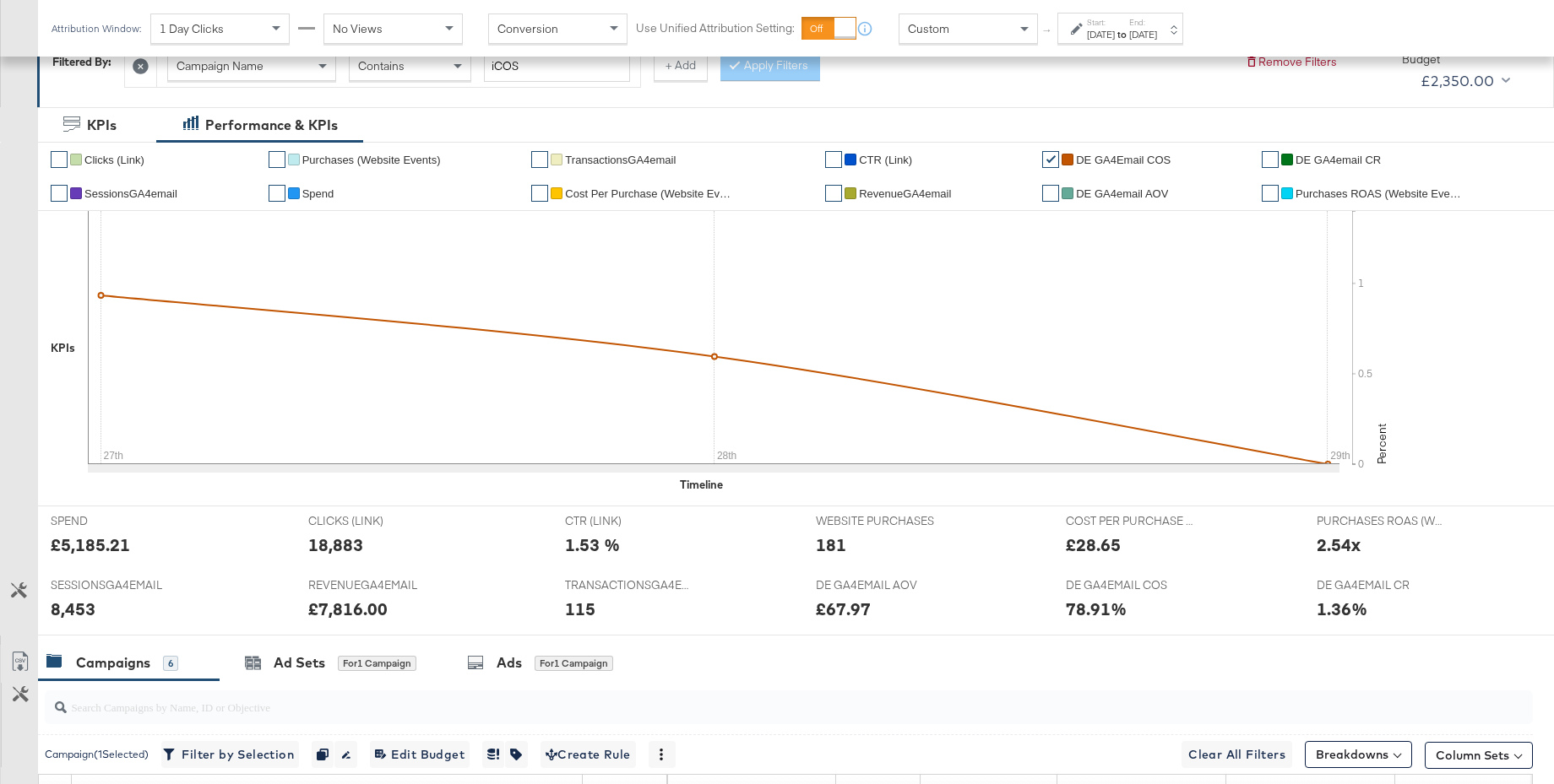
scroll to position [0, 0]
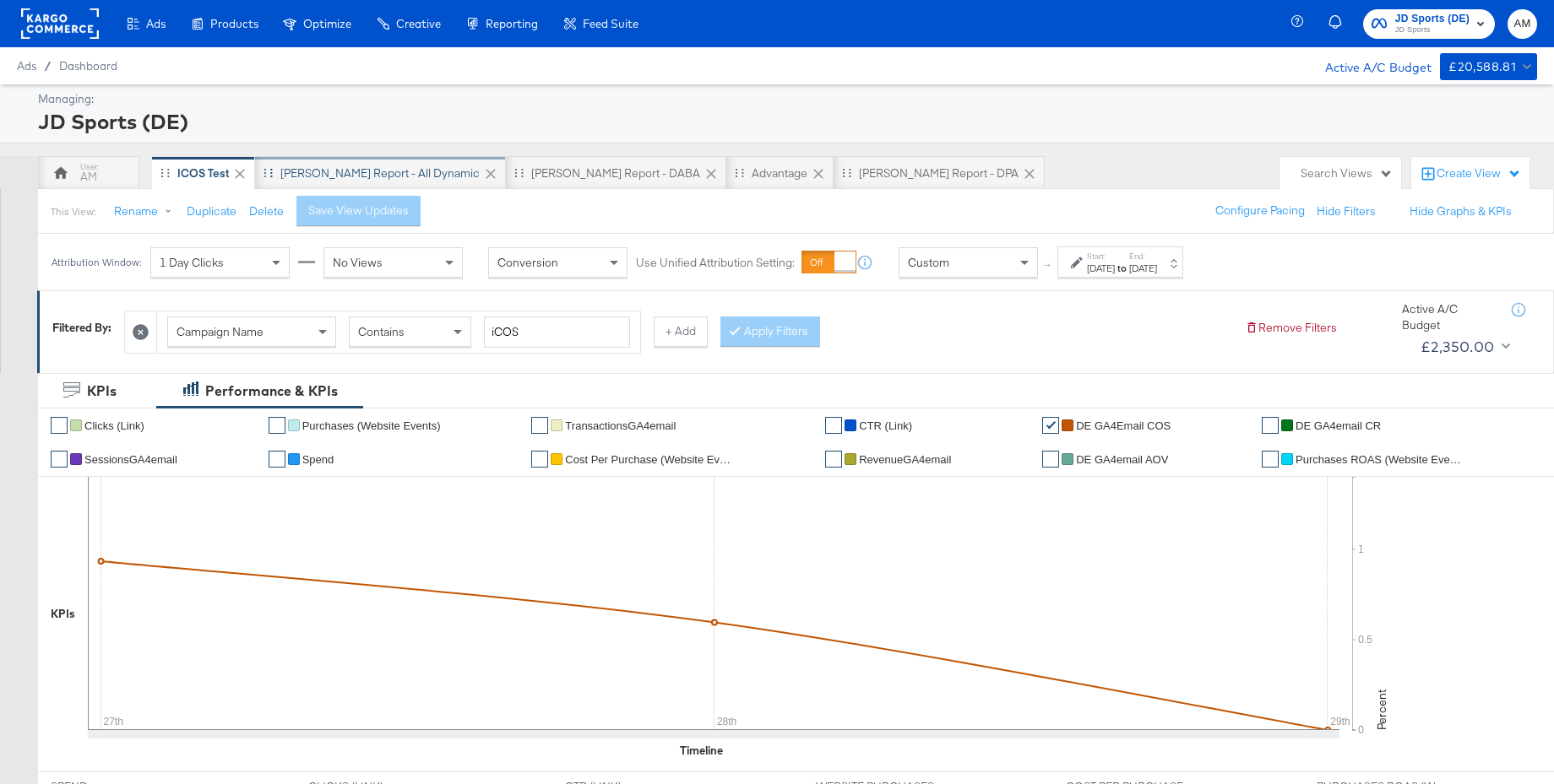
click at [391, 170] on div "[PERSON_NAME] Report - All Dynamic" at bounding box center [379, 173] width 199 height 16
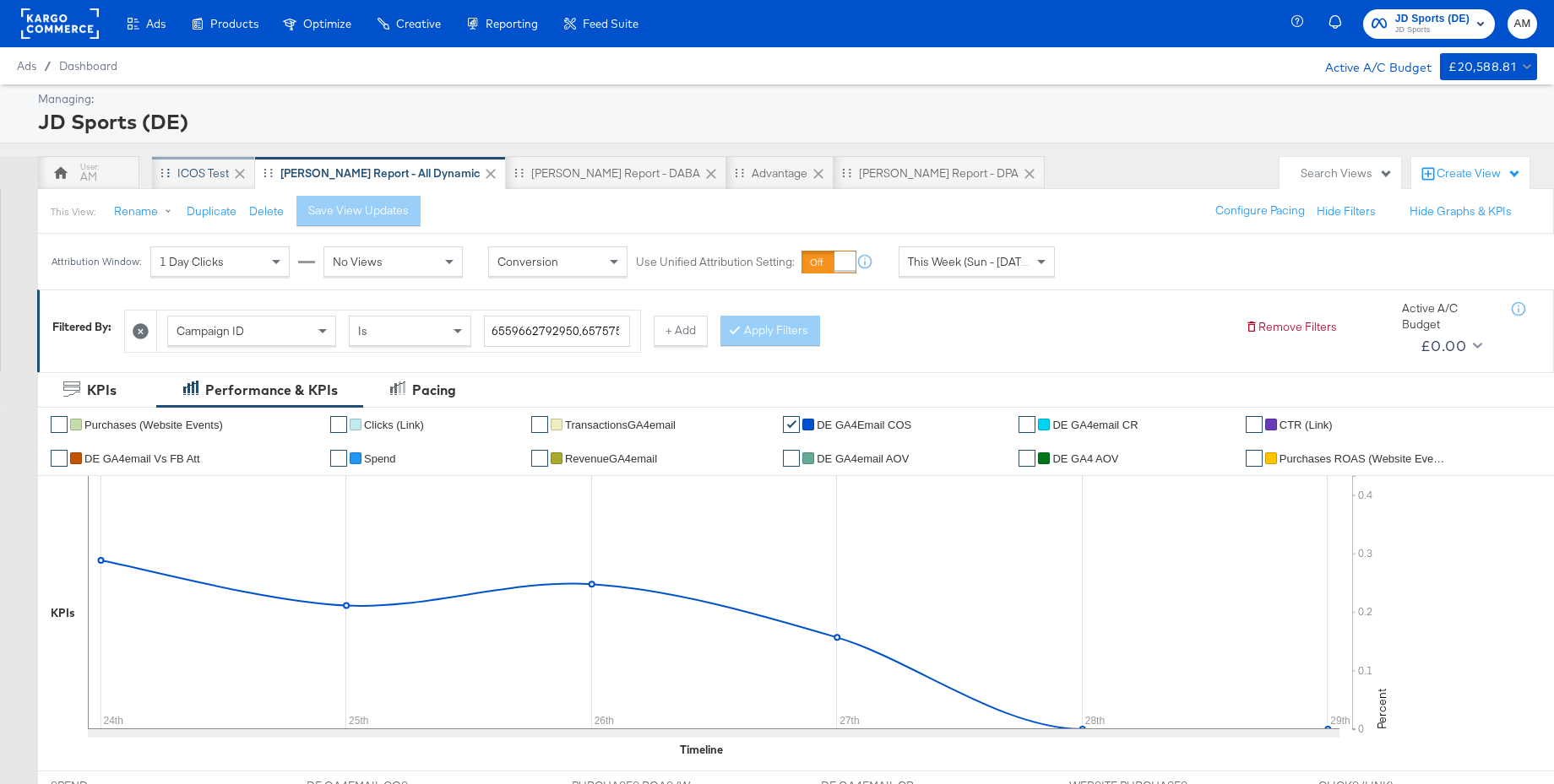
click at [194, 175] on div "iCOS Test" at bounding box center [203, 173] width 52 height 16
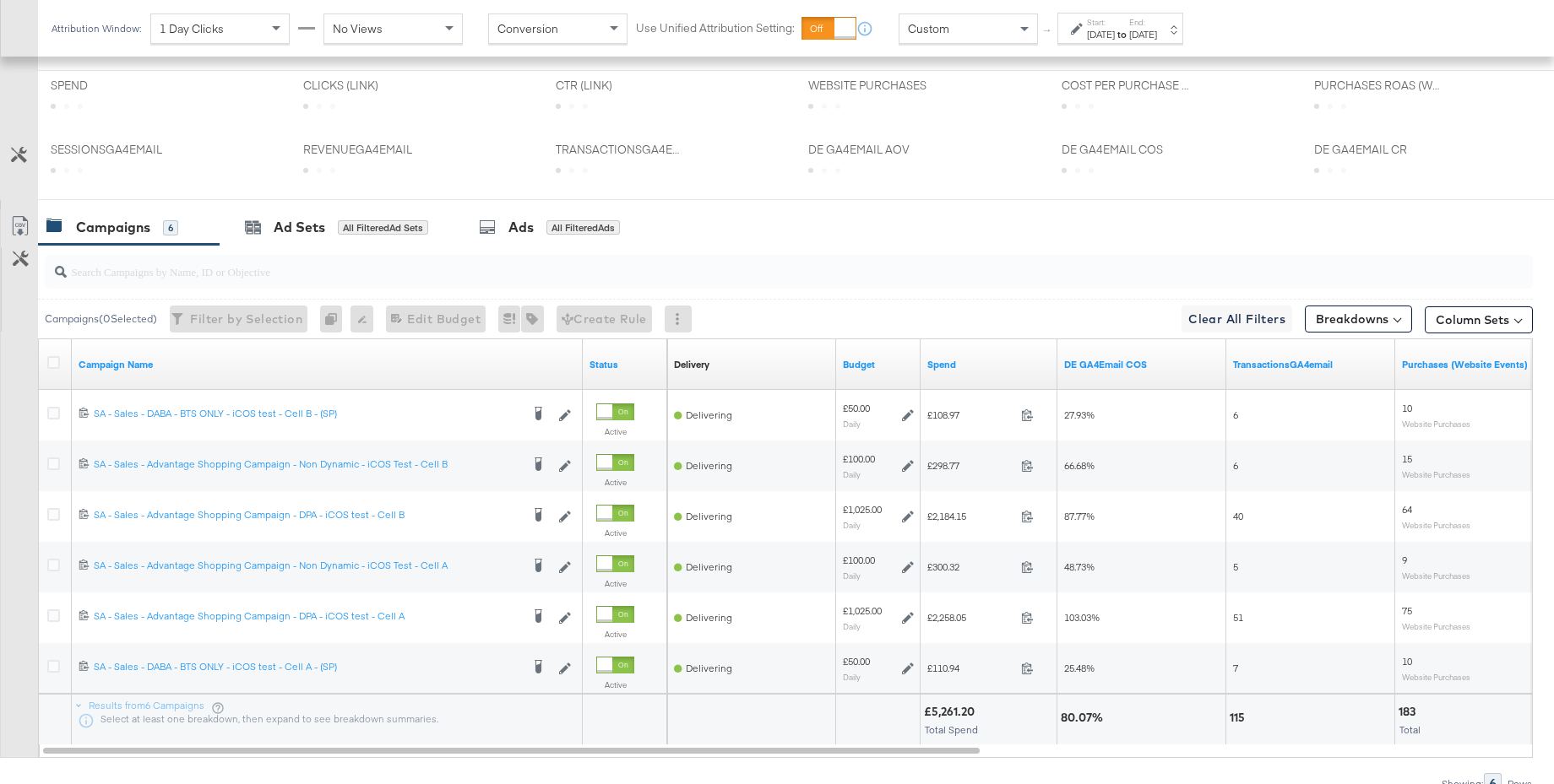
scroll to position [703, 0]
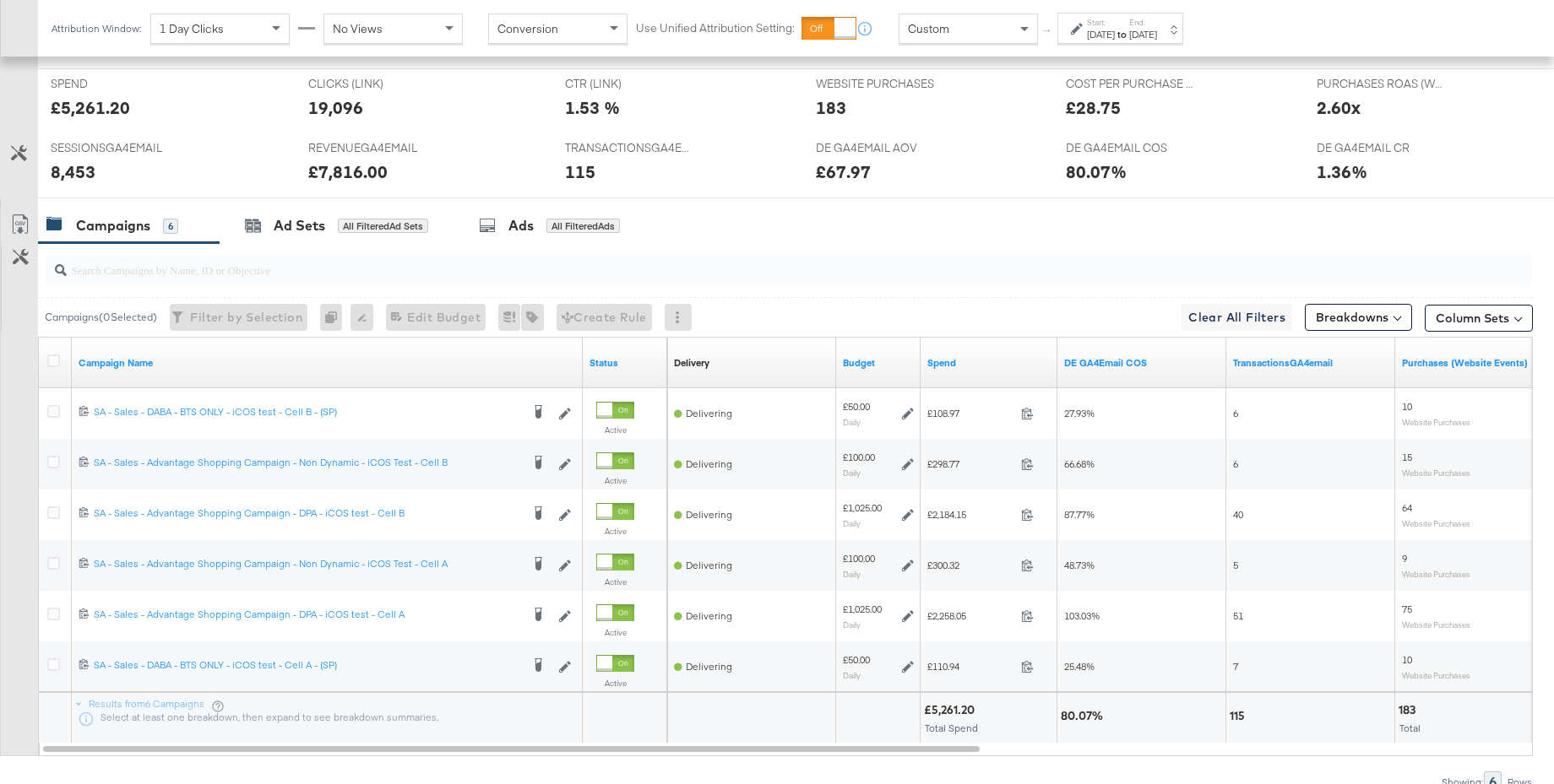
click at [204, 266] on input "search" at bounding box center [732, 262] width 1330 height 33
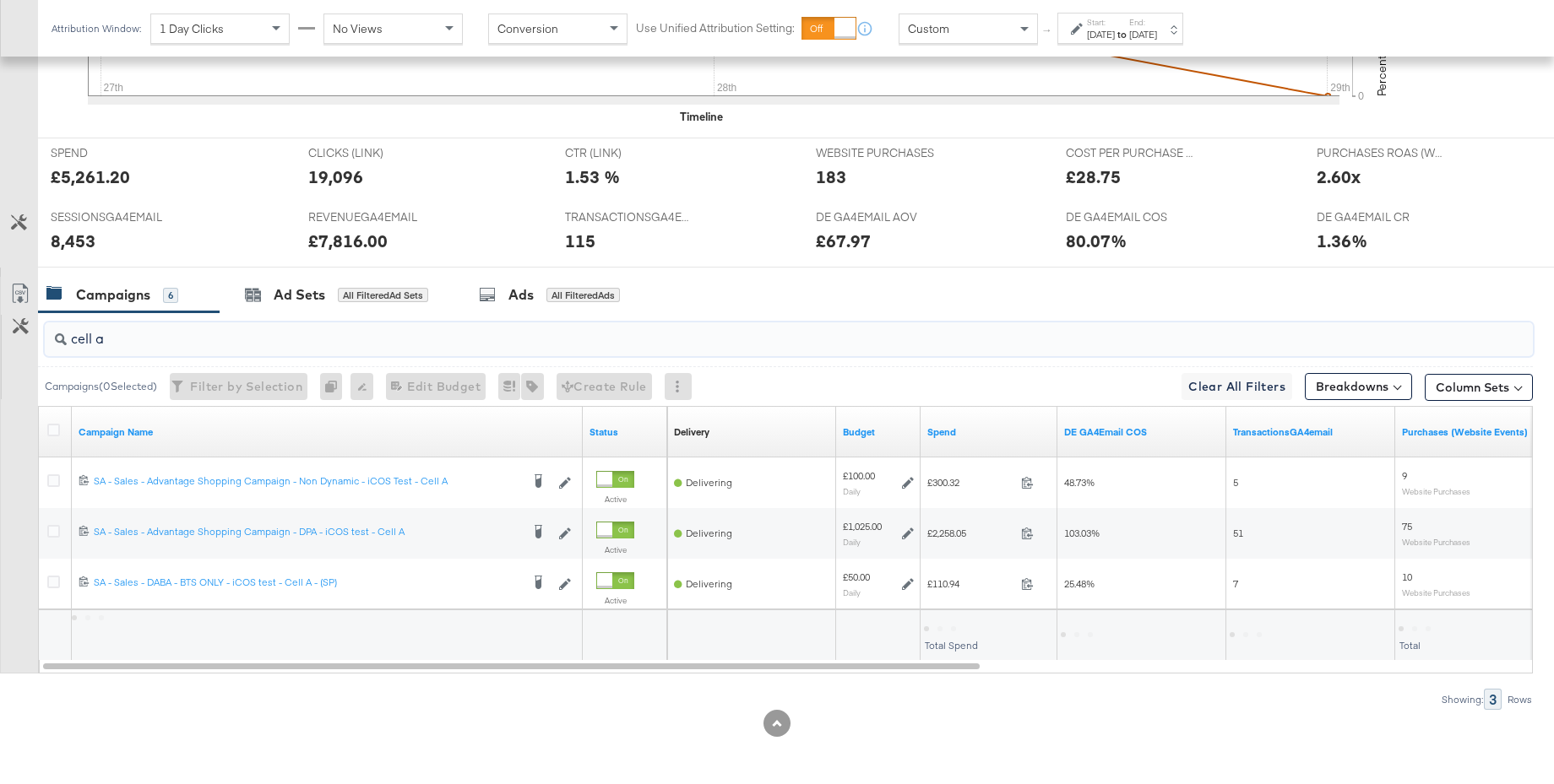
scroll to position [634, 0]
type input "cell a"
click at [1115, 36] on div "[DATE]" at bounding box center [1101, 34] width 28 height 13
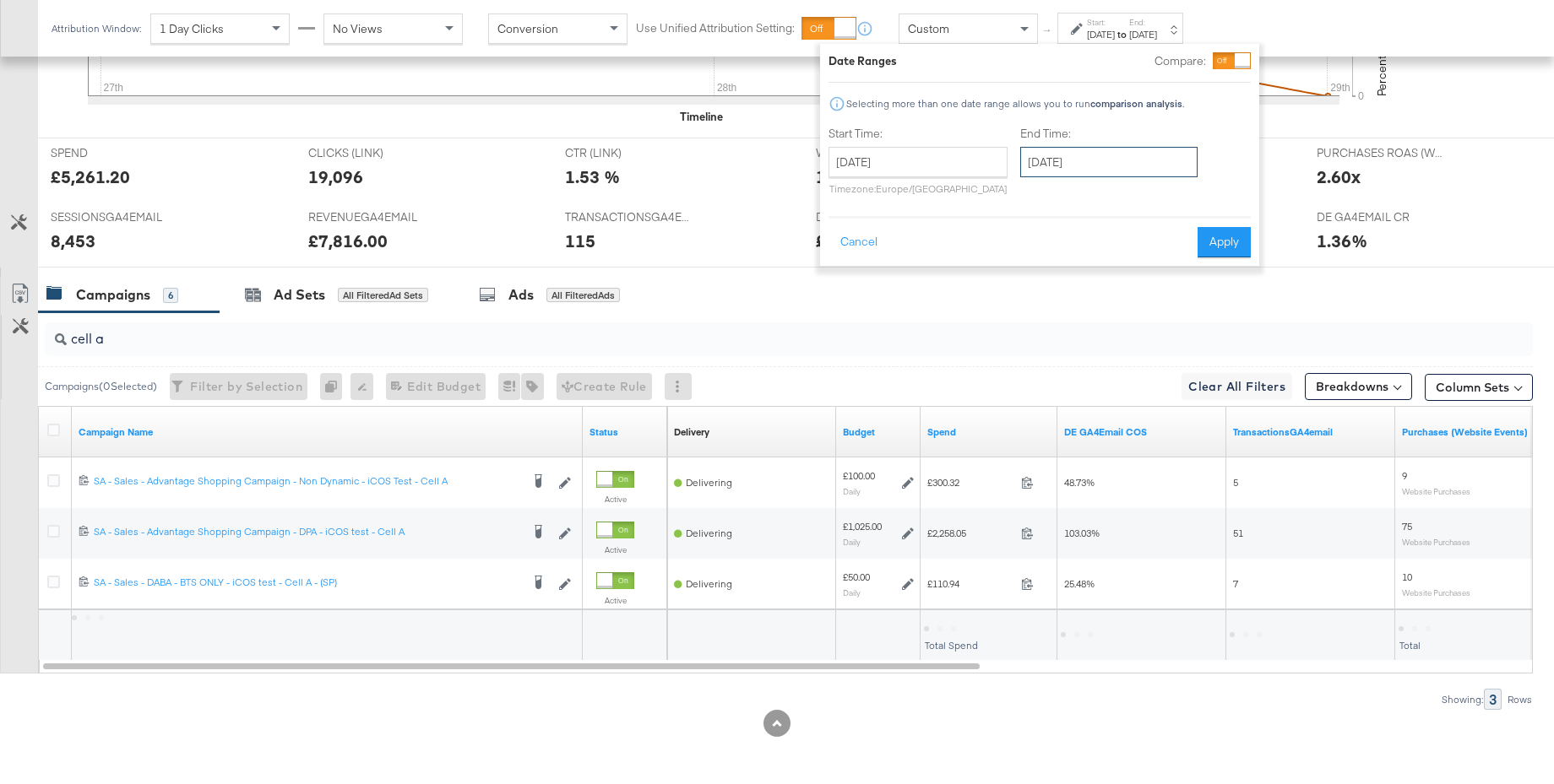
drag, startPoint x: 1080, startPoint y: 166, endPoint x: 1091, endPoint y: 155, distance: 15.6
click at [1080, 166] on input "[DATE]" at bounding box center [1108, 162] width 177 height 31
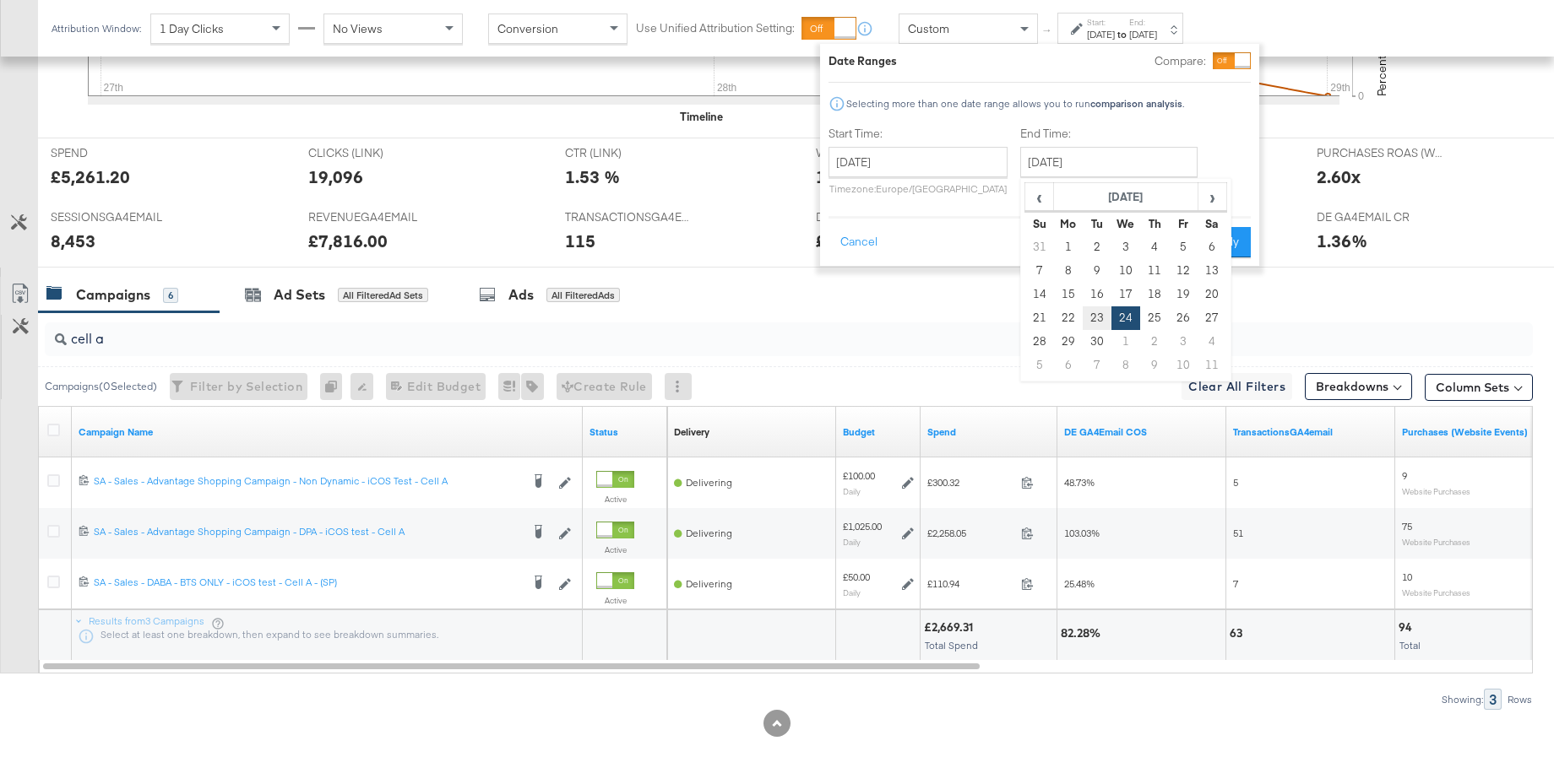
click at [1093, 322] on td "23" at bounding box center [1097, 318] width 29 height 24
type input "[DATE]"
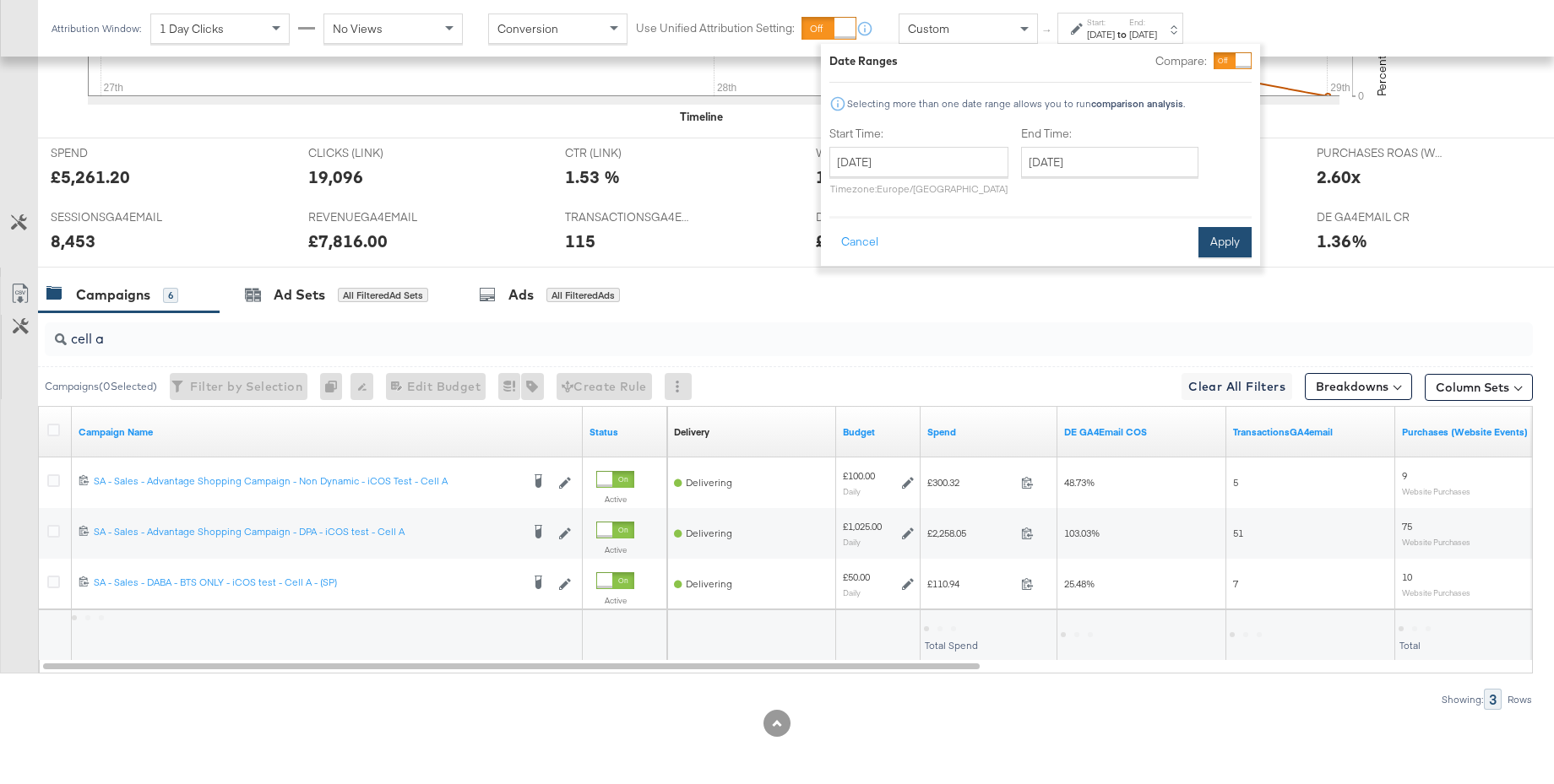
click at [1229, 243] on button "Apply" at bounding box center [1225, 242] width 53 height 31
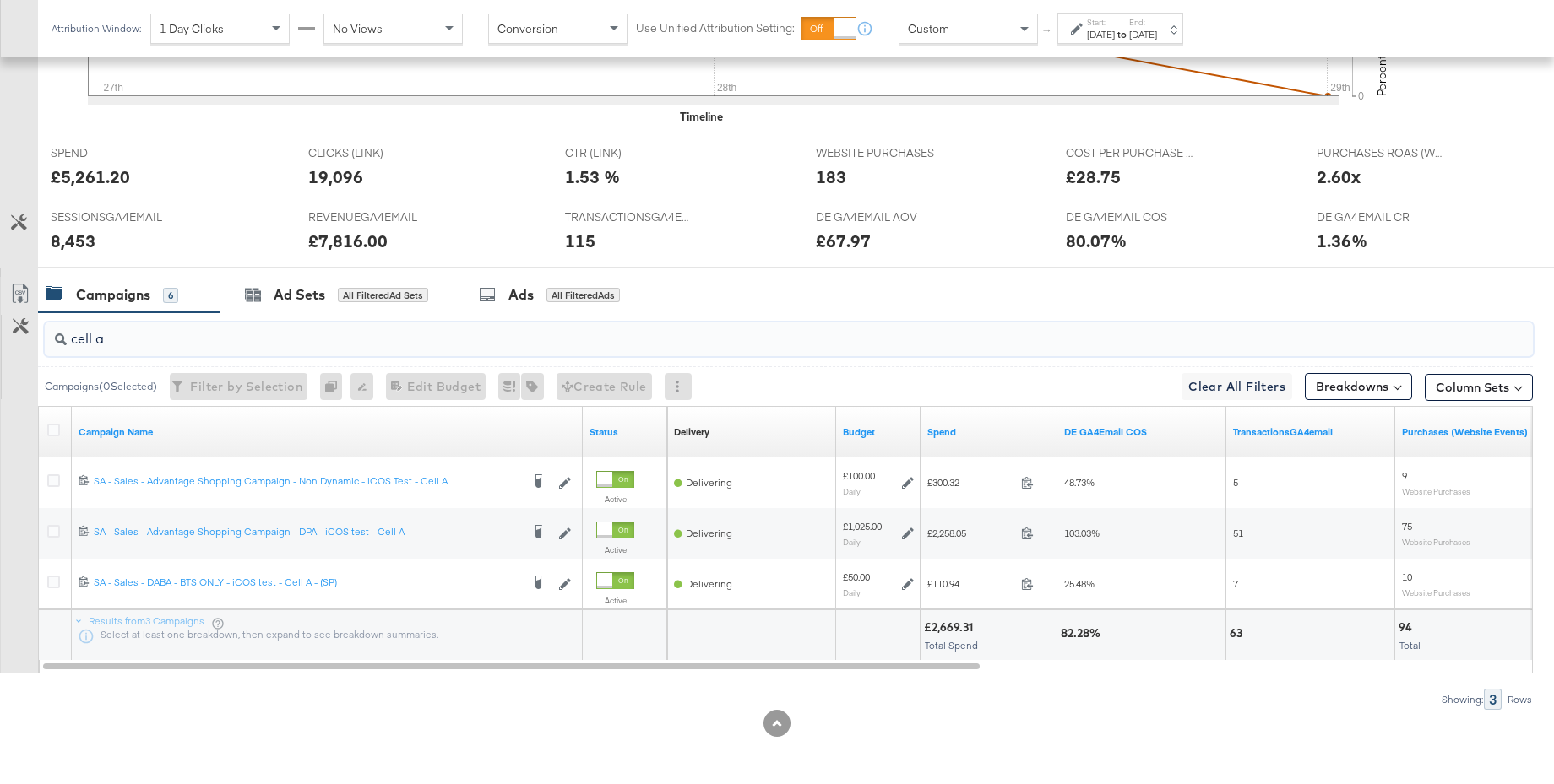
click at [122, 340] on input "cell a" at bounding box center [732, 332] width 1330 height 33
type input "cell b"
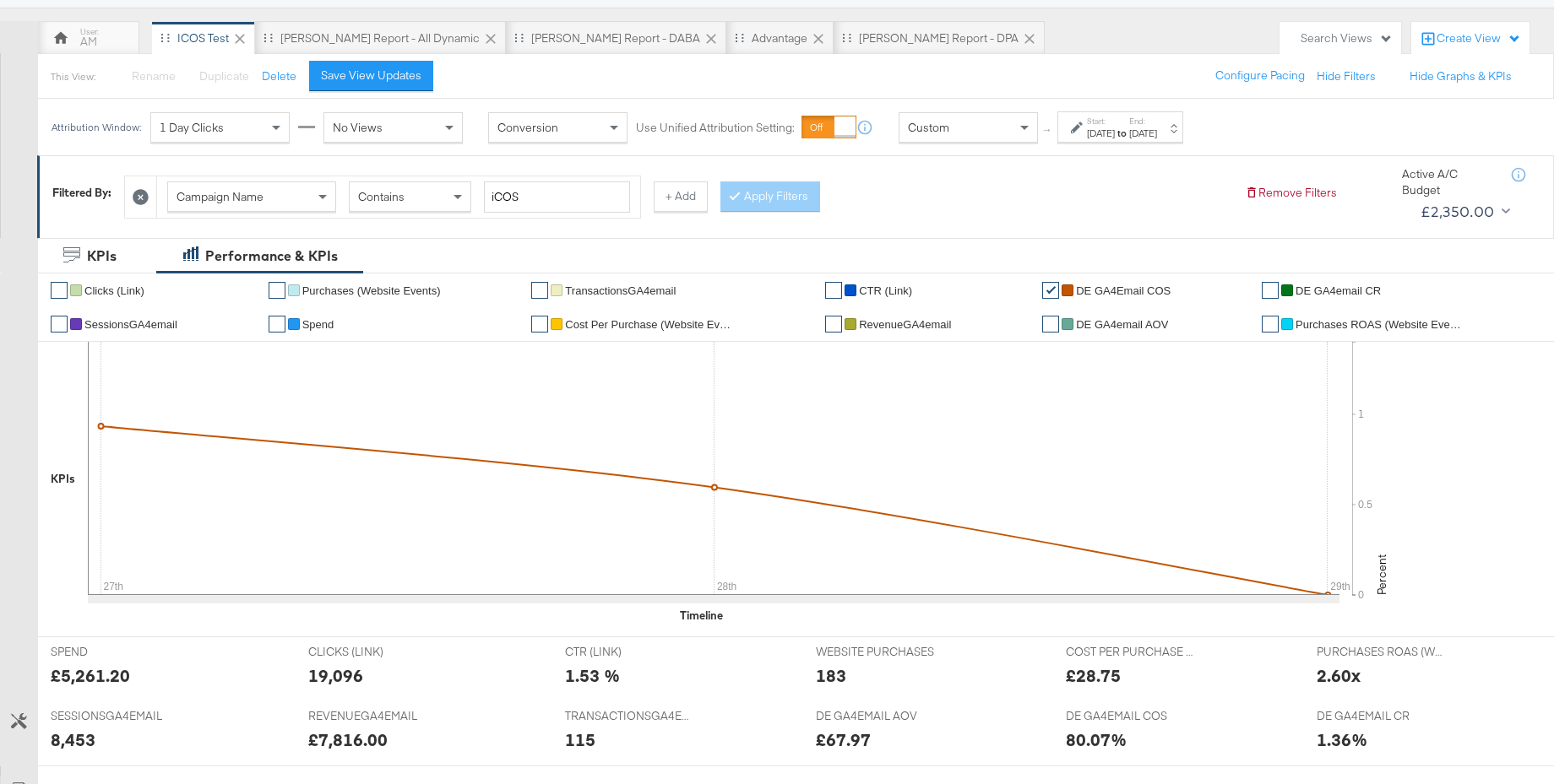
scroll to position [150, 0]
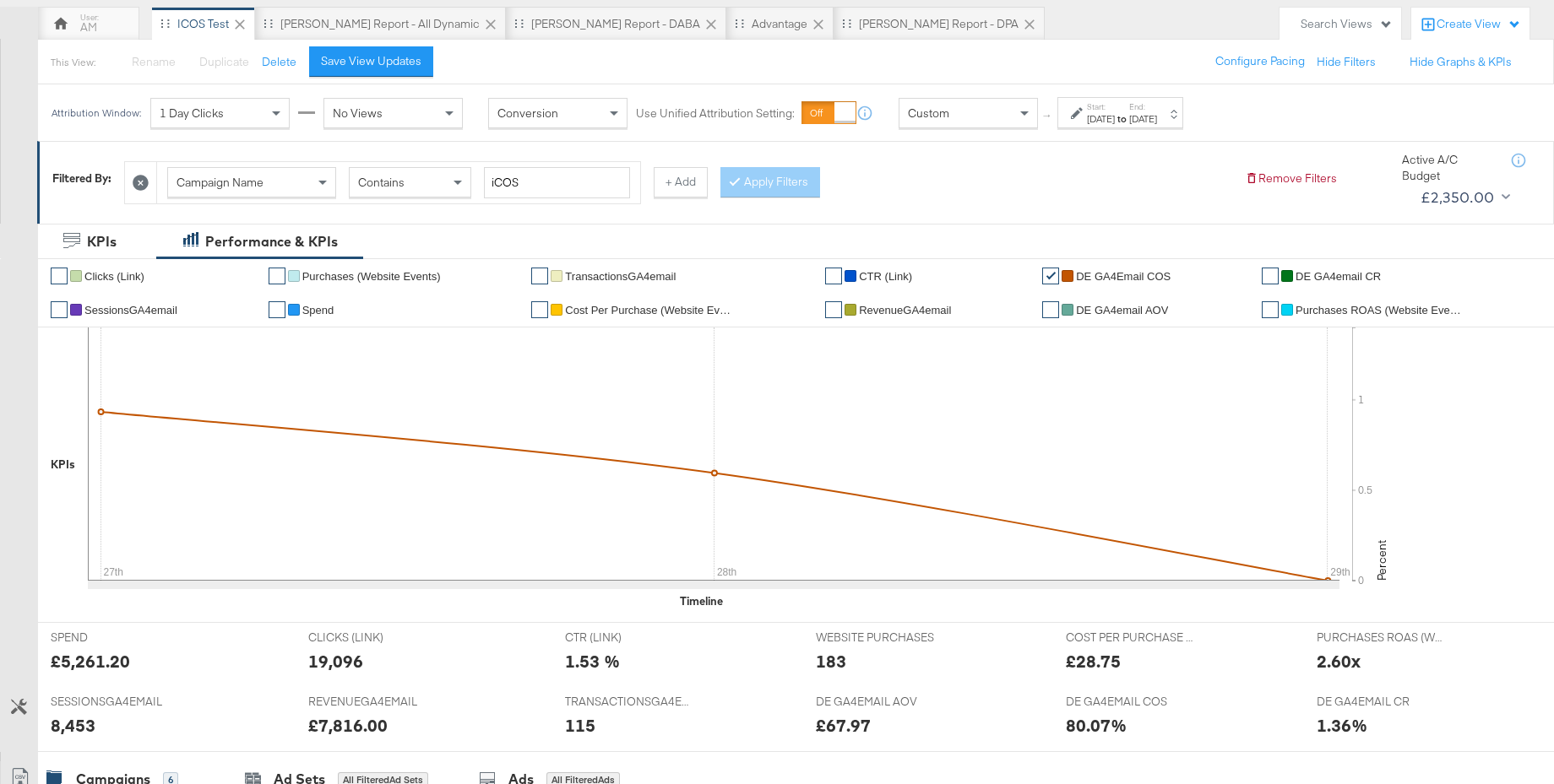
click at [1129, 122] on strong "to" at bounding box center [1122, 119] width 14 height 12
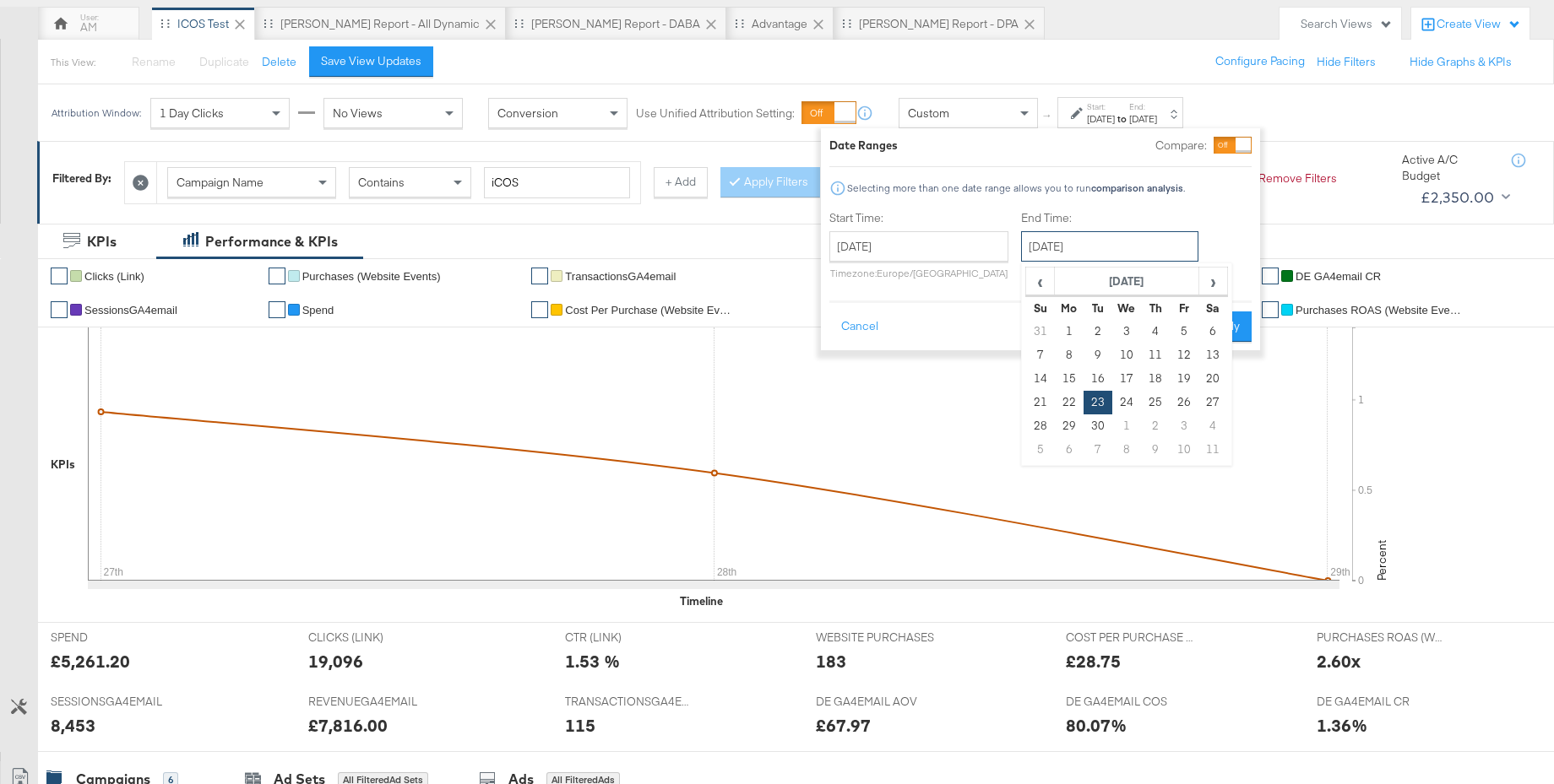
click at [1081, 260] on input "[DATE]" at bounding box center [1109, 246] width 177 height 31
click at [1035, 284] on span "‹" at bounding box center [1040, 281] width 26 height 26
click at [1153, 425] on td "28" at bounding box center [1155, 426] width 29 height 24
type input "[DATE]"
click at [1217, 326] on button "Apply" at bounding box center [1225, 326] width 53 height 31
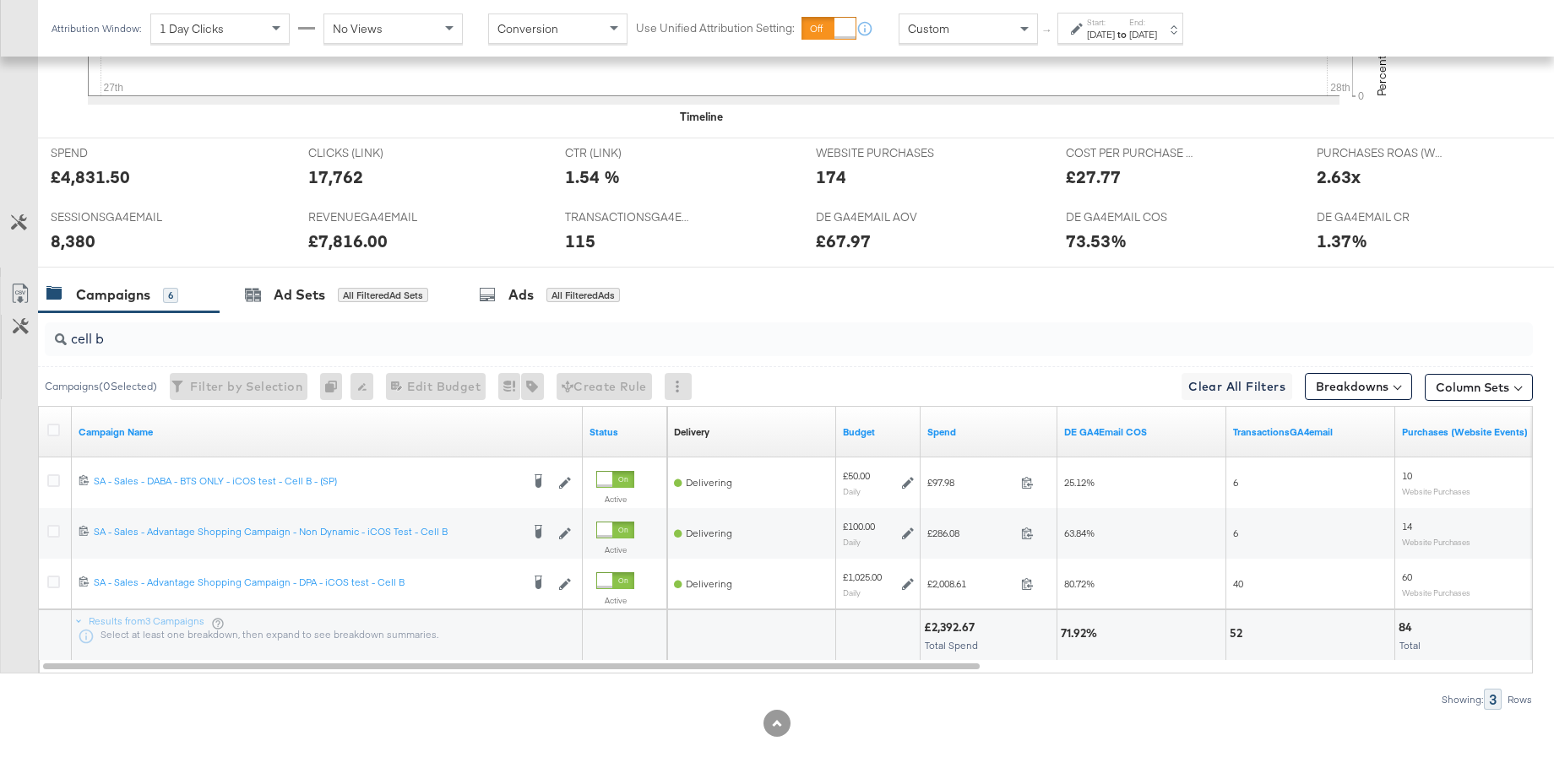
scroll to position [633, 0]
click at [138, 341] on input "cell b" at bounding box center [732, 333] width 1330 height 33
type input "cell a"
